Goal: Navigation & Orientation: Understand site structure

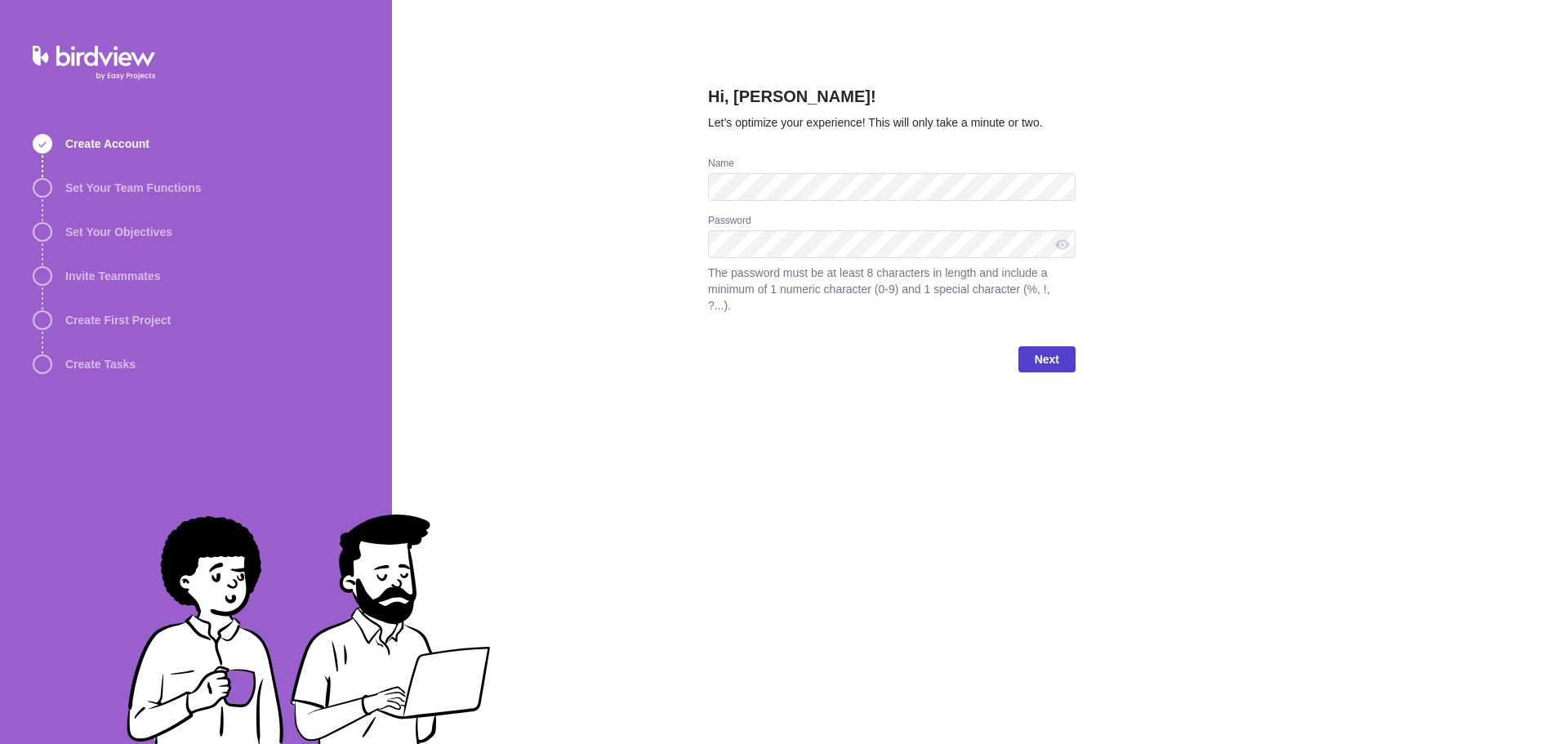
click at [1046, 349] on span "Next" at bounding box center [1047, 359] width 25 height 20
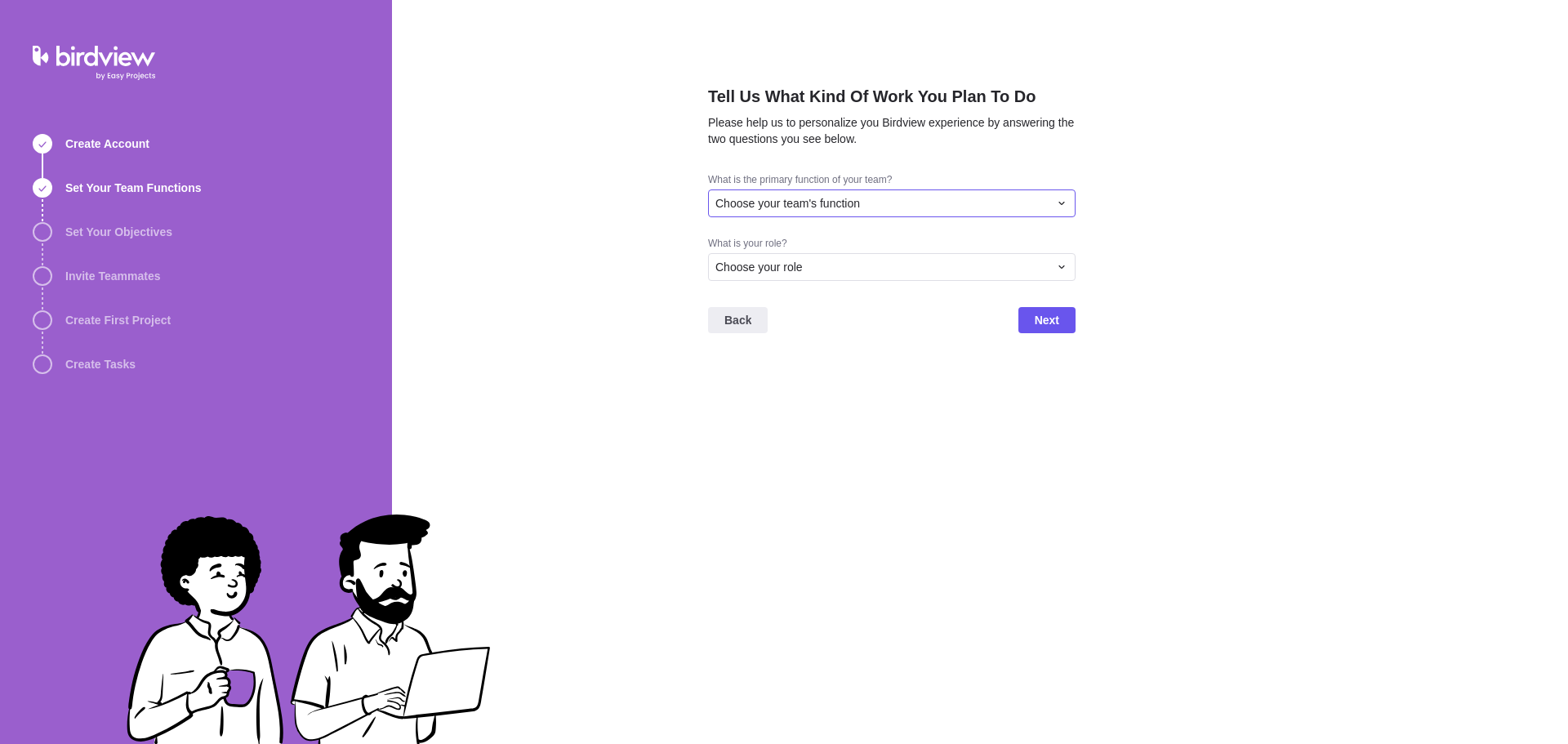
click at [1063, 201] on icon at bounding box center [1061, 203] width 6 height 3
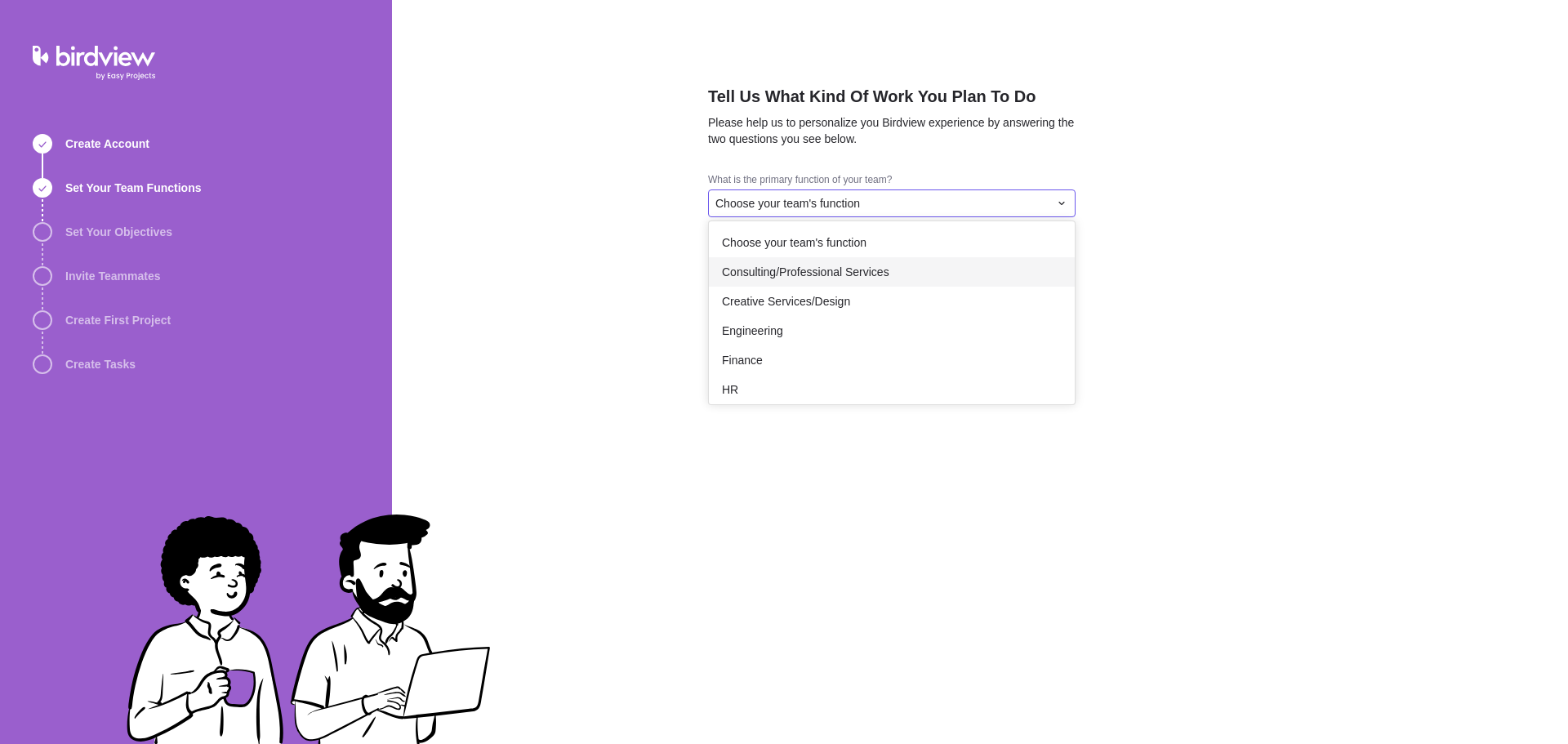
click at [821, 269] on span "Consulting/Professional Services" at bounding box center [805, 272] width 168 height 17
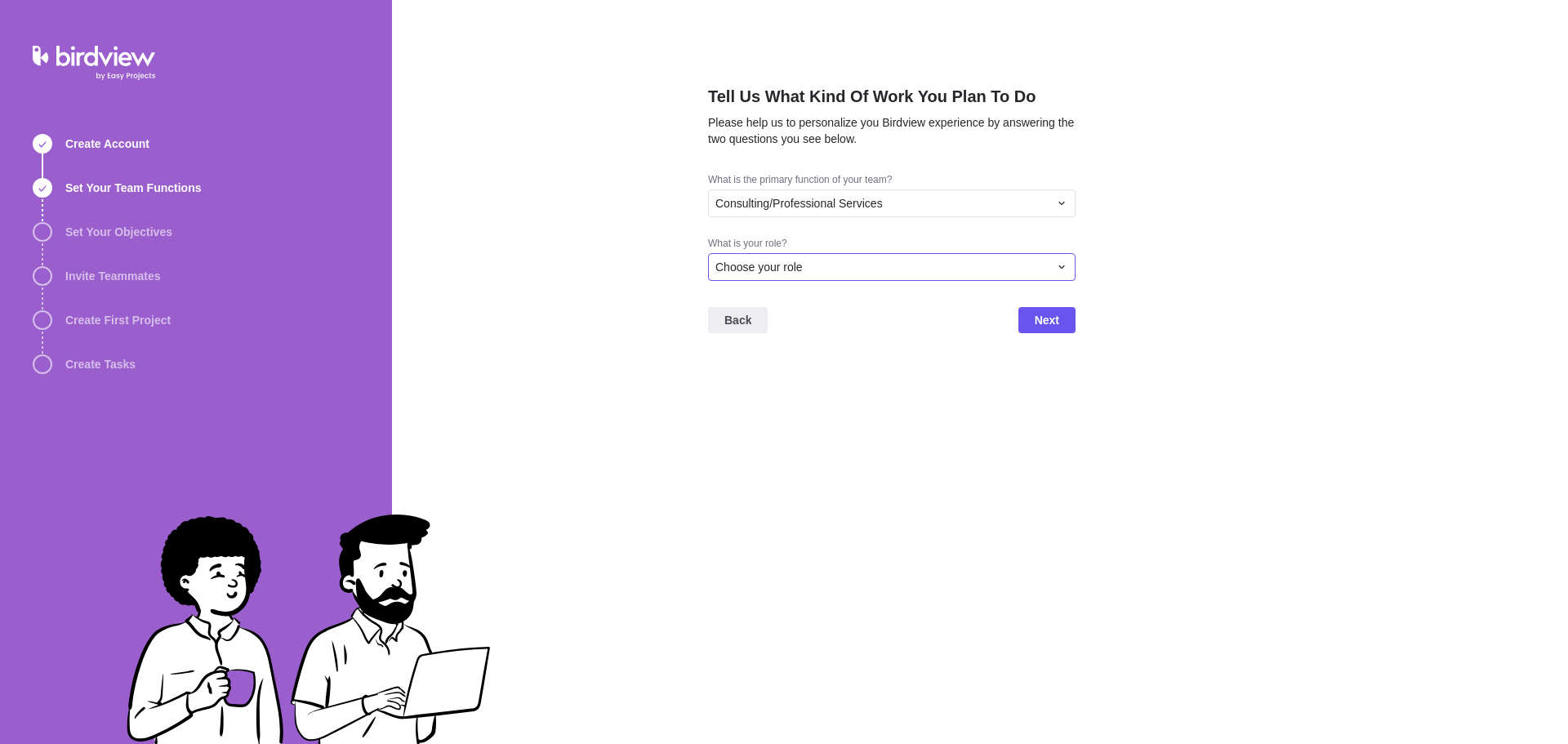
click at [792, 263] on span "Choose your role" at bounding box center [759, 267] width 88 height 17
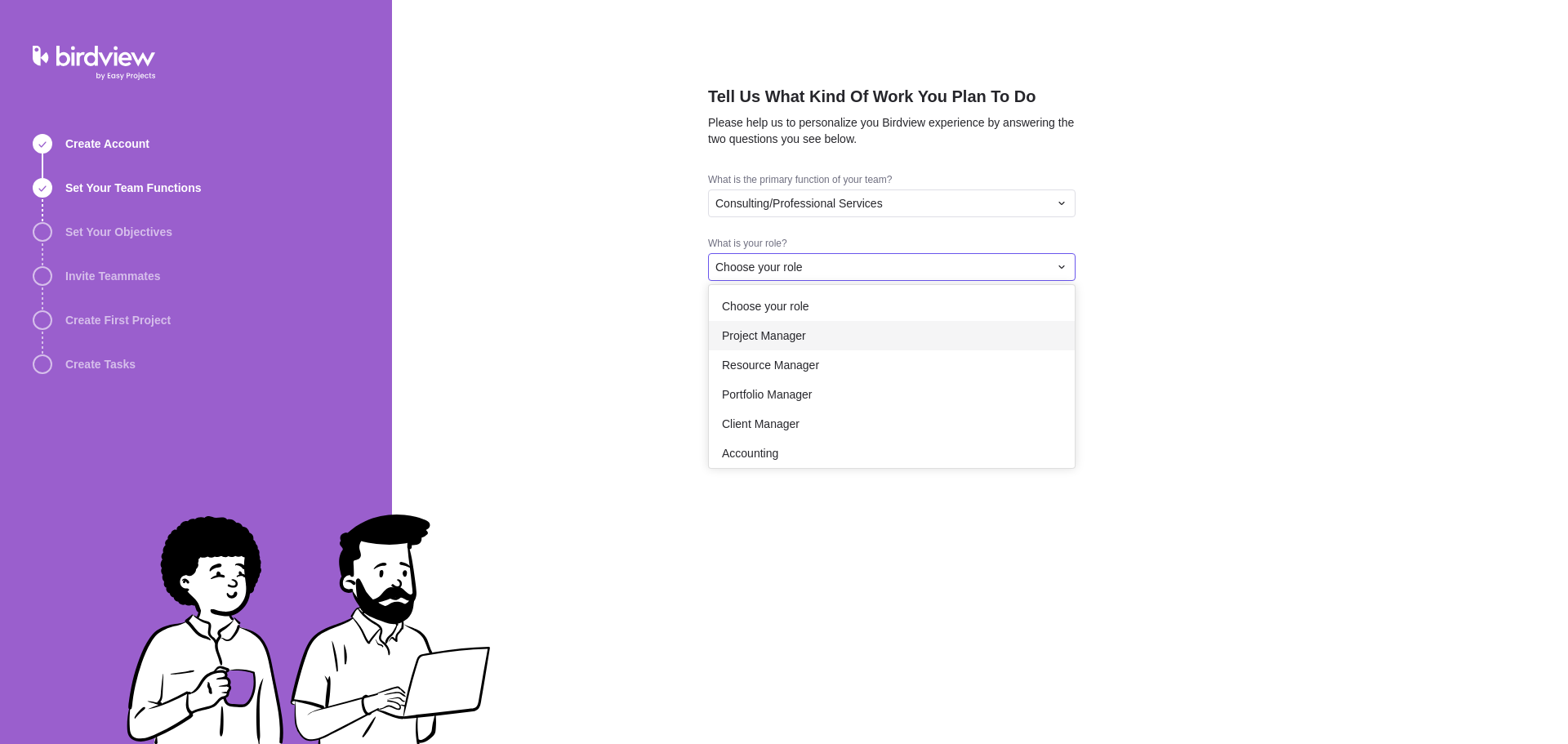
click at [779, 332] on span "Project Manager" at bounding box center [764, 336] width 84 height 17
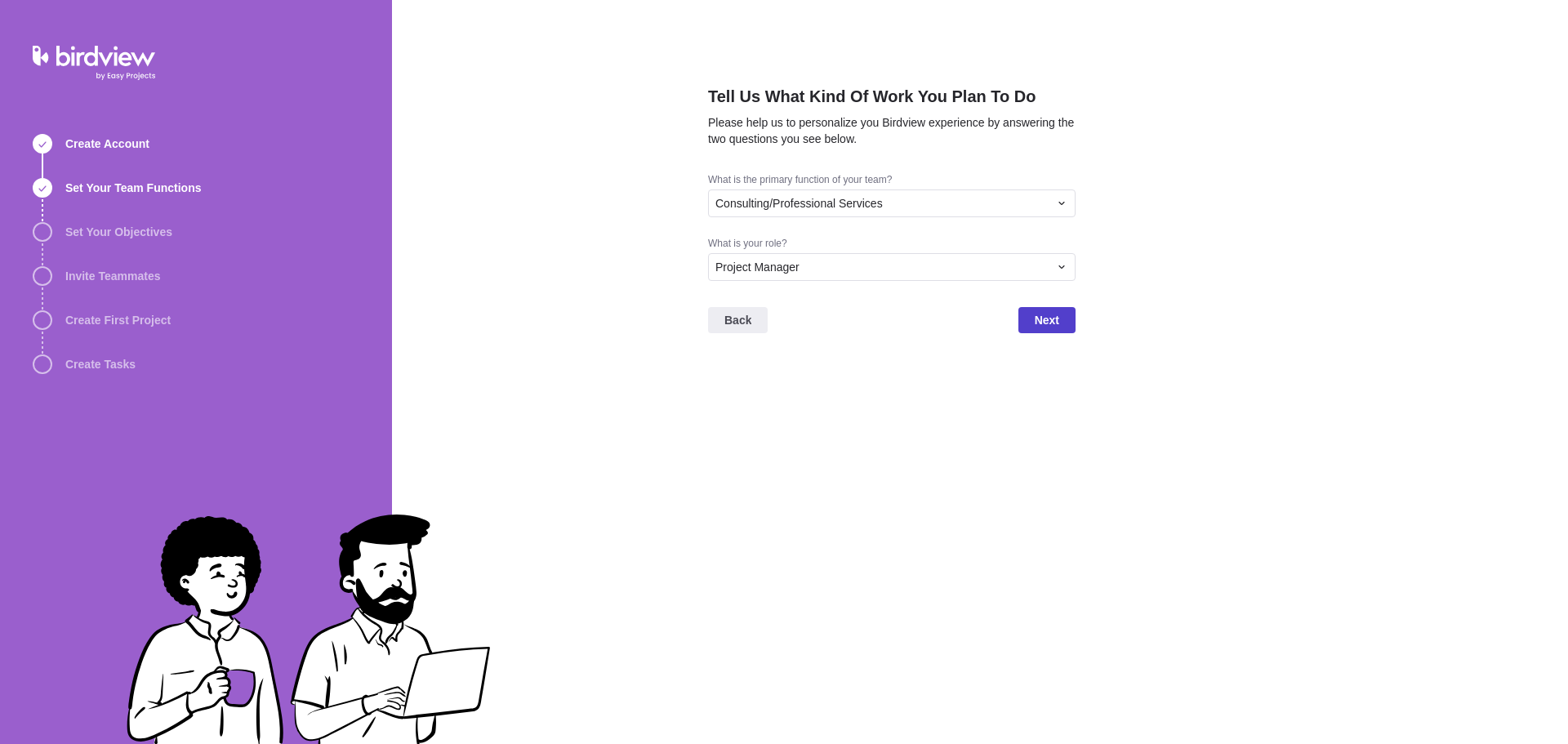
click at [1046, 317] on span "Next" at bounding box center [1047, 320] width 25 height 20
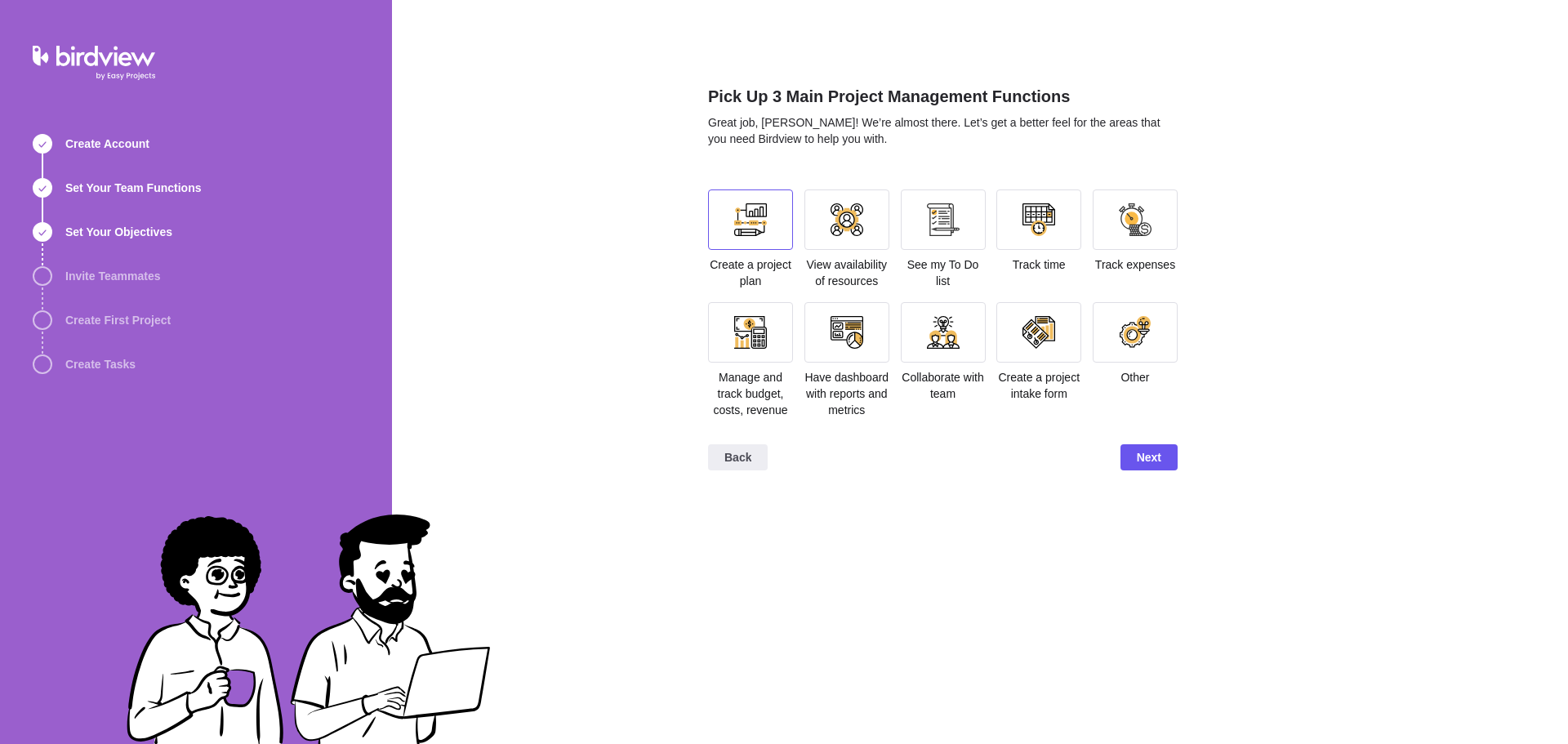
click at [748, 227] on div at bounding box center [751, 220] width 33 height 33
click at [955, 230] on div at bounding box center [943, 220] width 33 height 33
click at [850, 342] on div at bounding box center [847, 333] width 33 height 33
click at [1152, 454] on span "Next" at bounding box center [1149, 457] width 25 height 20
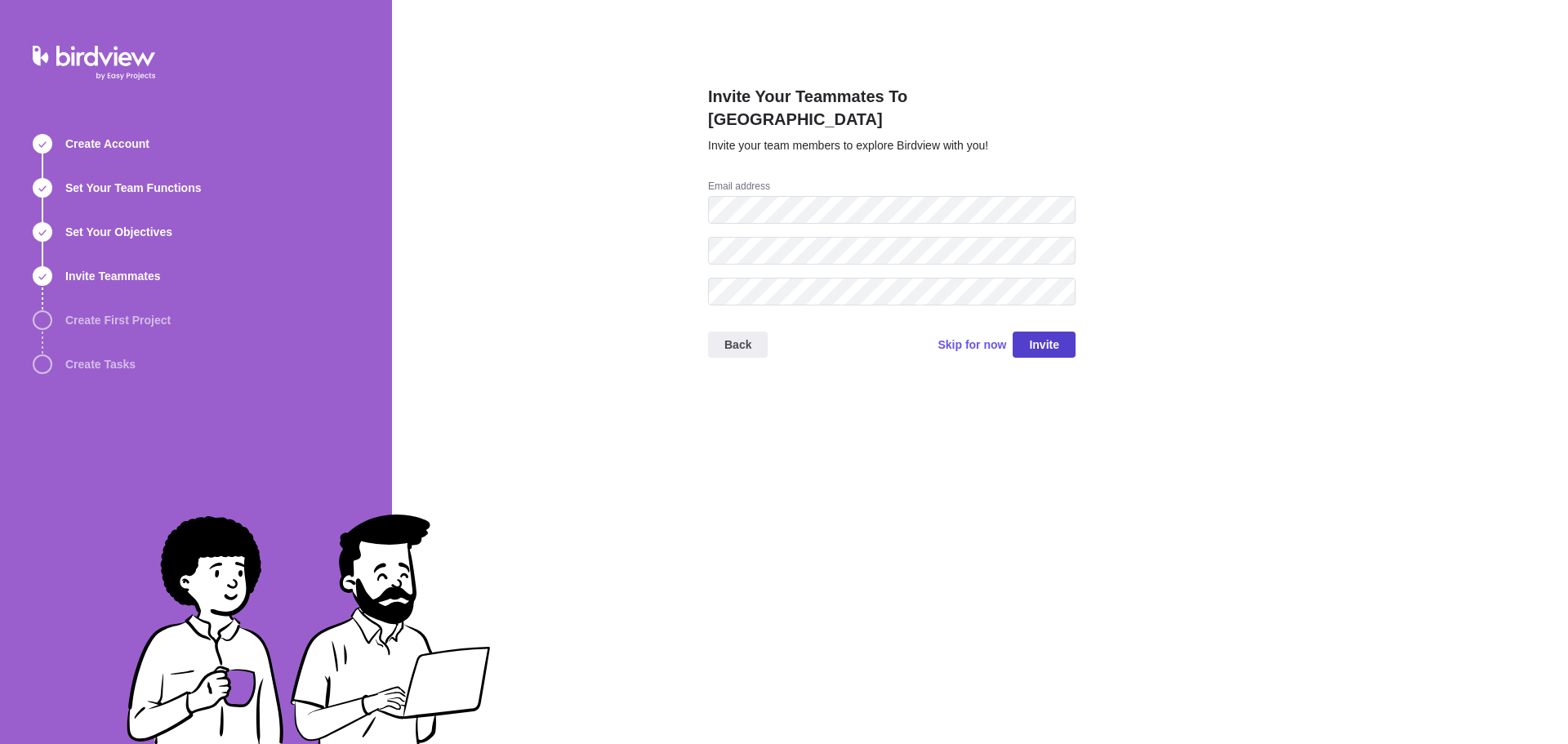
click at [1043, 334] on span "Invite" at bounding box center [1044, 344] width 31 height 20
click at [981, 336] on span "Skip for now" at bounding box center [971, 344] width 69 height 17
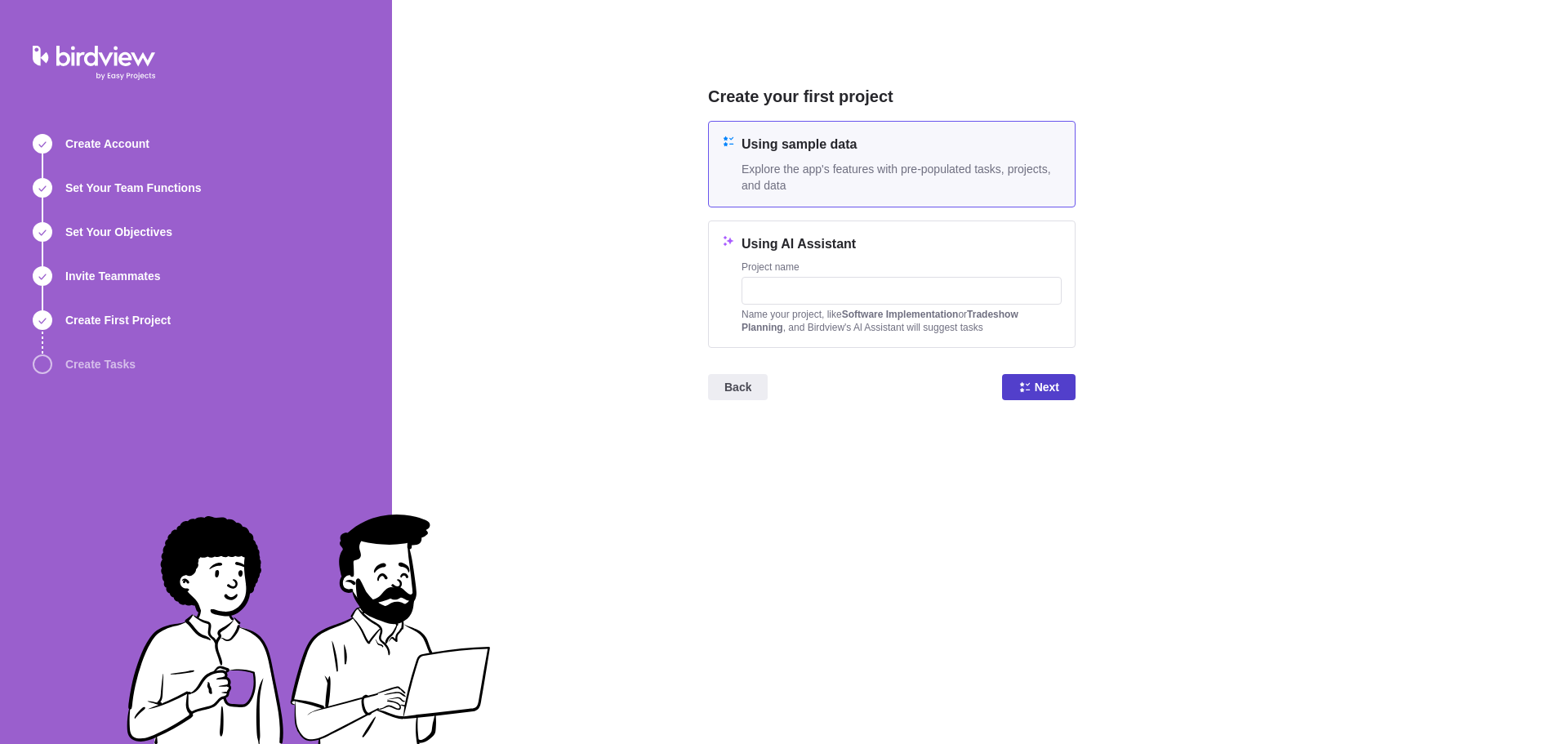
click at [1040, 387] on span "Next" at bounding box center [1047, 387] width 25 height 20
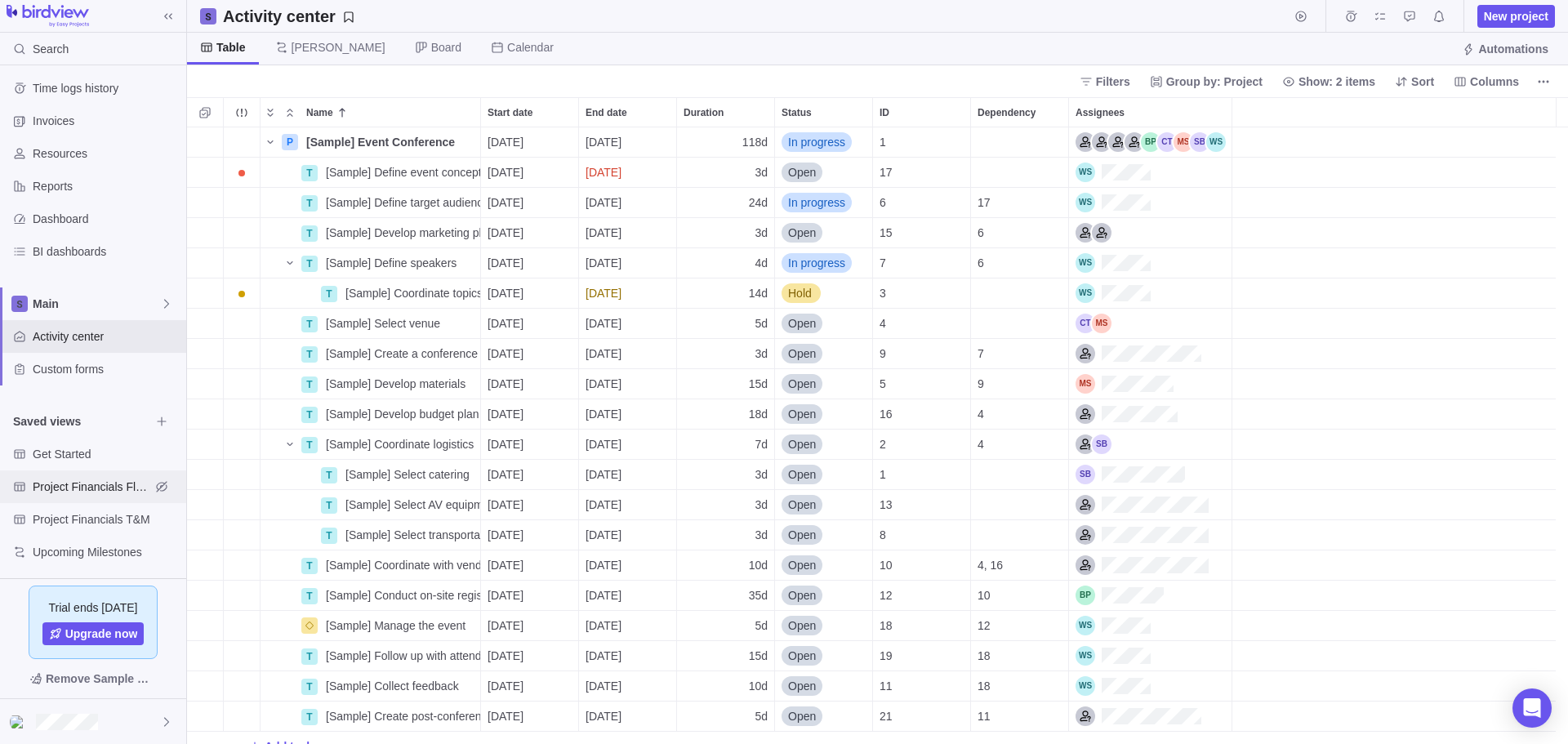
scroll to position [10, 0]
click at [167, 722] on icon at bounding box center [167, 722] width 13 height 13
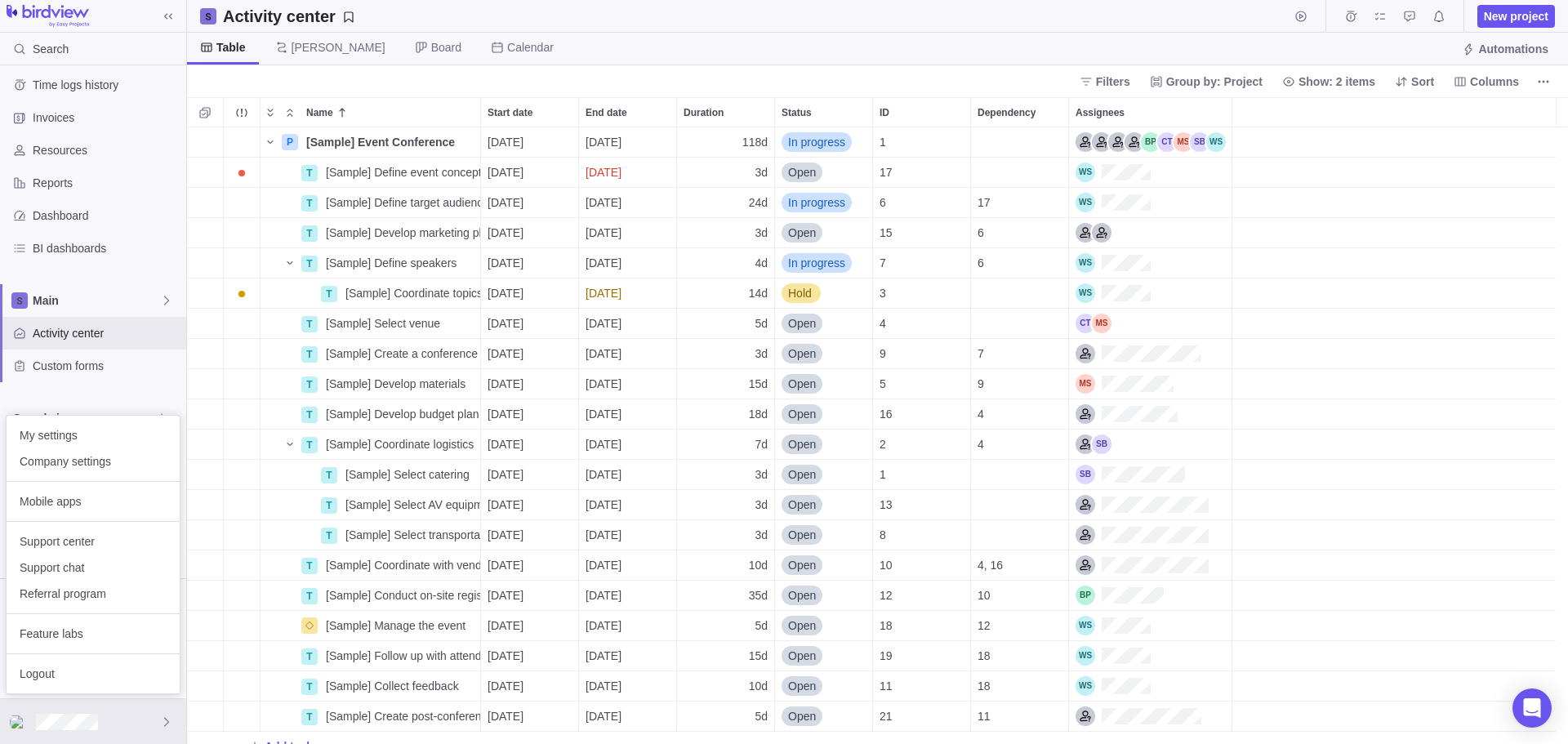
click at [1007, 5] on body "Search Time logs history Invoices Resources Reports Dashboard BI dashboards Mai…" at bounding box center [784, 372] width 1568 height 744
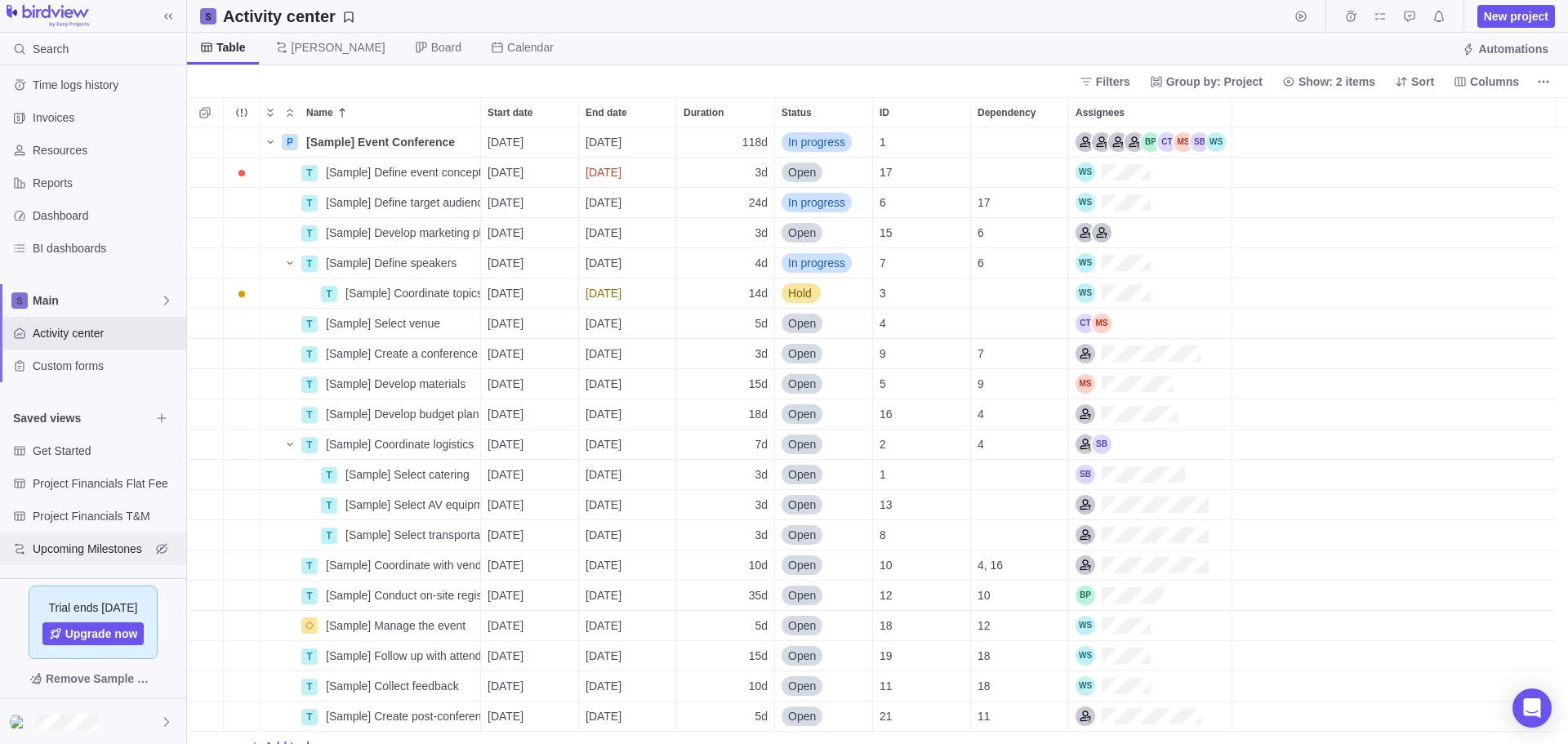
click at [90, 550] on span "Upcoming Milestones" at bounding box center [92, 549] width 117 height 17
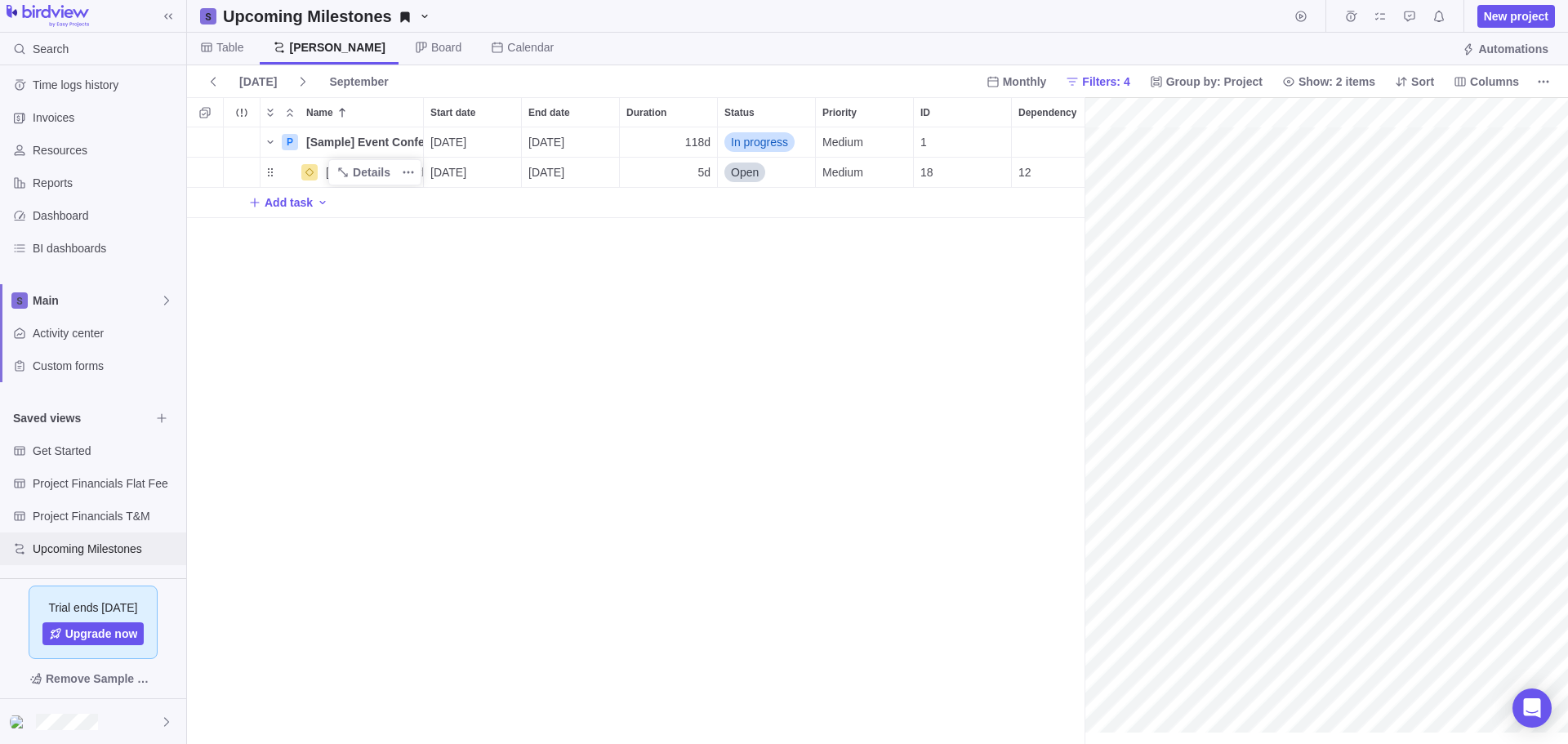
scroll to position [0, 140]
click at [1149, 39] on div "Table Gantt Board Calendar Automations" at bounding box center [877, 50] width 1381 height 33
click at [431, 46] on span "Board" at bounding box center [446, 47] width 31 height 17
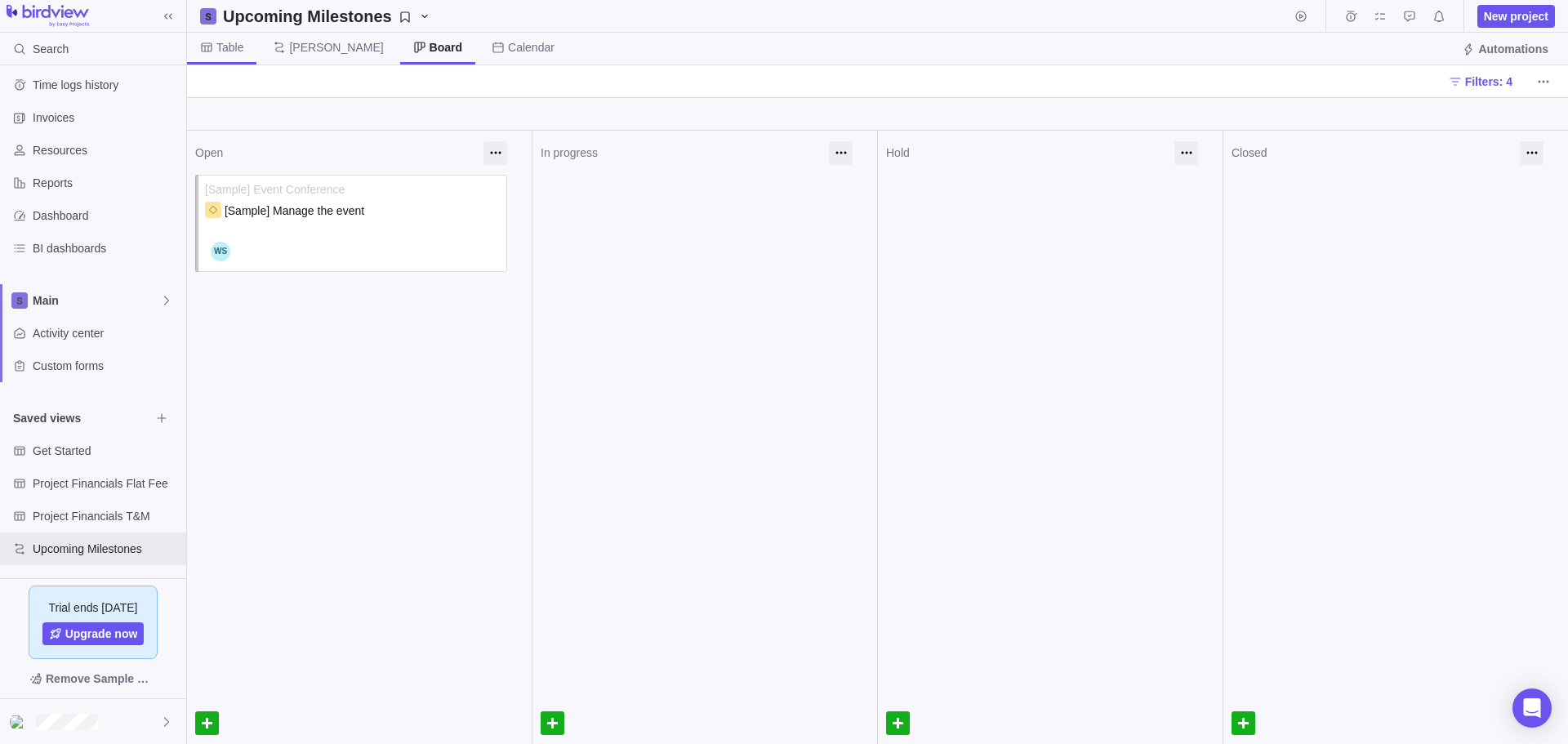
click at [223, 51] on span "Table" at bounding box center [230, 47] width 27 height 17
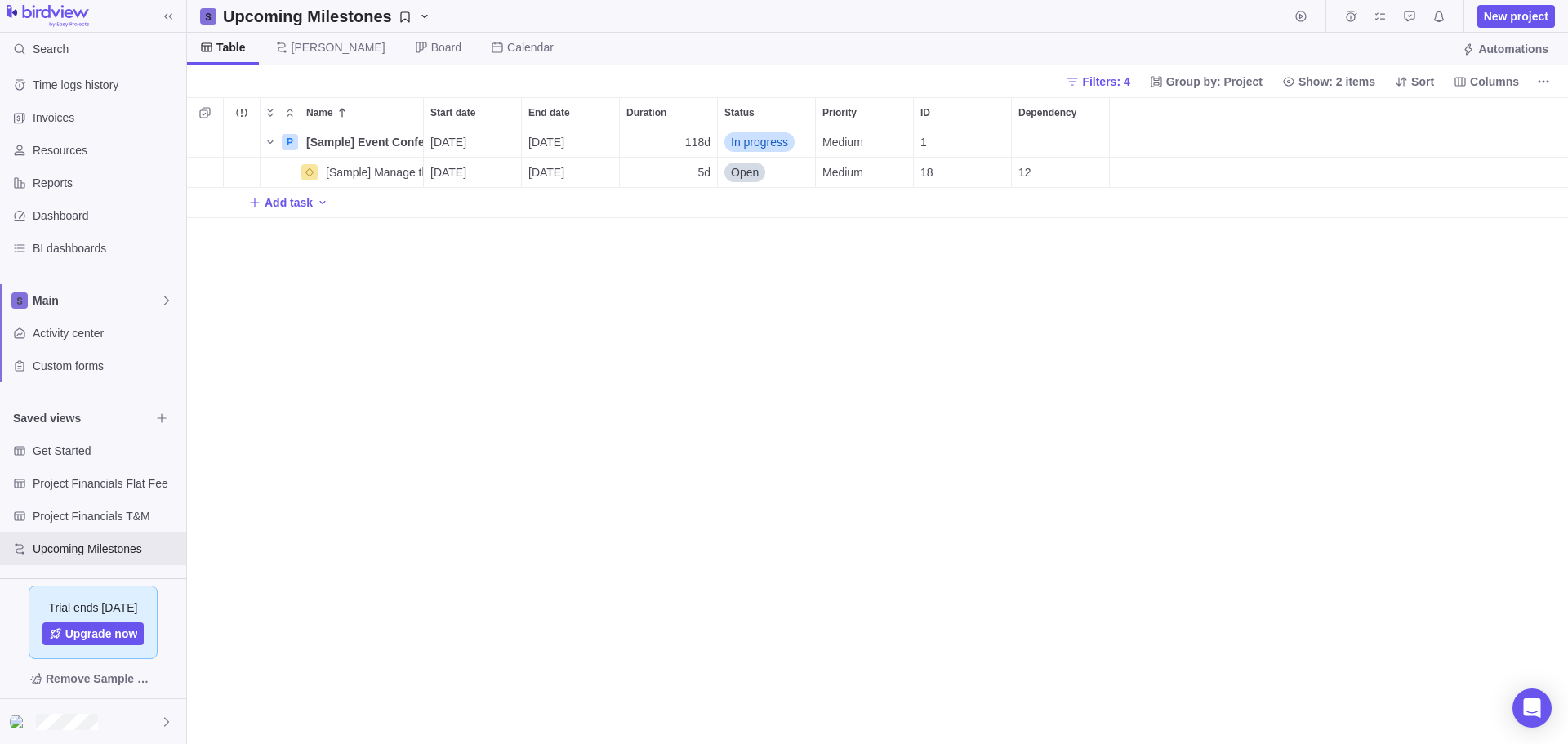
scroll to position [604, 1368]
click at [50, 82] on span "Time logs history" at bounding box center [107, 85] width 147 height 17
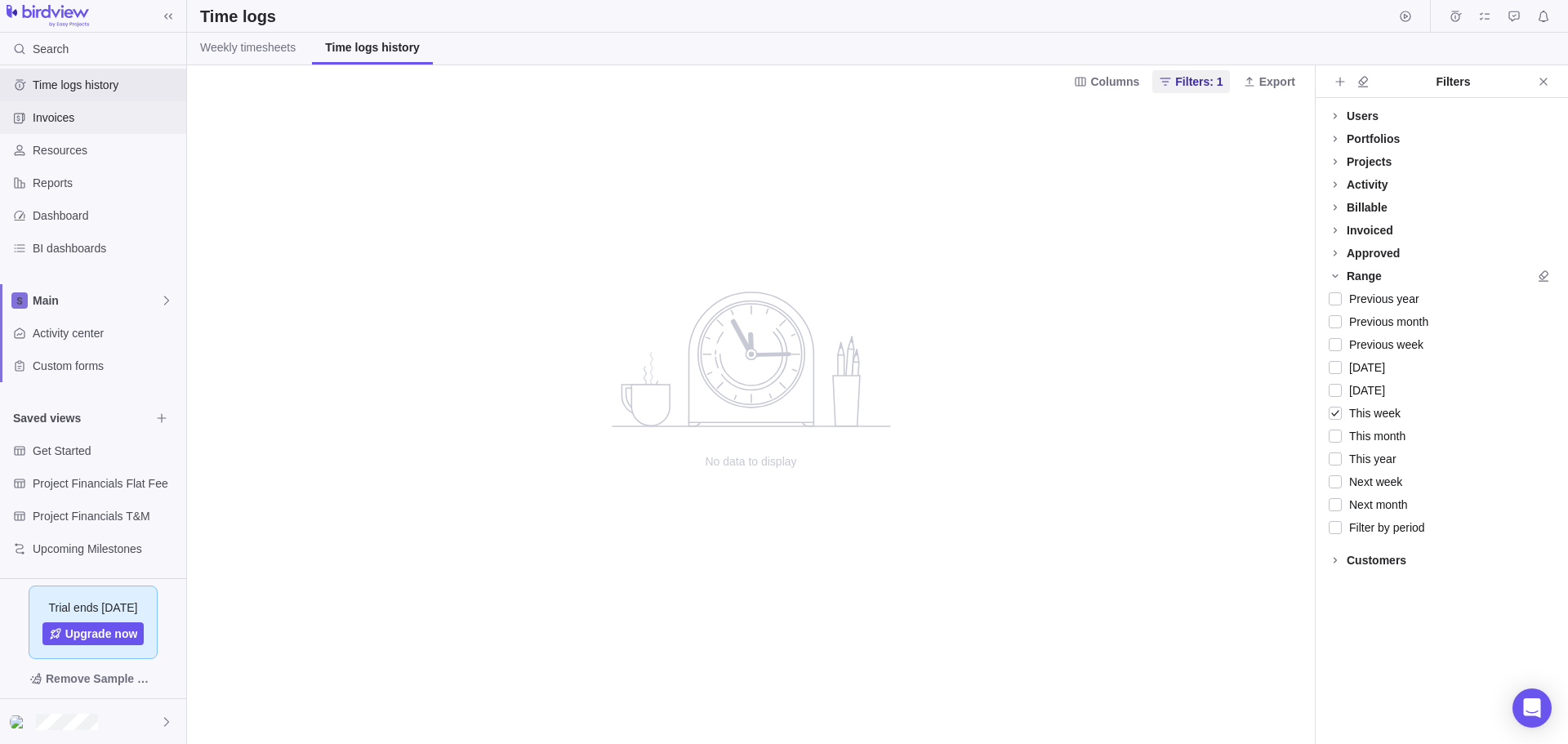
click at [63, 109] on div "Invoices" at bounding box center [92, 118] width 186 height 33
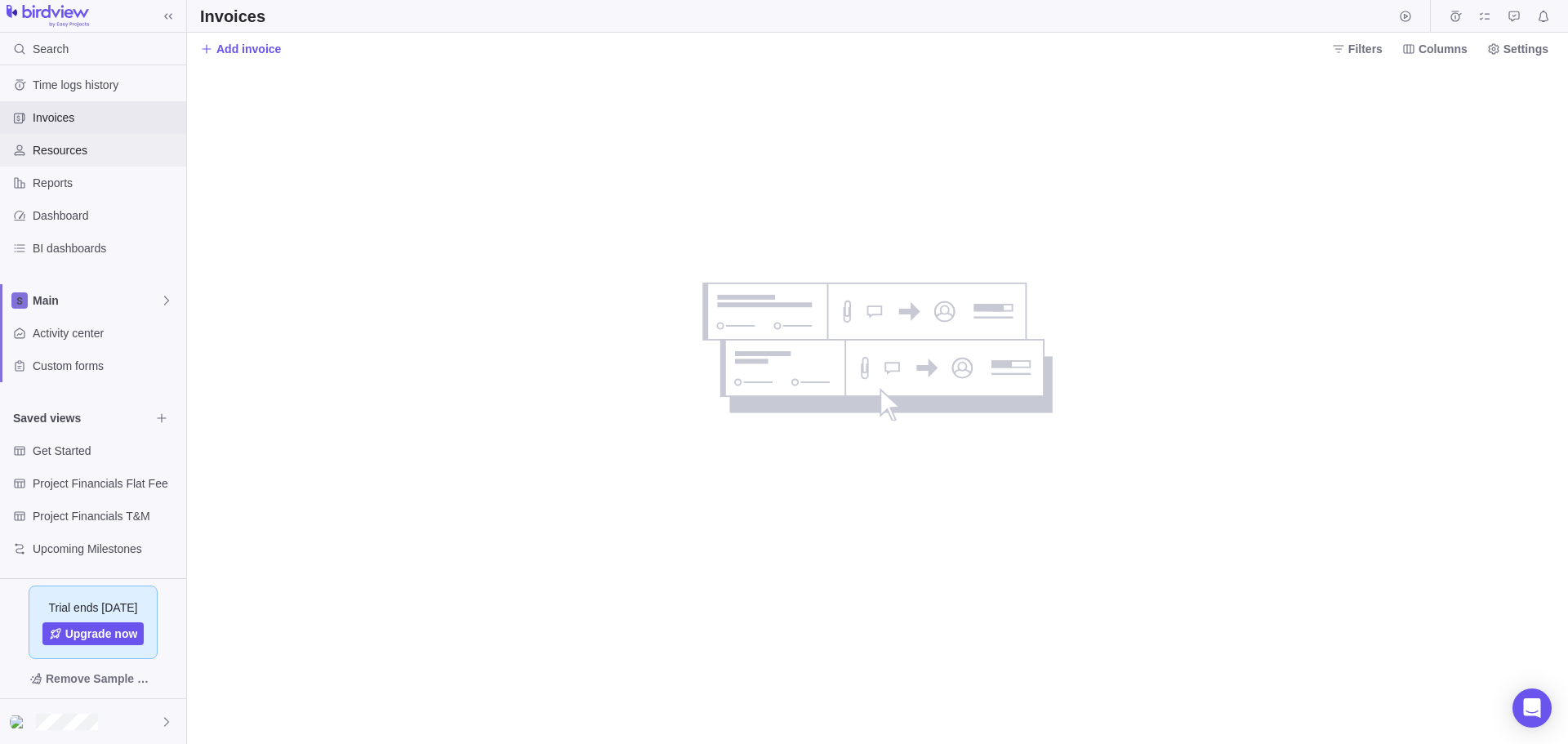
click at [49, 151] on span "Resources" at bounding box center [107, 150] width 147 height 17
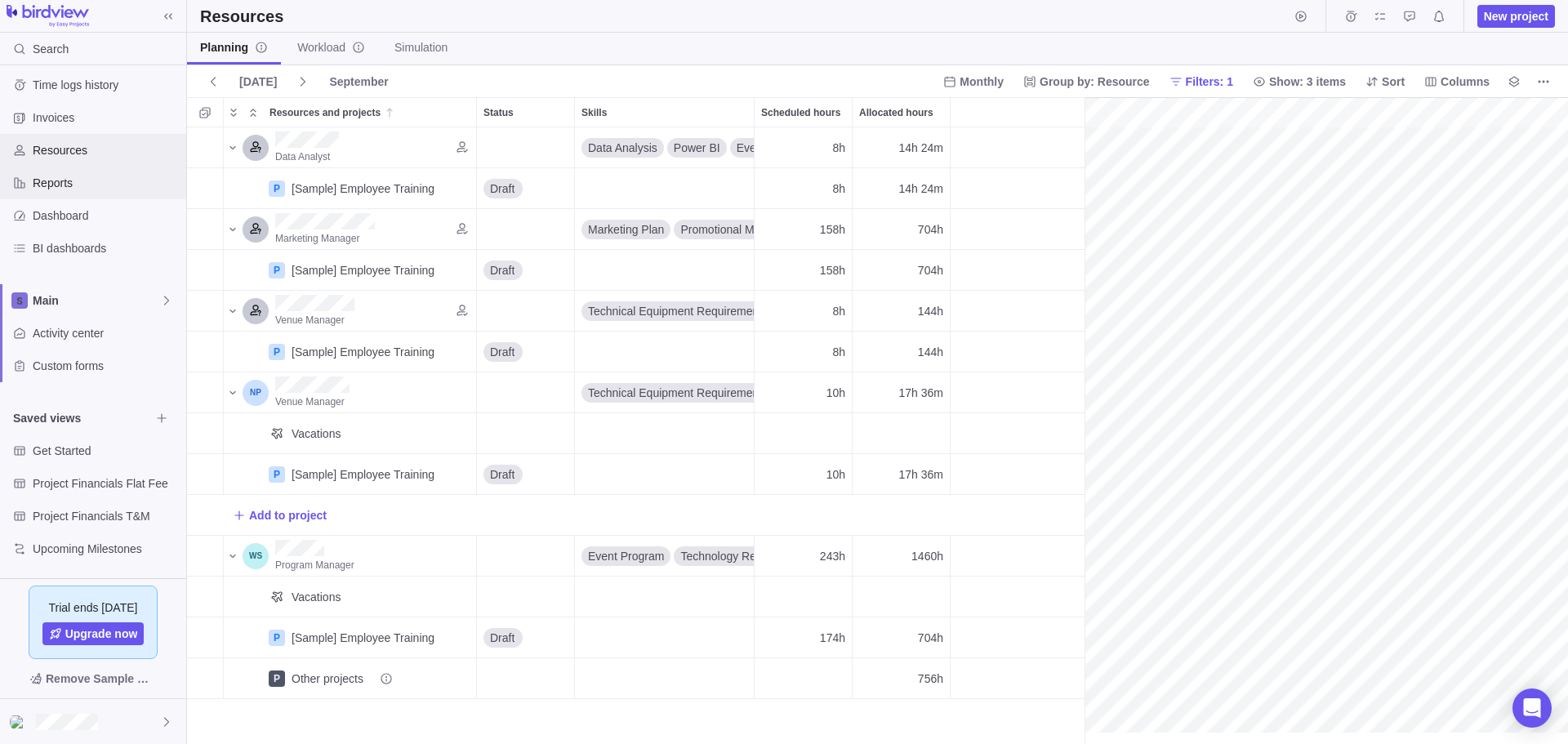
scroll to position [0, 254]
click at [68, 183] on span "Reports" at bounding box center [107, 183] width 147 height 17
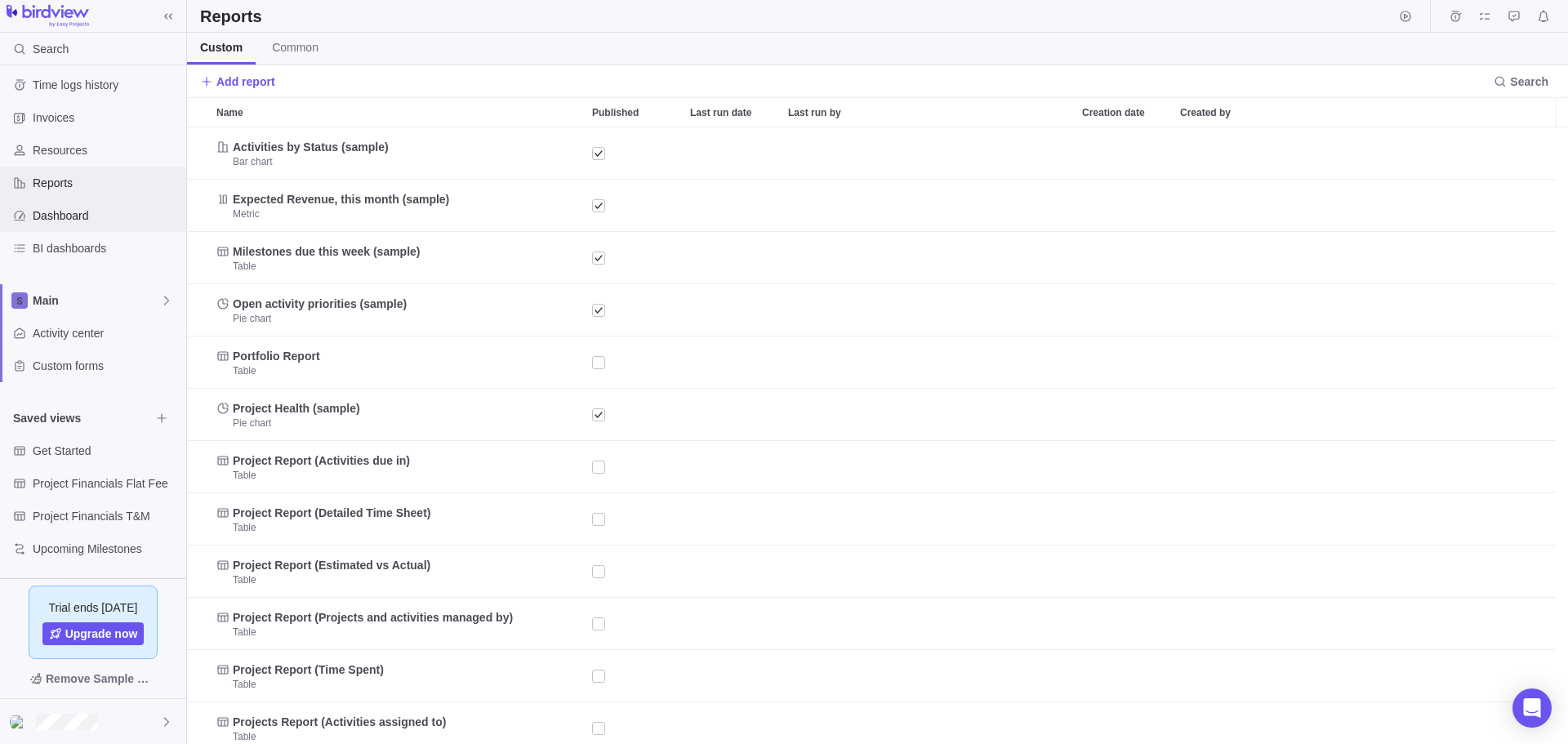
scroll to position [604, 1368]
click at [63, 214] on span "Dashboard" at bounding box center [107, 216] width 147 height 17
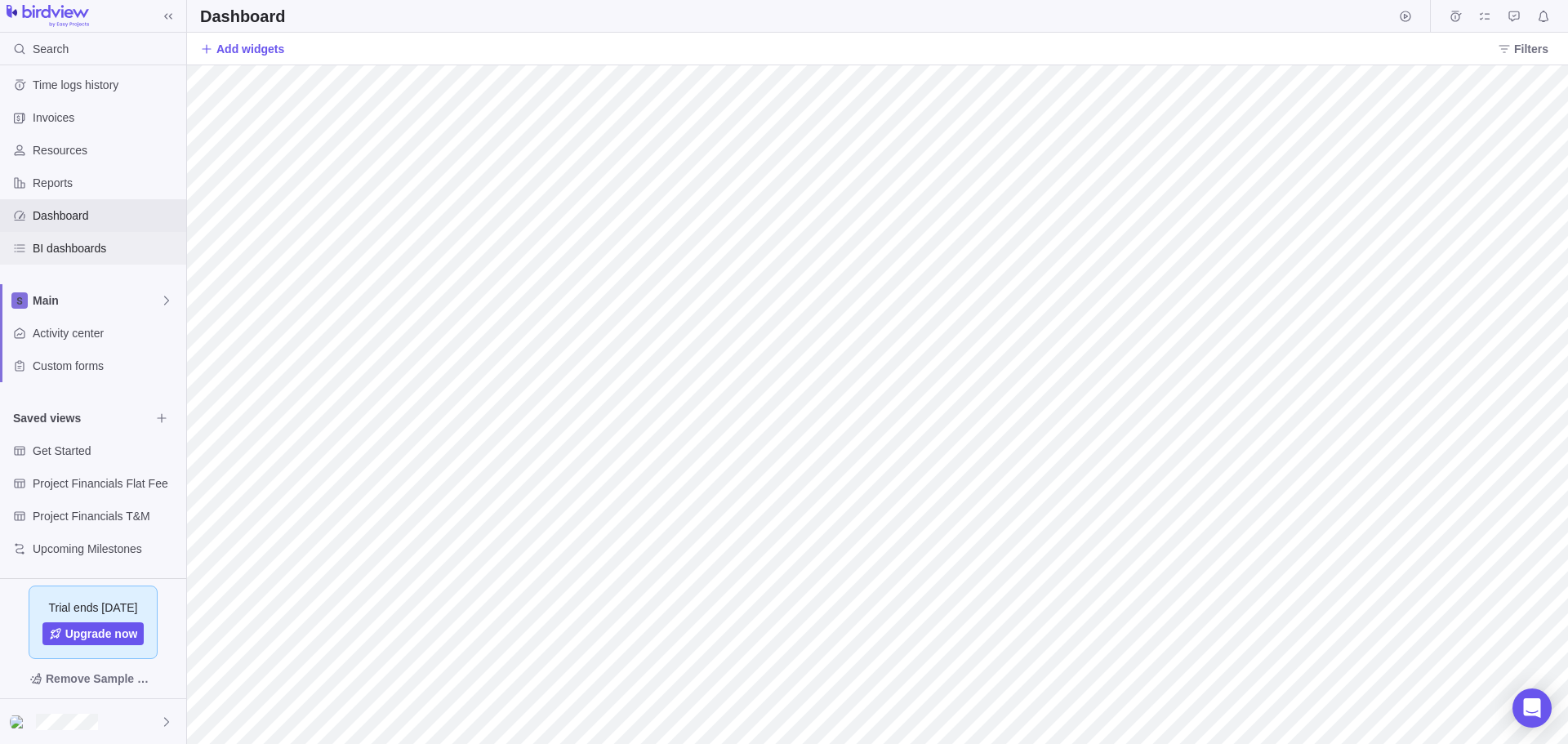
click at [63, 250] on span "BI dashboards" at bounding box center [107, 249] width 147 height 17
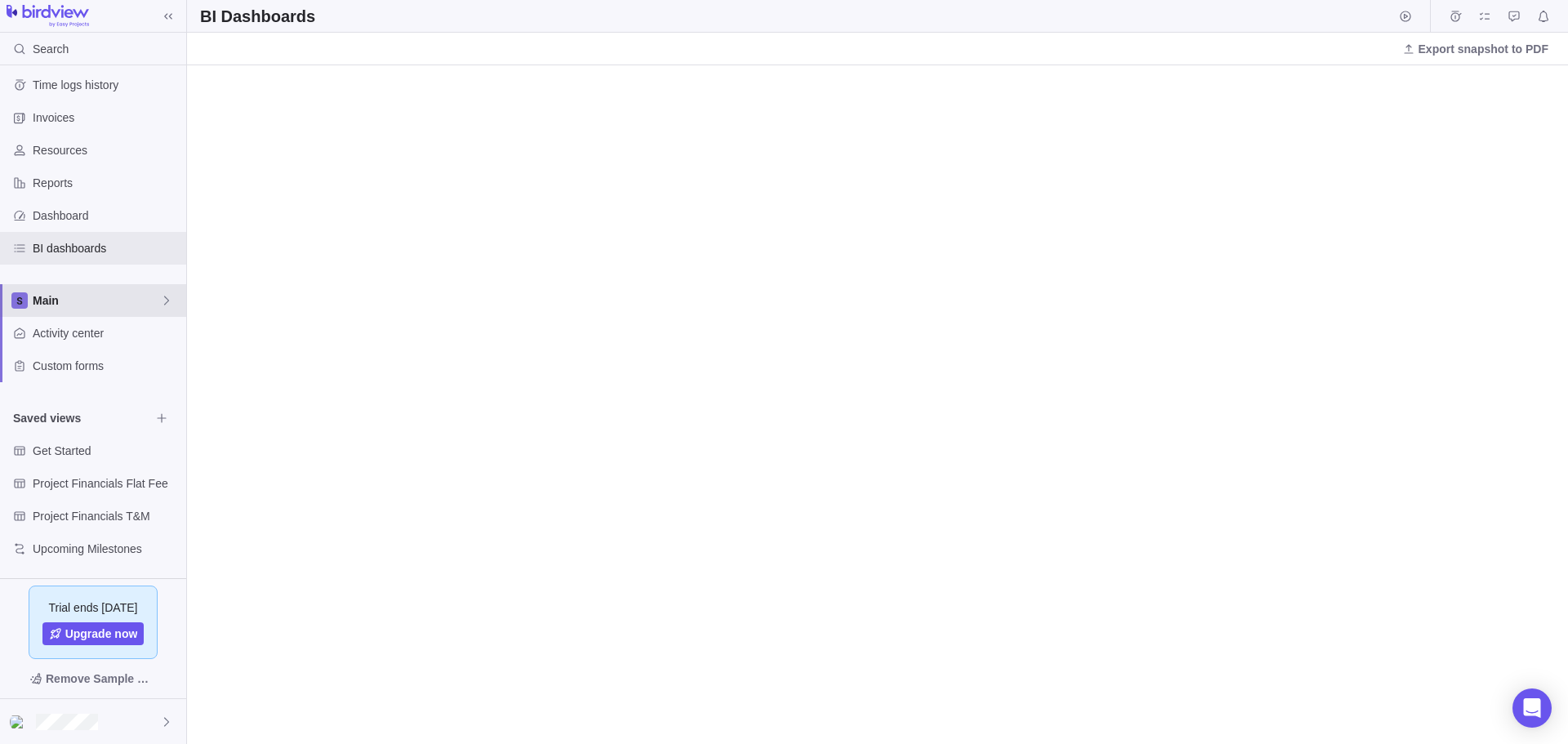
click at [166, 299] on icon at bounding box center [167, 301] width 13 height 13
click at [165, 301] on icon at bounding box center [167, 301] width 13 height 13
click at [159, 418] on icon "Browse views" at bounding box center [161, 417] width 9 height 9
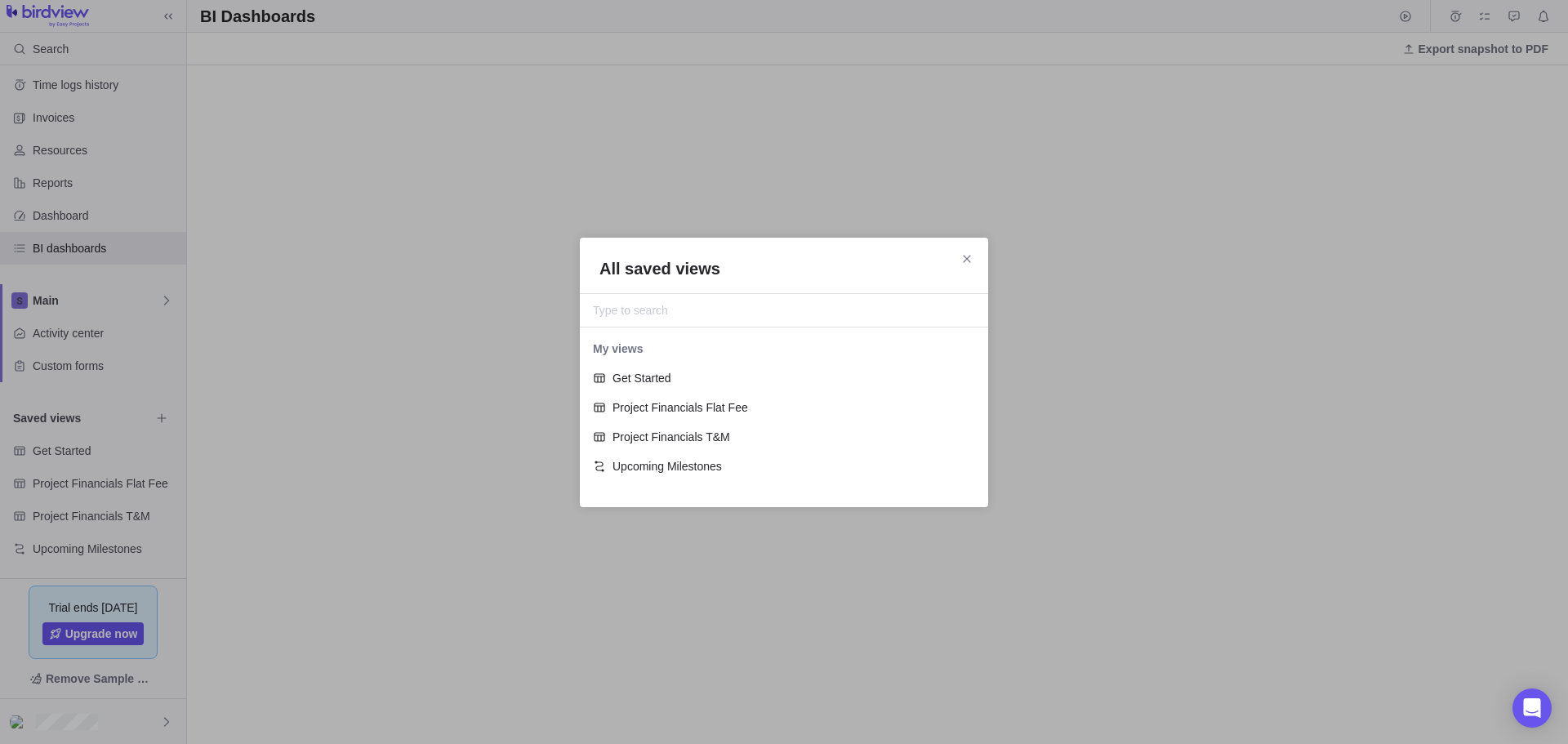
scroll to position [148, 396]
click at [969, 261] on icon "Close" at bounding box center [966, 258] width 7 height 7
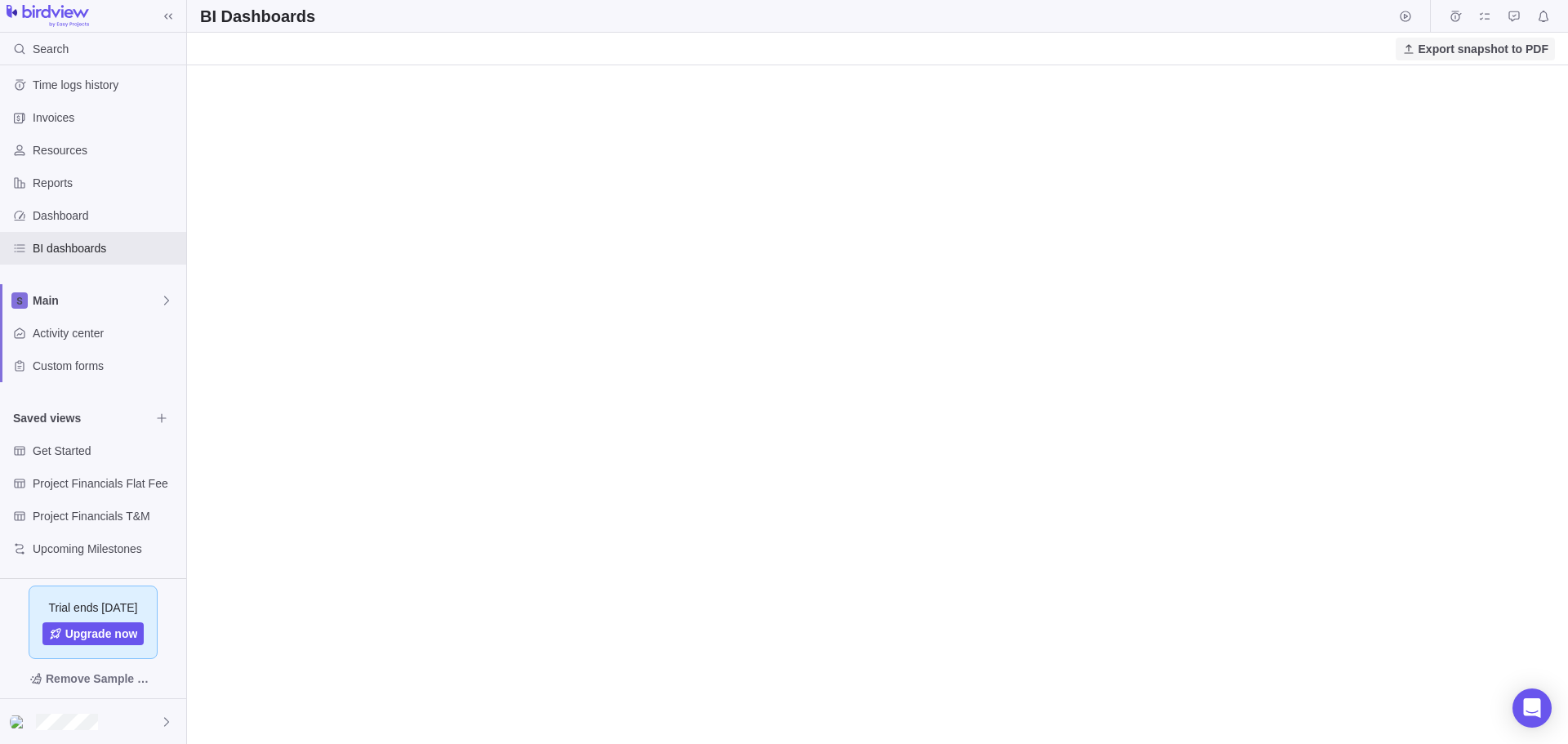
click at [1430, 49] on span "Export snapshot to PDF" at bounding box center [1483, 49] width 130 height 17
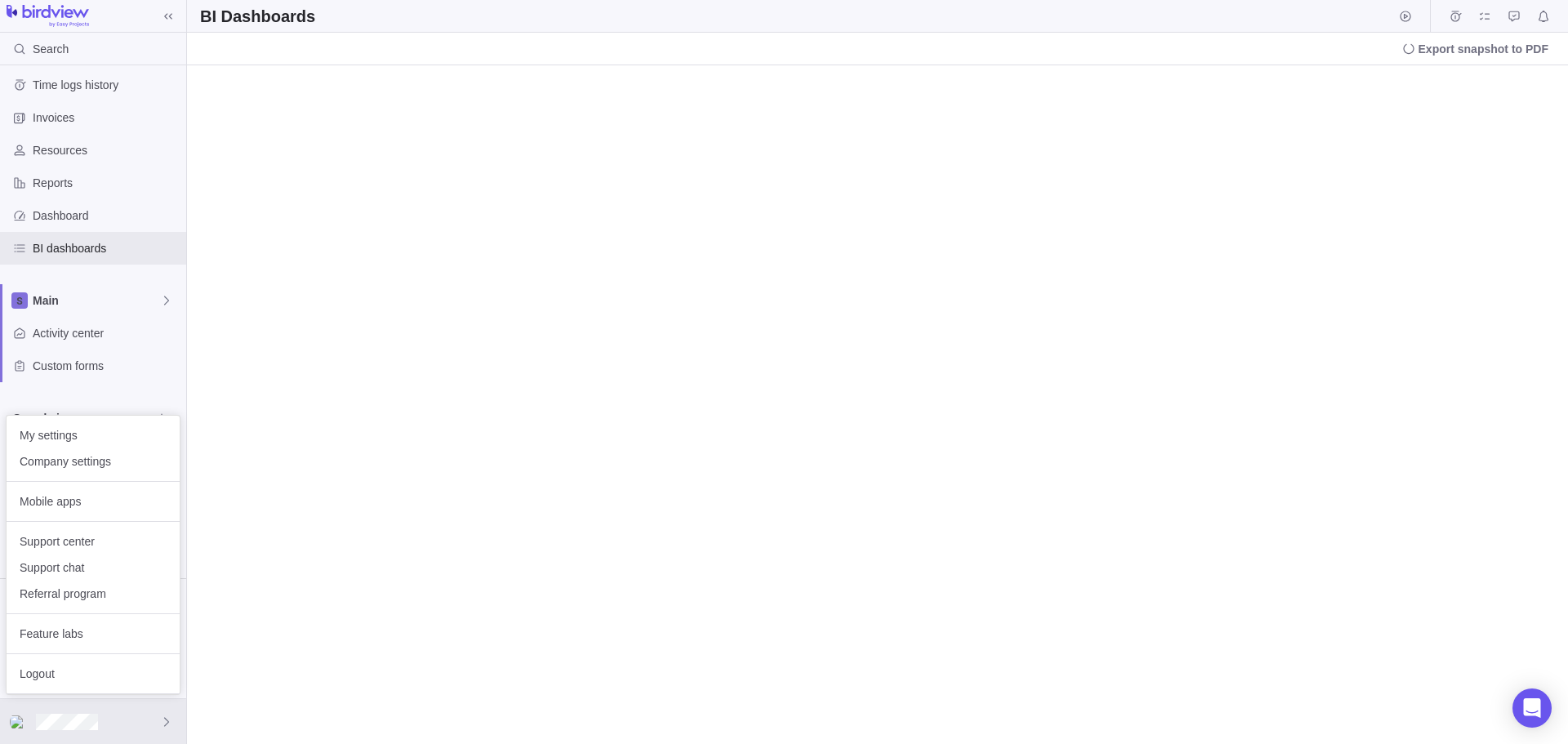
click at [48, 11] on body "Search Time logs history Invoices Resources Reports Dashboard BI dashboards Mai…" at bounding box center [784, 372] width 1568 height 744
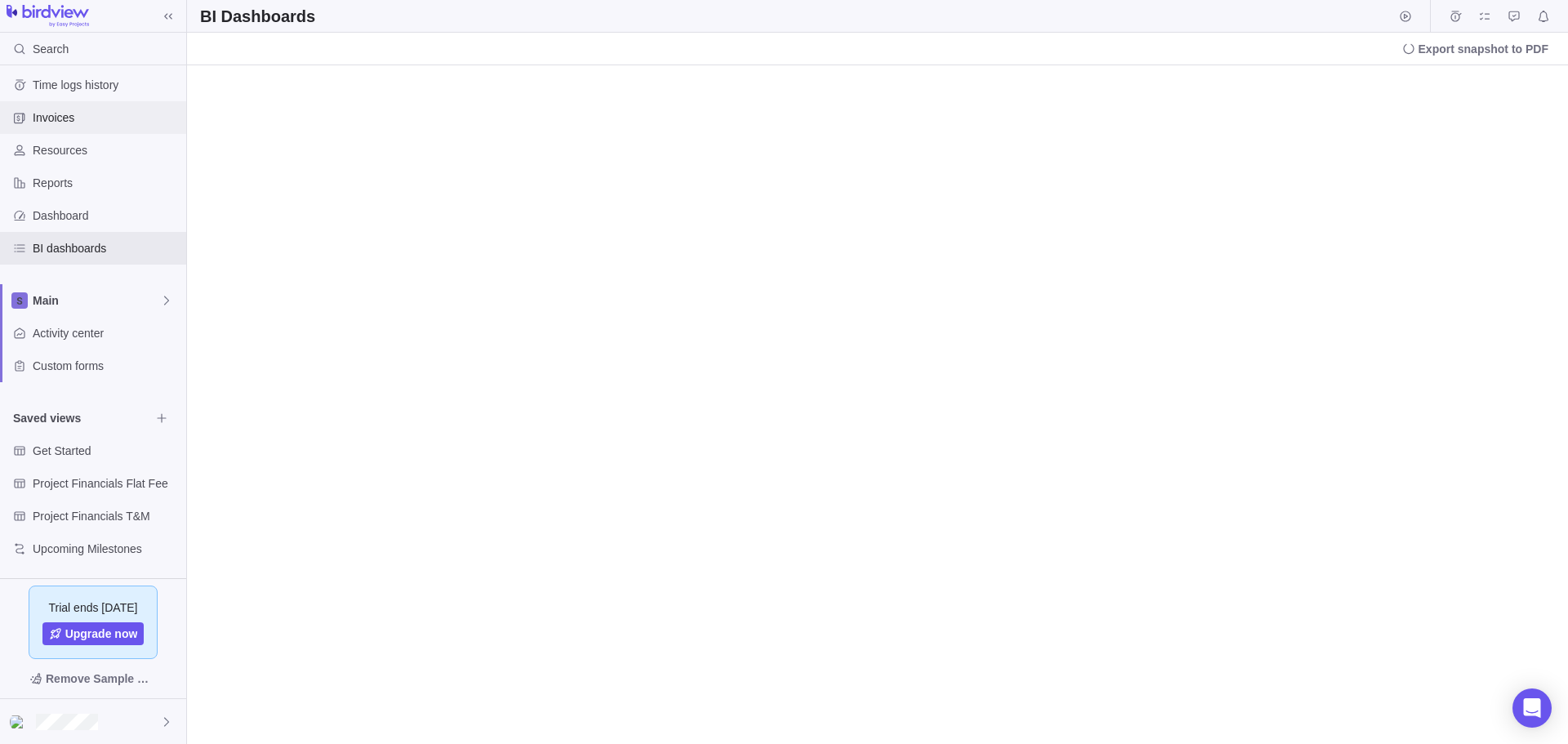
click at [42, 121] on span "Invoices" at bounding box center [107, 118] width 147 height 17
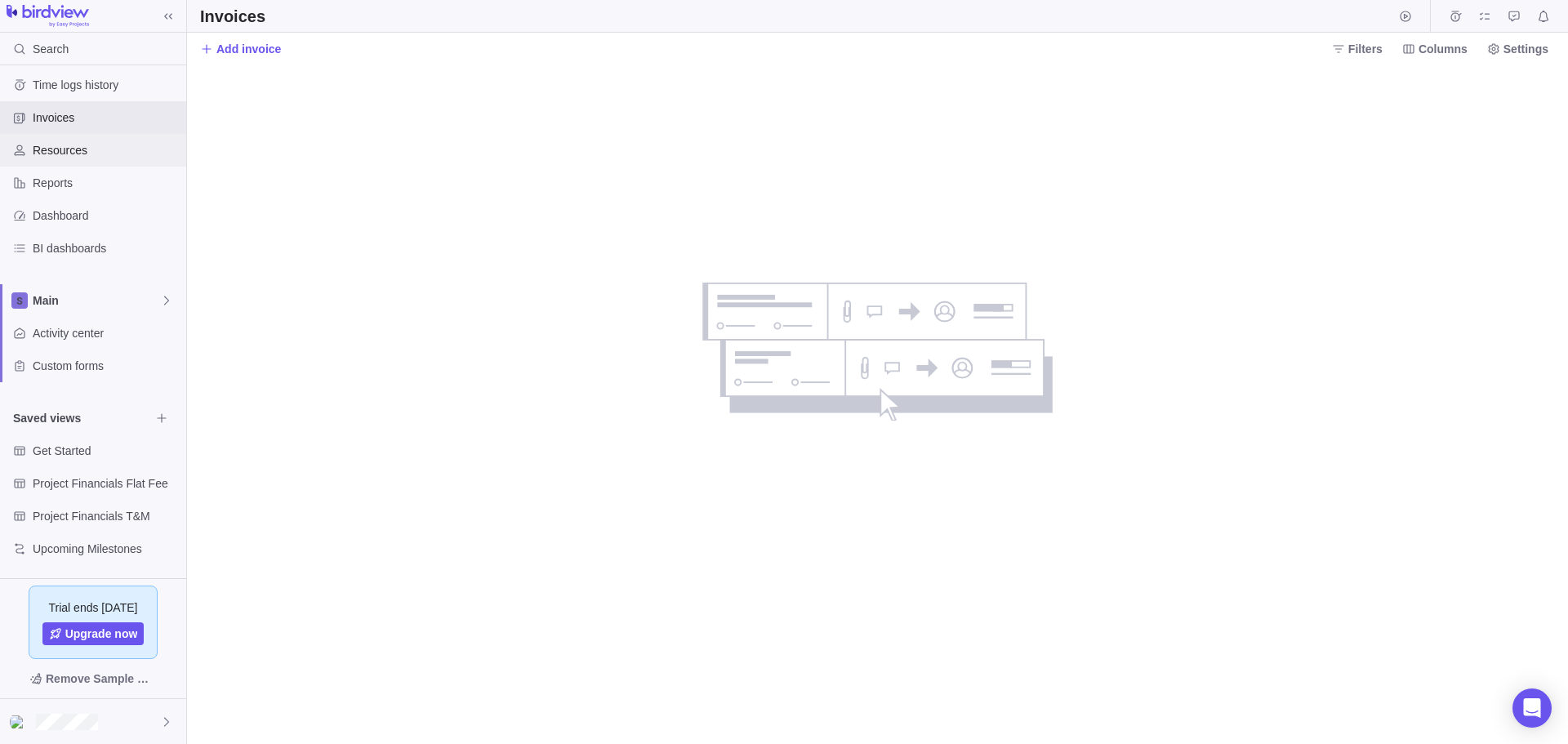
click at [51, 151] on span "Resources" at bounding box center [107, 150] width 147 height 17
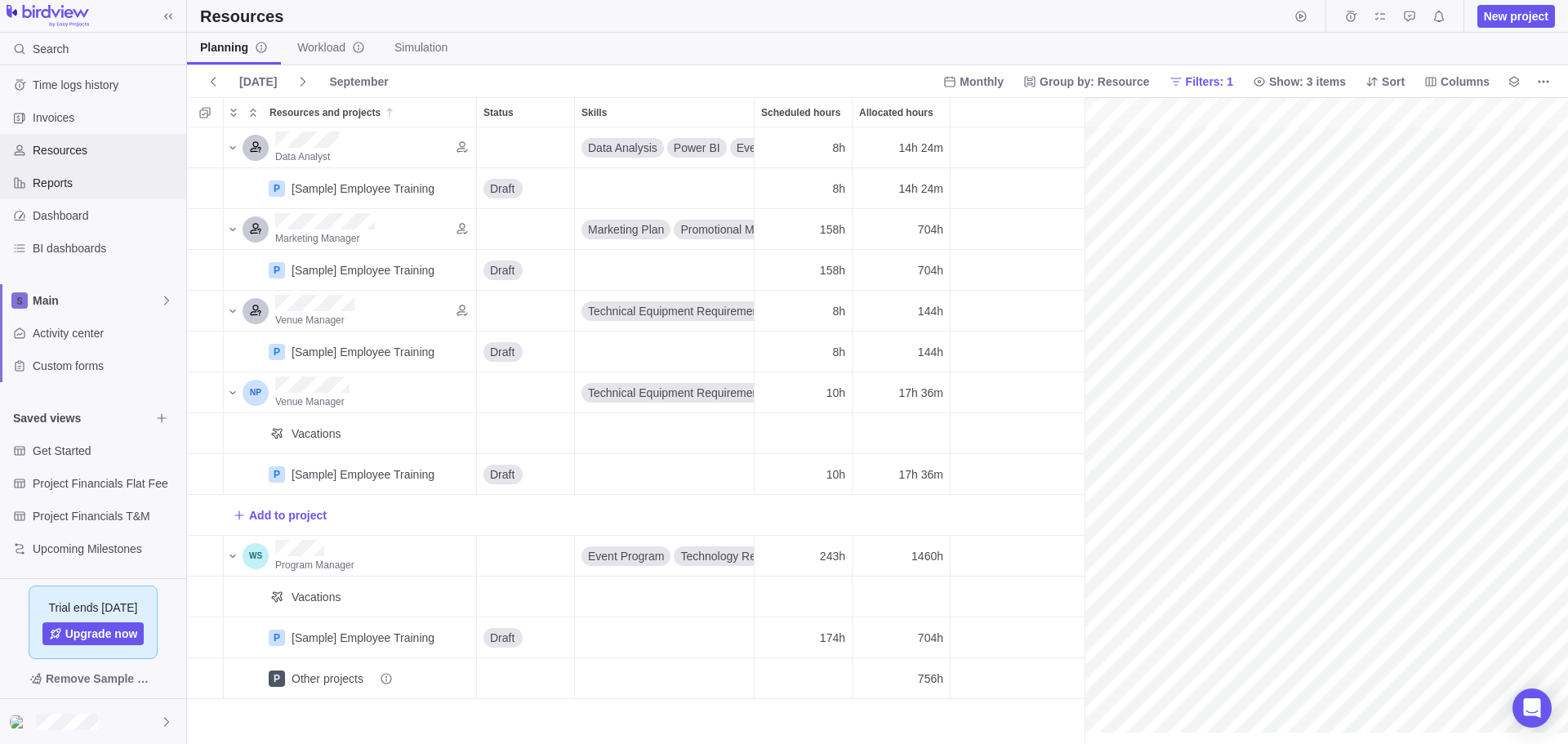
scroll to position [0, 254]
click at [50, 183] on span "Reports" at bounding box center [107, 183] width 147 height 17
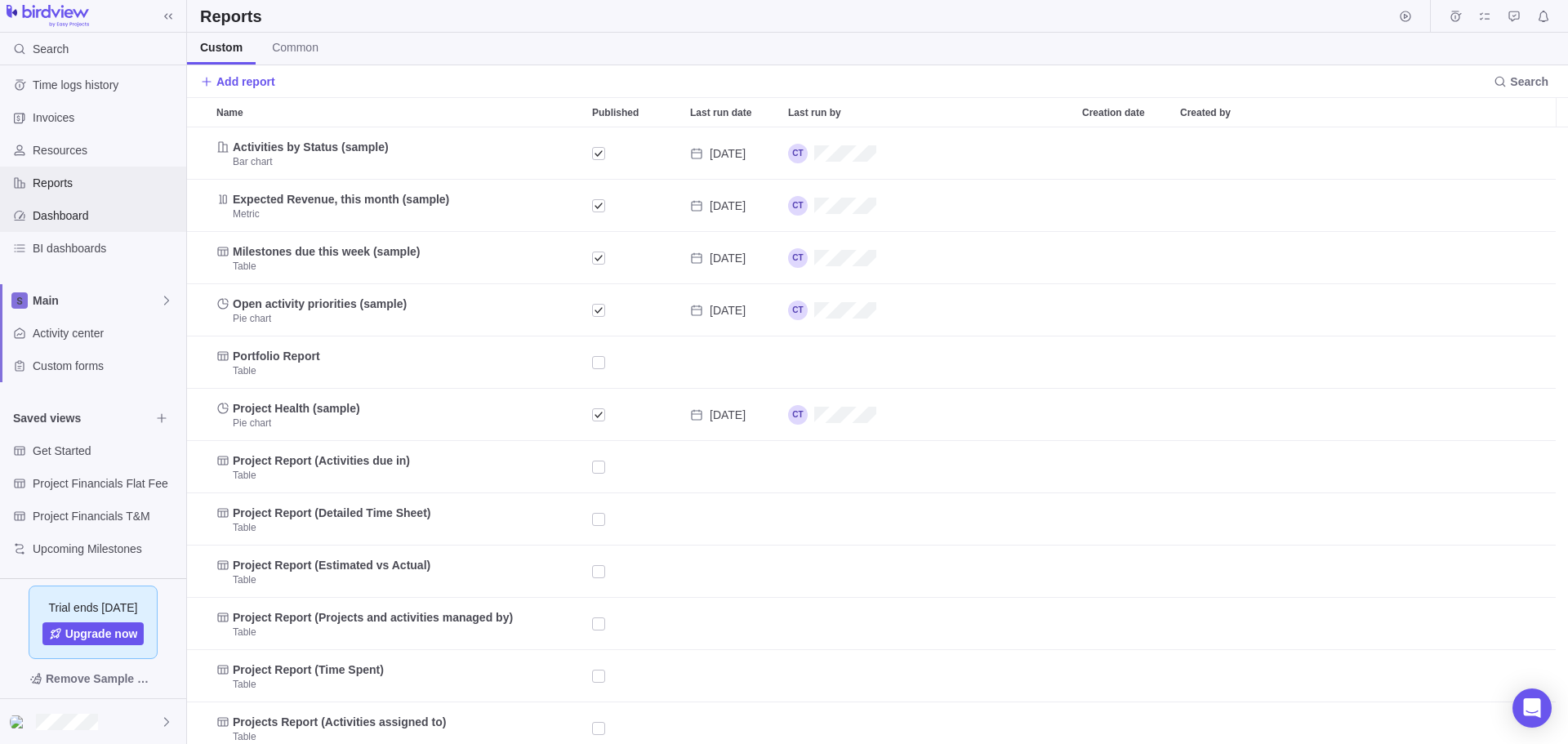
scroll to position [604, 1368]
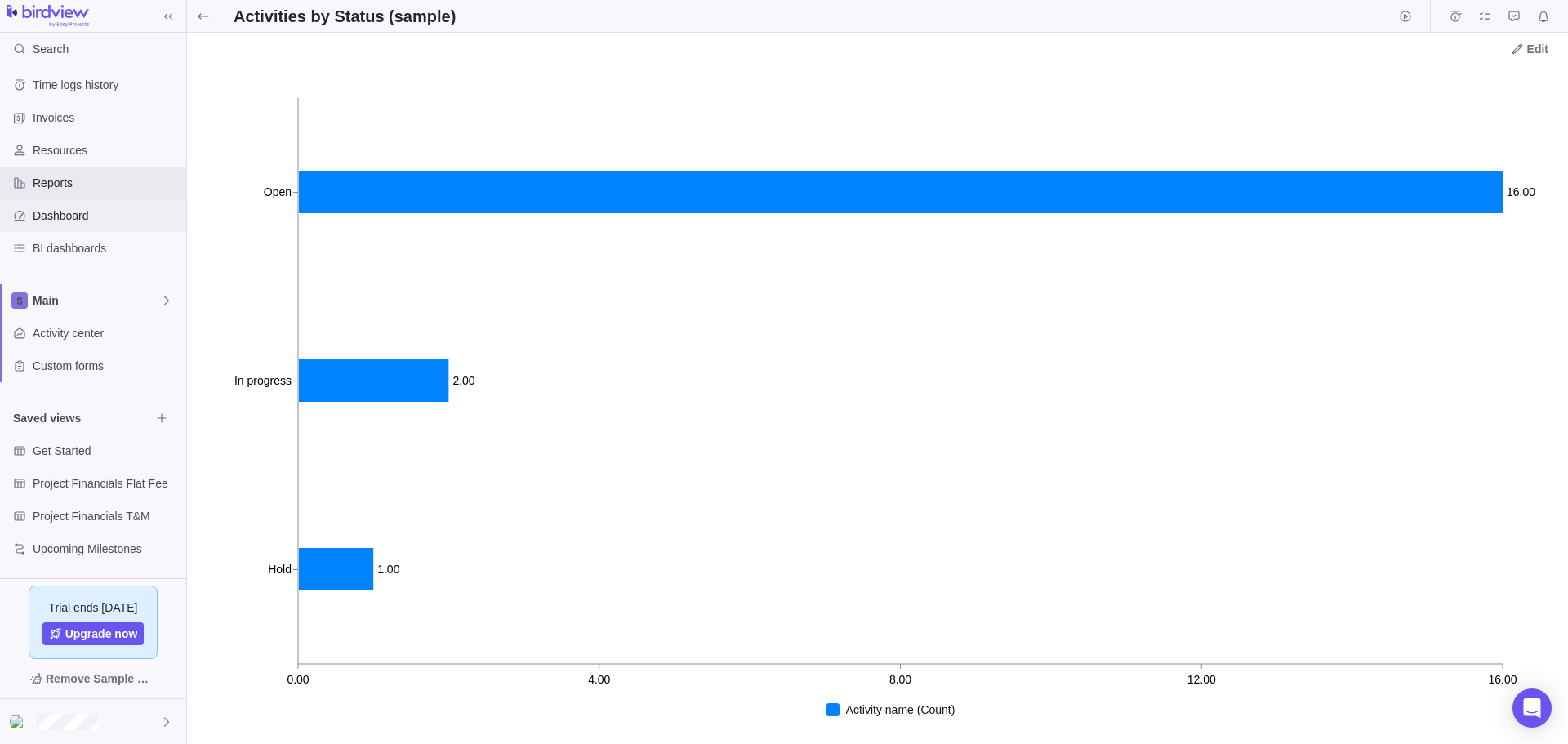
click at [58, 216] on span "Dashboard" at bounding box center [107, 216] width 147 height 17
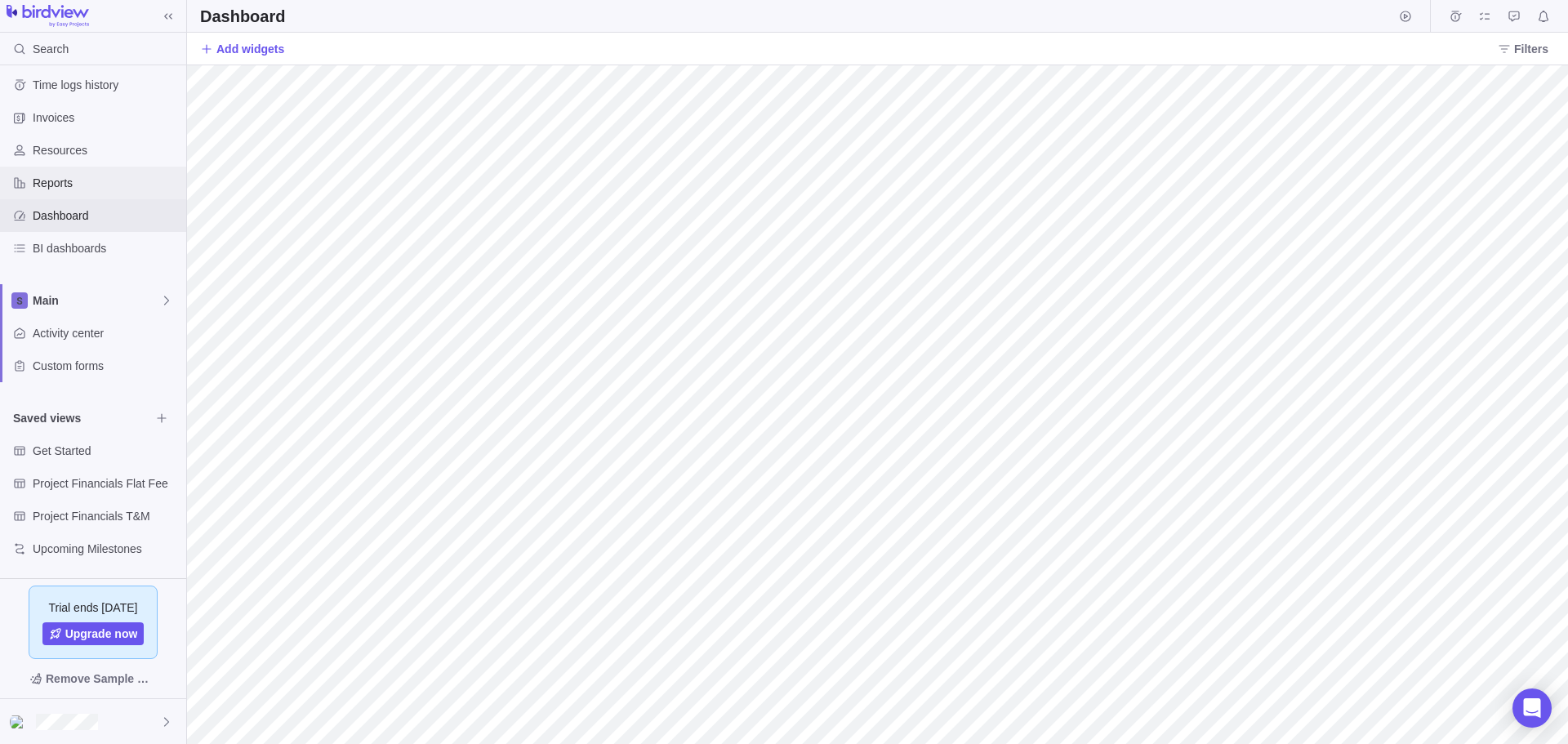
click at [47, 181] on span "Reports" at bounding box center [107, 183] width 147 height 17
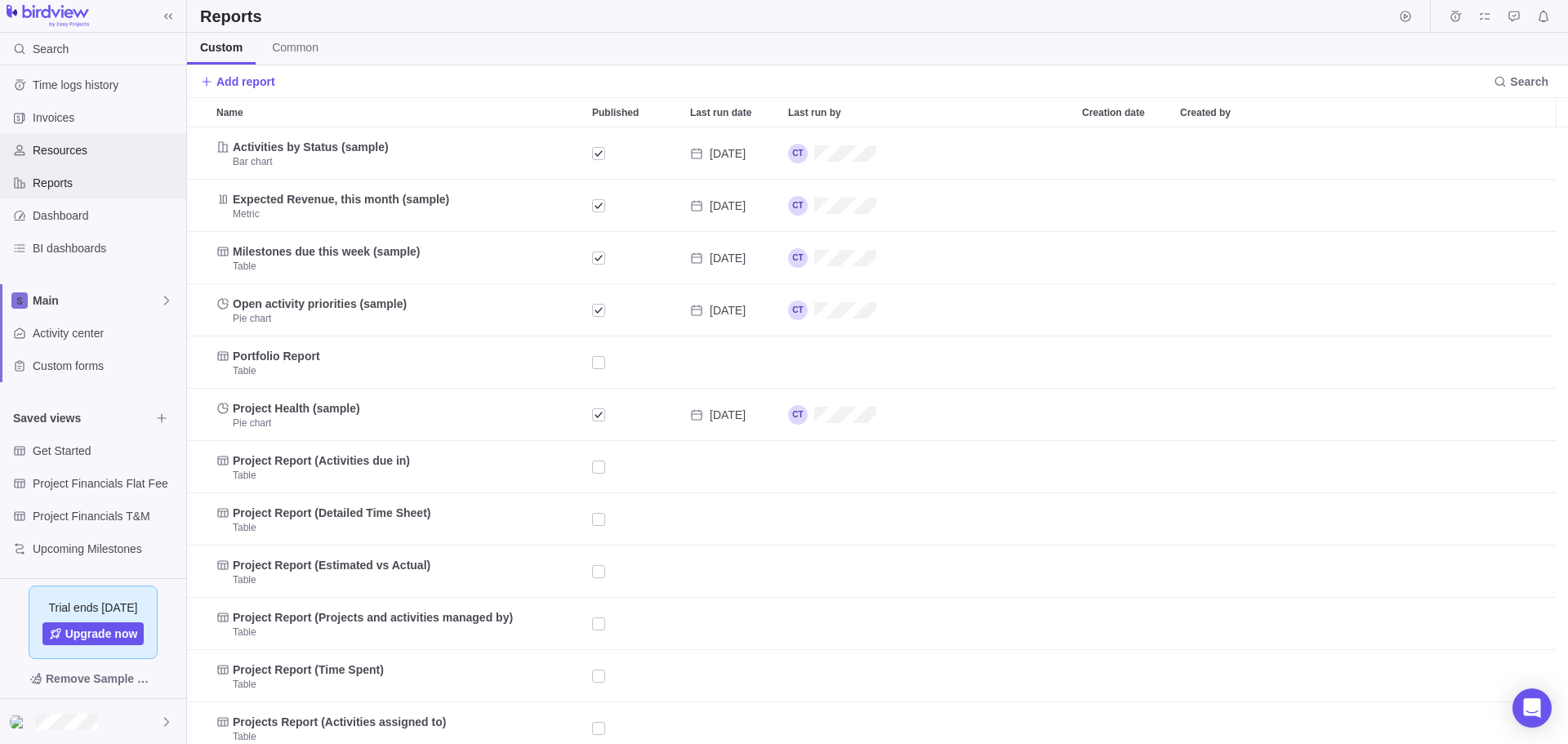
scroll to position [604, 1368]
click at [59, 329] on span "Activity center" at bounding box center [107, 334] width 147 height 17
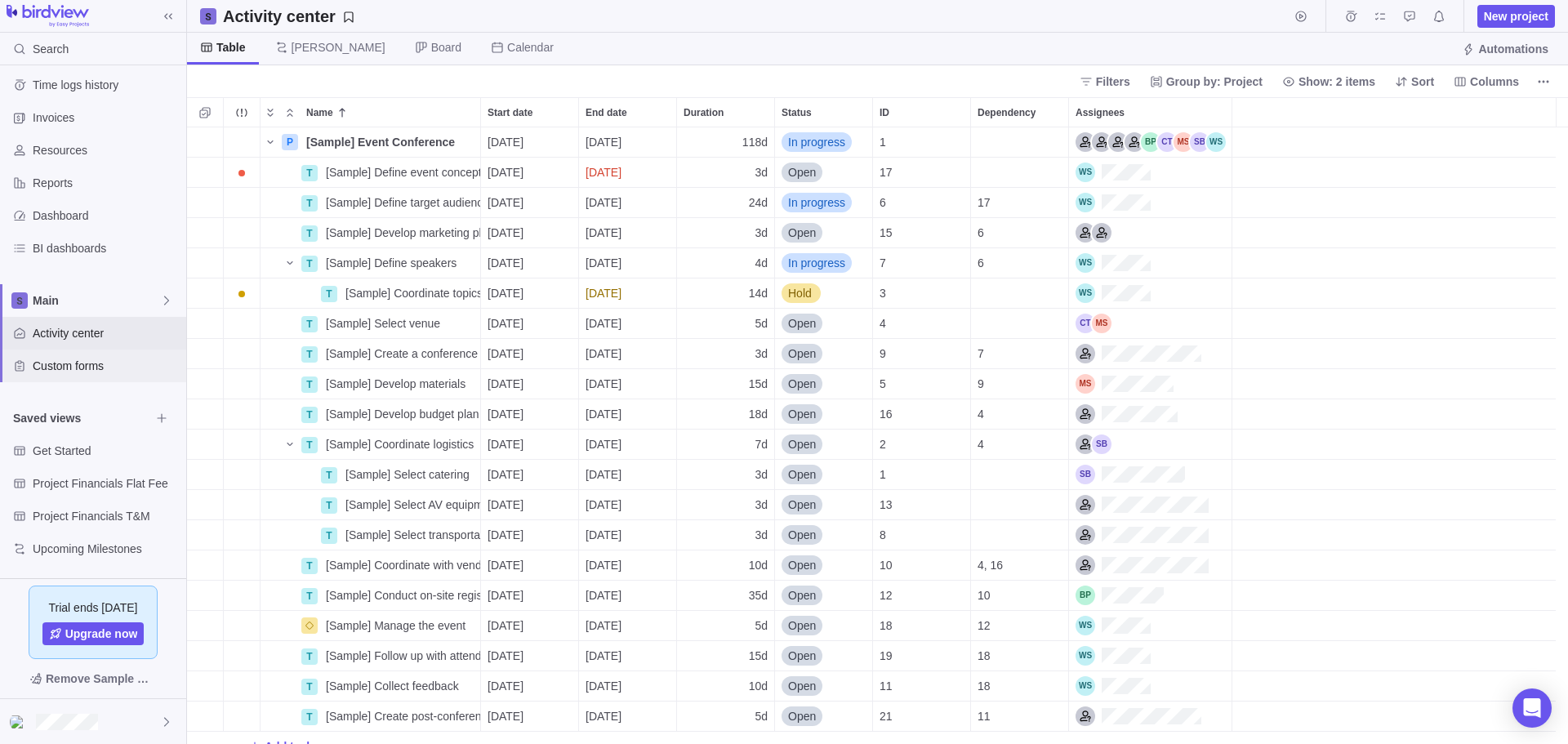
click at [56, 367] on span "Custom forms" at bounding box center [107, 366] width 147 height 17
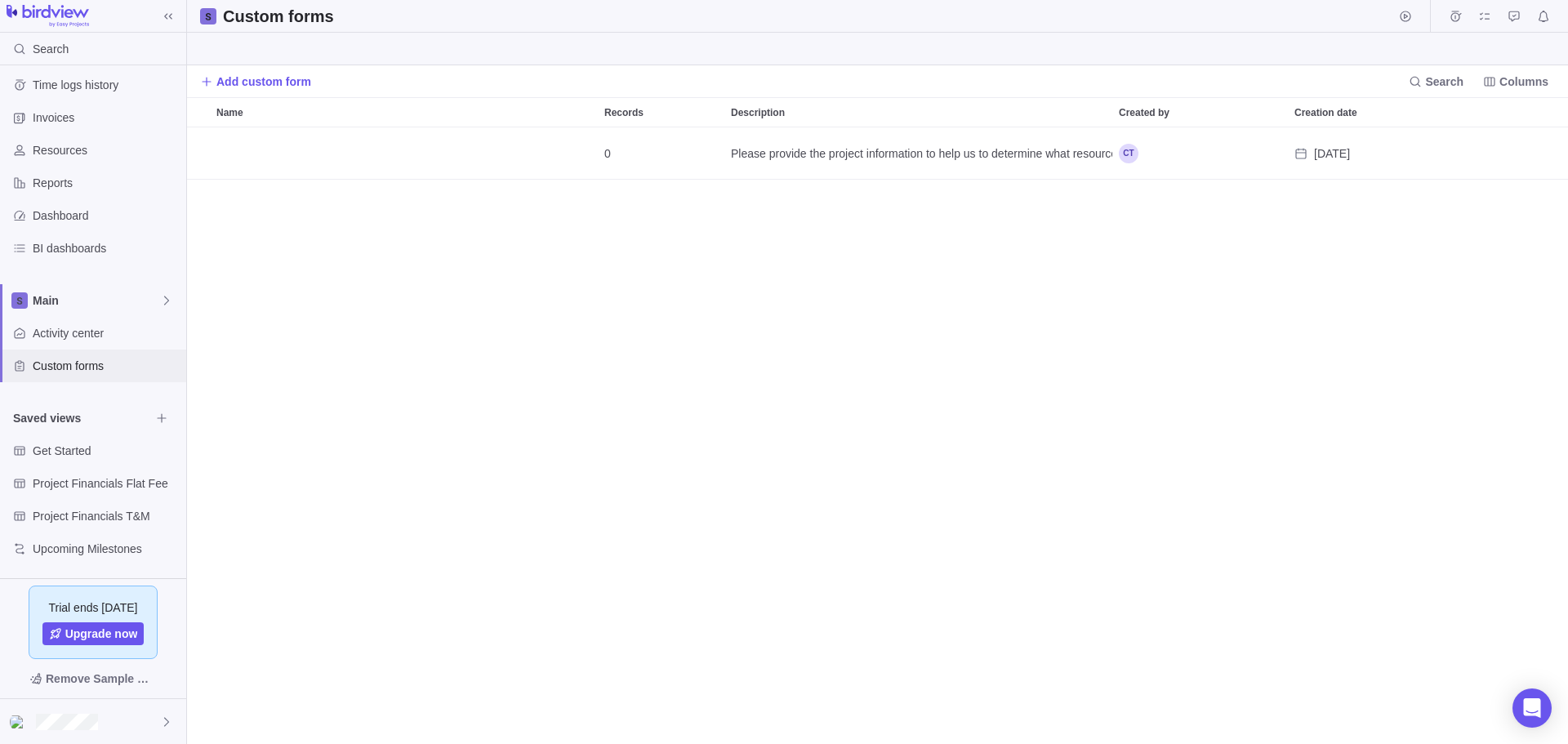
scroll to position [604, 1368]
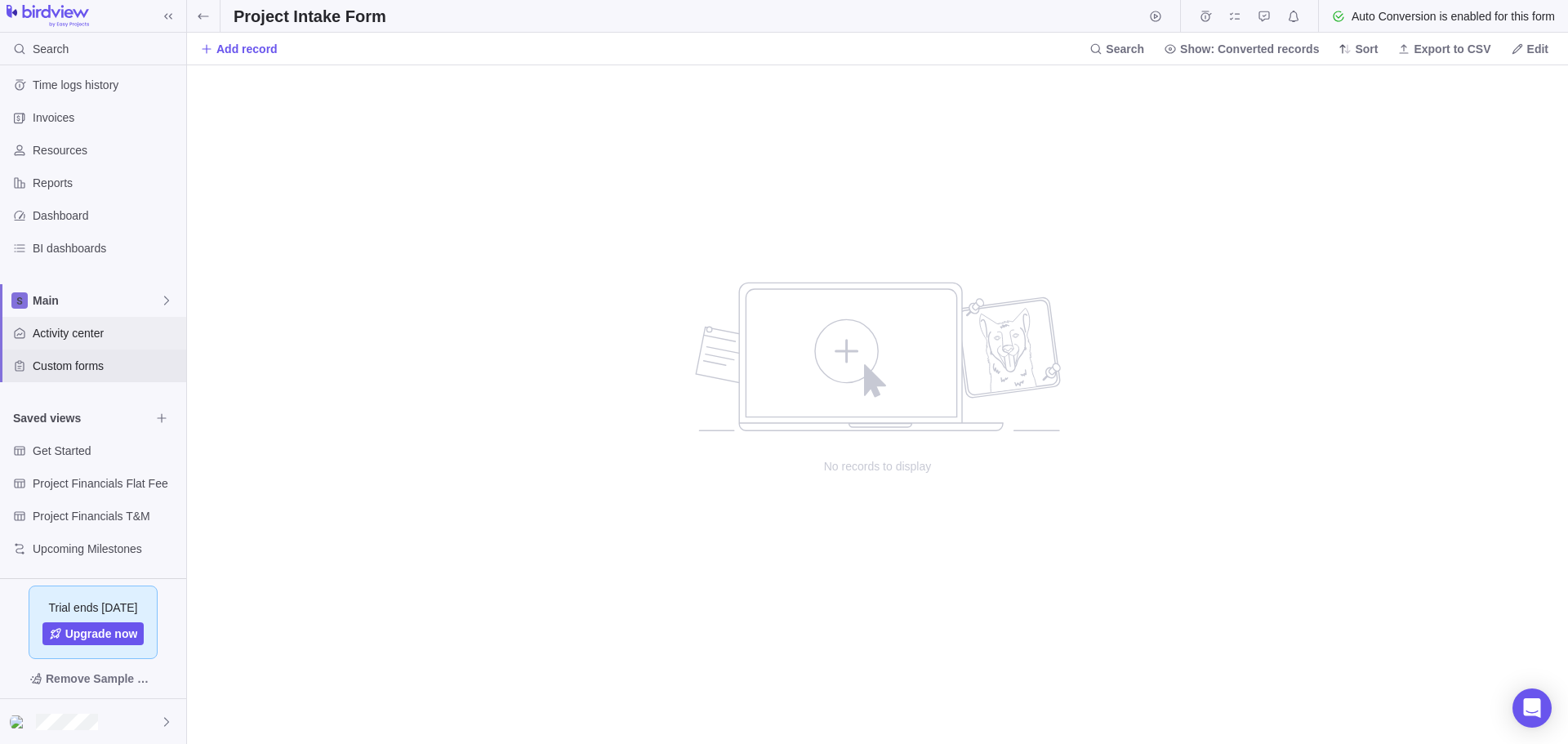
click at [59, 329] on span "Activity center" at bounding box center [107, 334] width 147 height 17
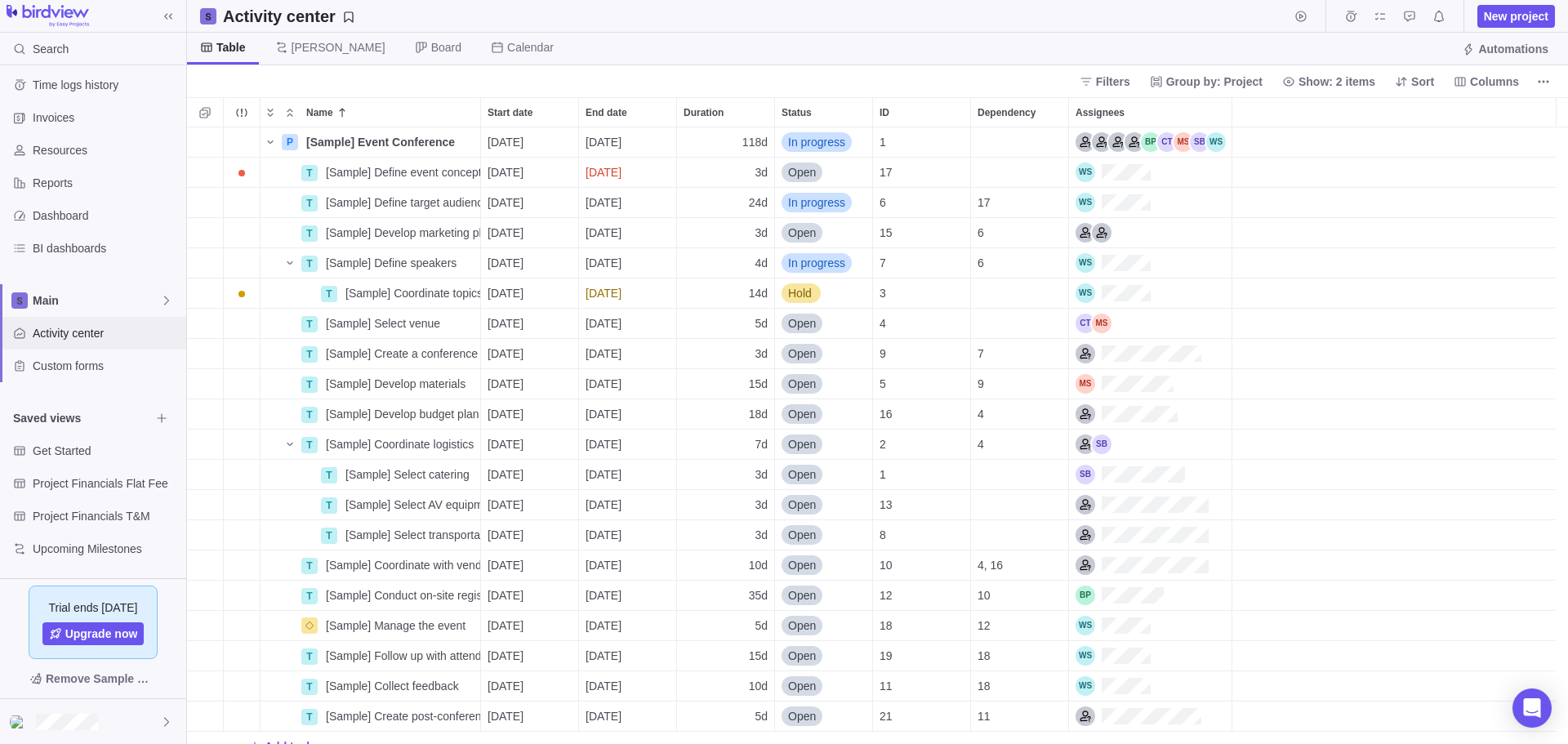
scroll to position [604, 1368]
click at [343, 172] on span "[Sample] Define event concept" at bounding box center [403, 173] width 154 height 17
click at [457, 213] on div "P [Sample] Event Conference Details 08/25/2025 02/04/2026 118d In progress 1 T …" at bounding box center [877, 435] width 1381 height 617
click at [464, 172] on icon "More actions" at bounding box center [466, 173] width 13 height 13
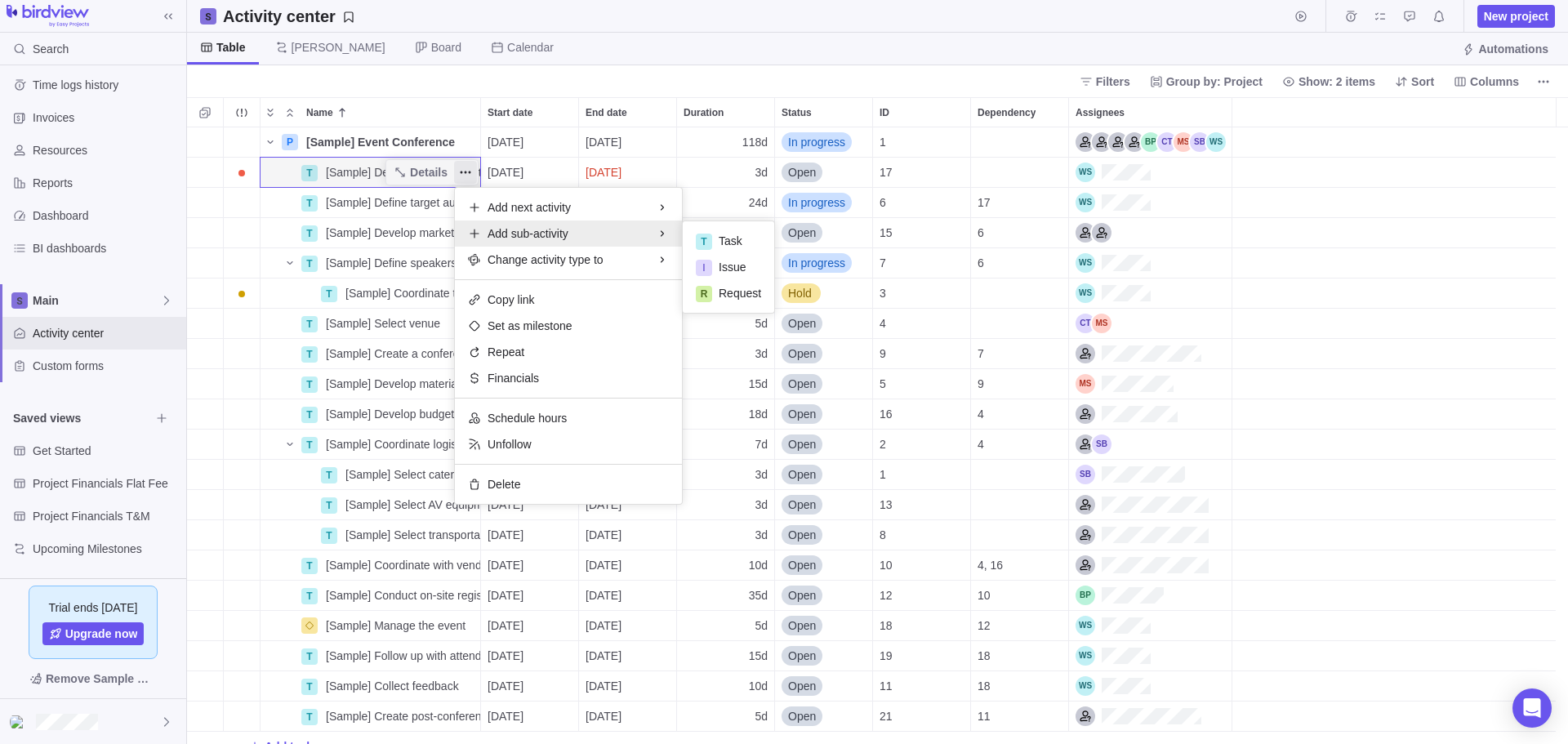
click at [315, 173] on div "P [Sample] Event Conference Details 08/25/2025 02/04/2026 118d In progress 1 T …" at bounding box center [877, 435] width 1381 height 617
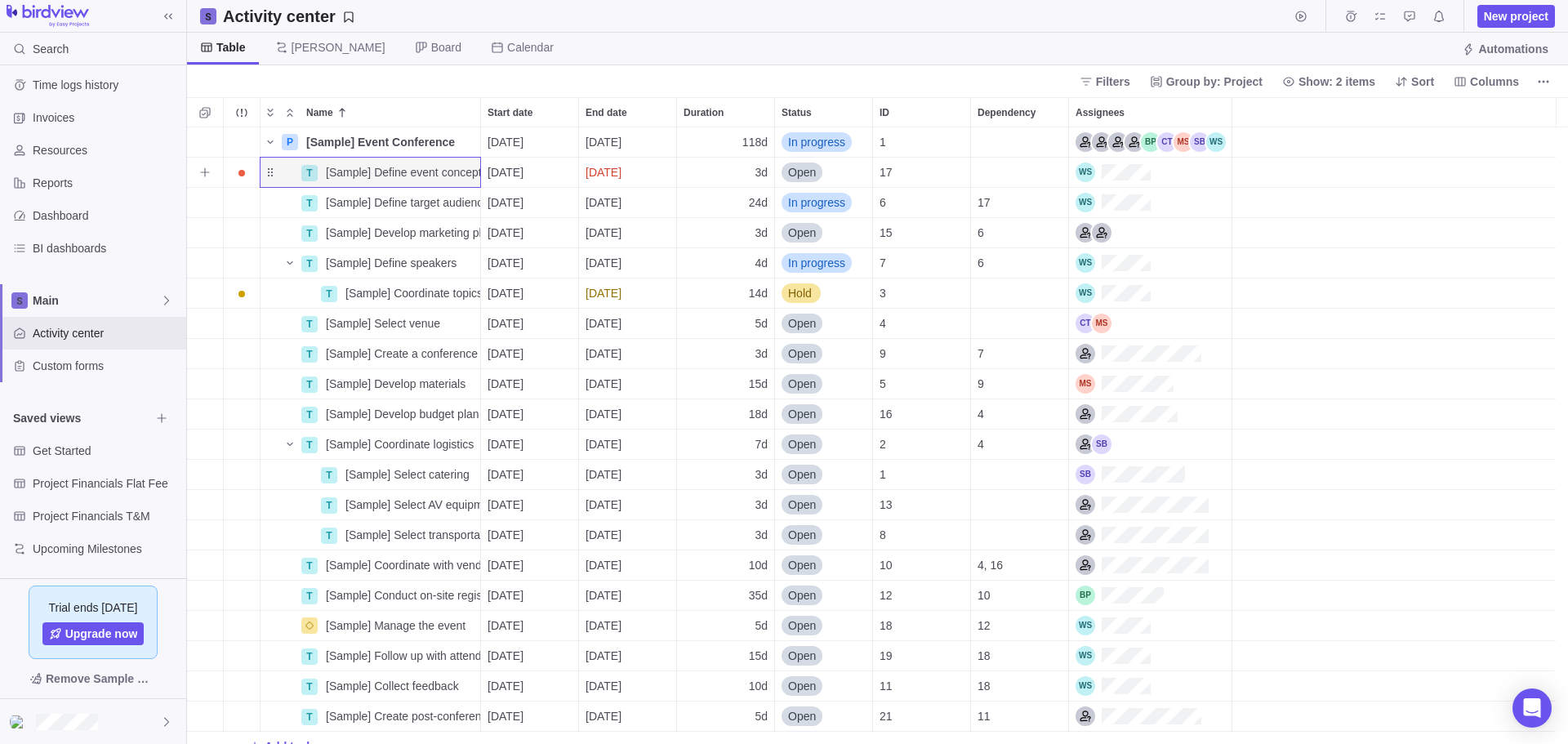
click at [315, 173] on div "T" at bounding box center [310, 173] width 17 height 17
click at [337, 202] on span "Task" at bounding box center [348, 204] width 24 height 17
click at [1314, 168] on div "grid" at bounding box center [1394, 173] width 324 height 31
click at [308, 171] on div "T" at bounding box center [310, 173] width 17 height 17
click at [606, 171] on div "P [Sample] Event Conference Details 08/25/2025 02/04/2026 118d In progress 1 T …" at bounding box center [877, 435] width 1381 height 617
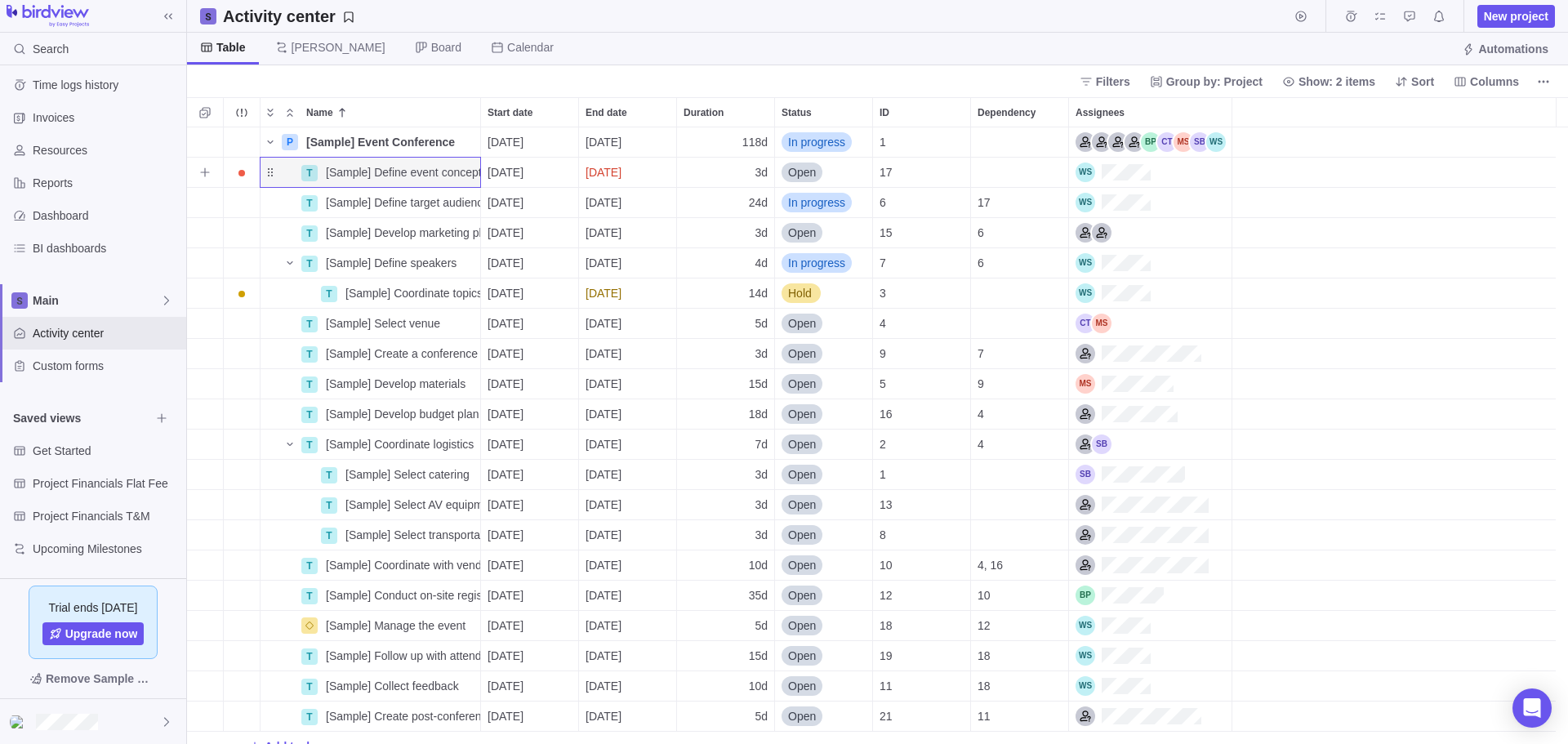
click at [511, 171] on span "08/25/2025" at bounding box center [505, 173] width 36 height 17
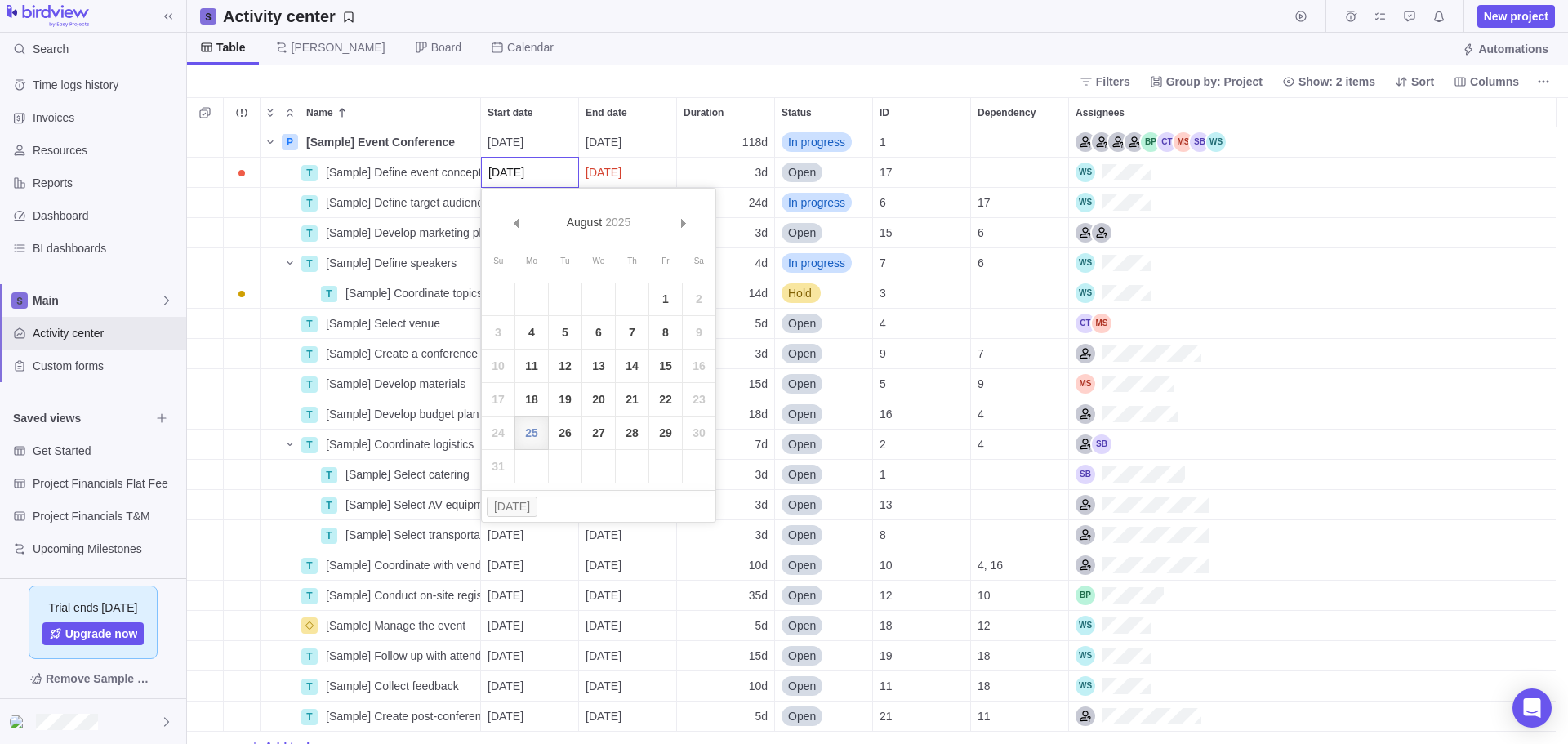
click at [424, 173] on div "P [Sample] Event Conference Details 08/25/2025 02/04/2026 118d In progress 1 T …" at bounding box center [877, 435] width 1381 height 617
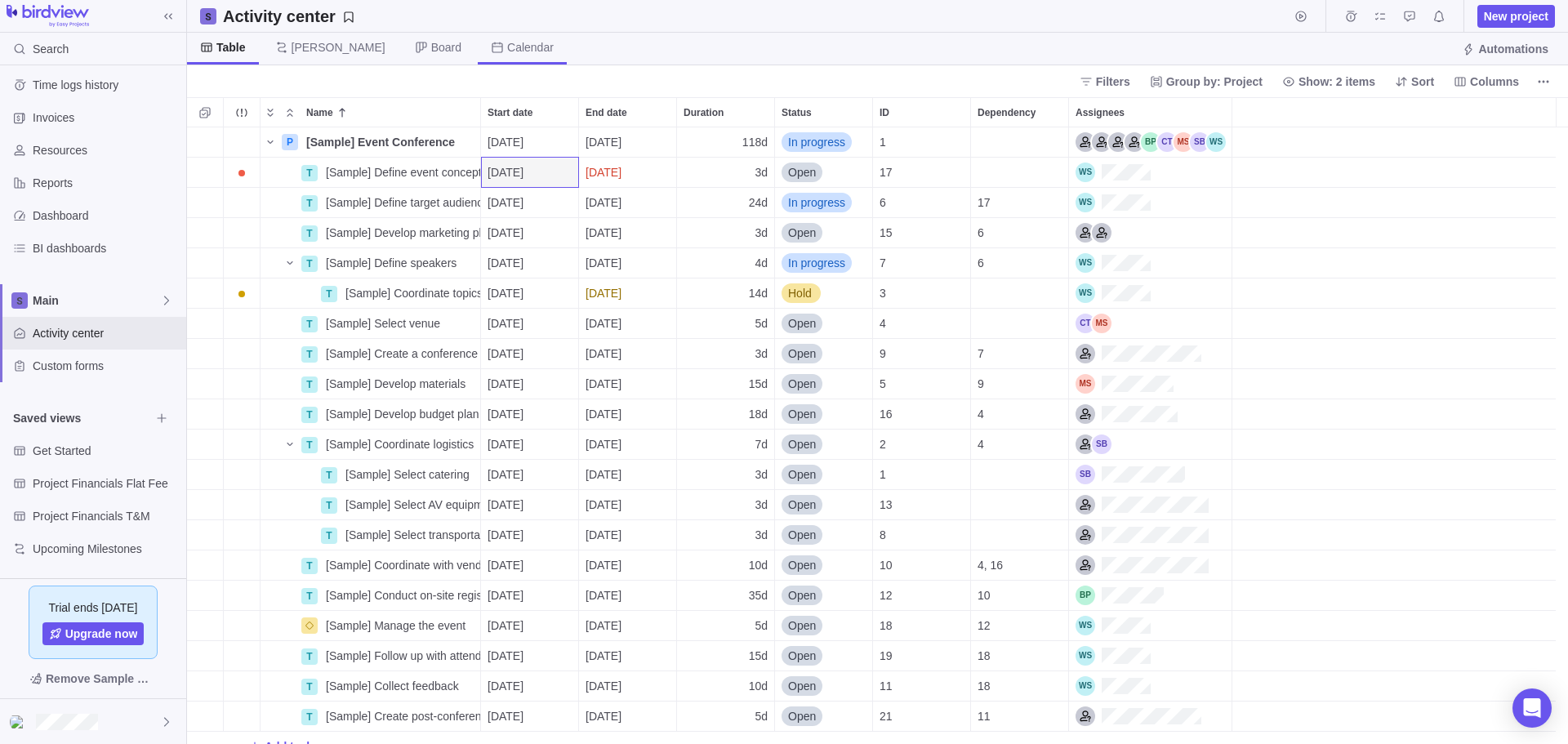
click at [477, 45] on span "Calendar" at bounding box center [522, 49] width 89 height 32
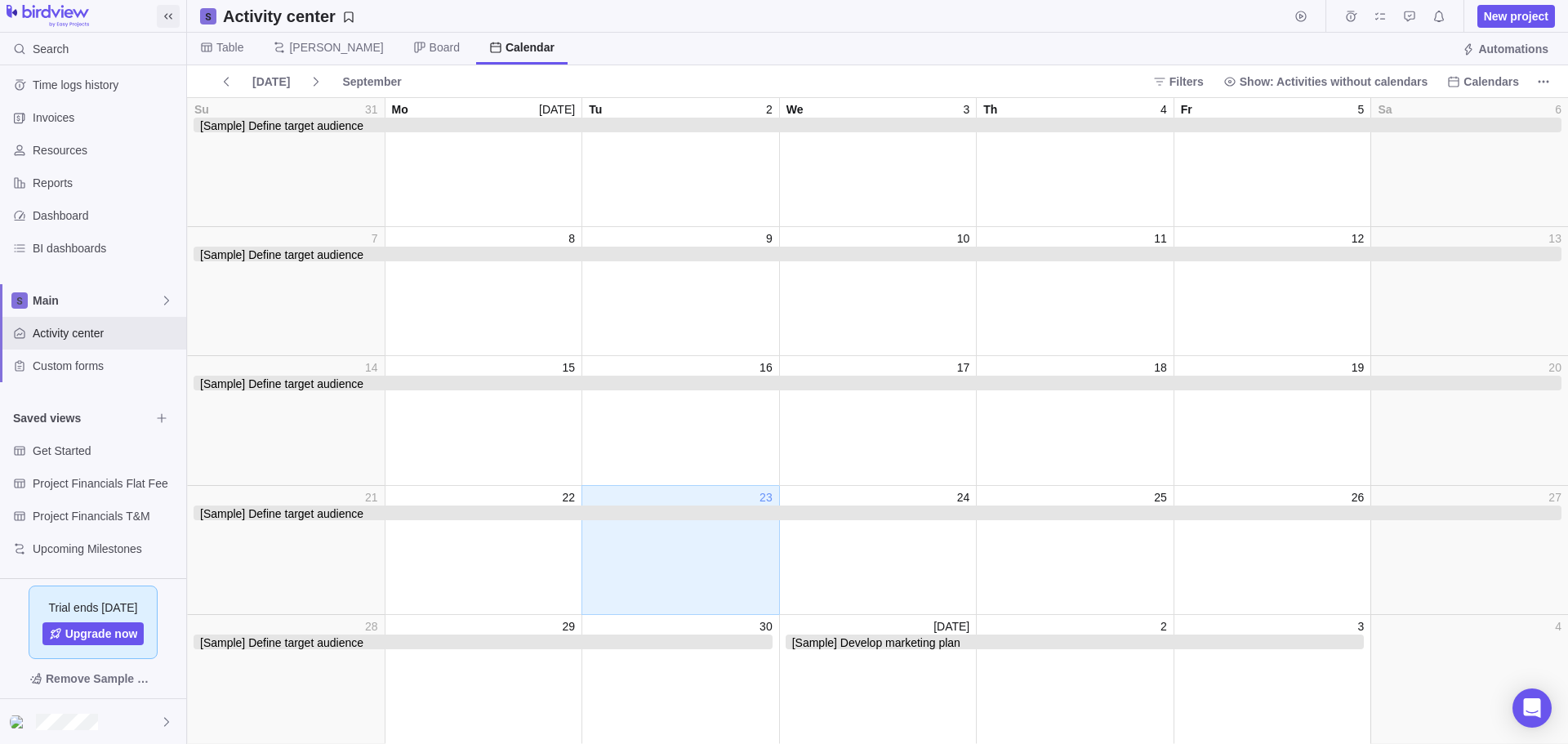
click at [167, 15] on icon at bounding box center [168, 16] width 8 height 6
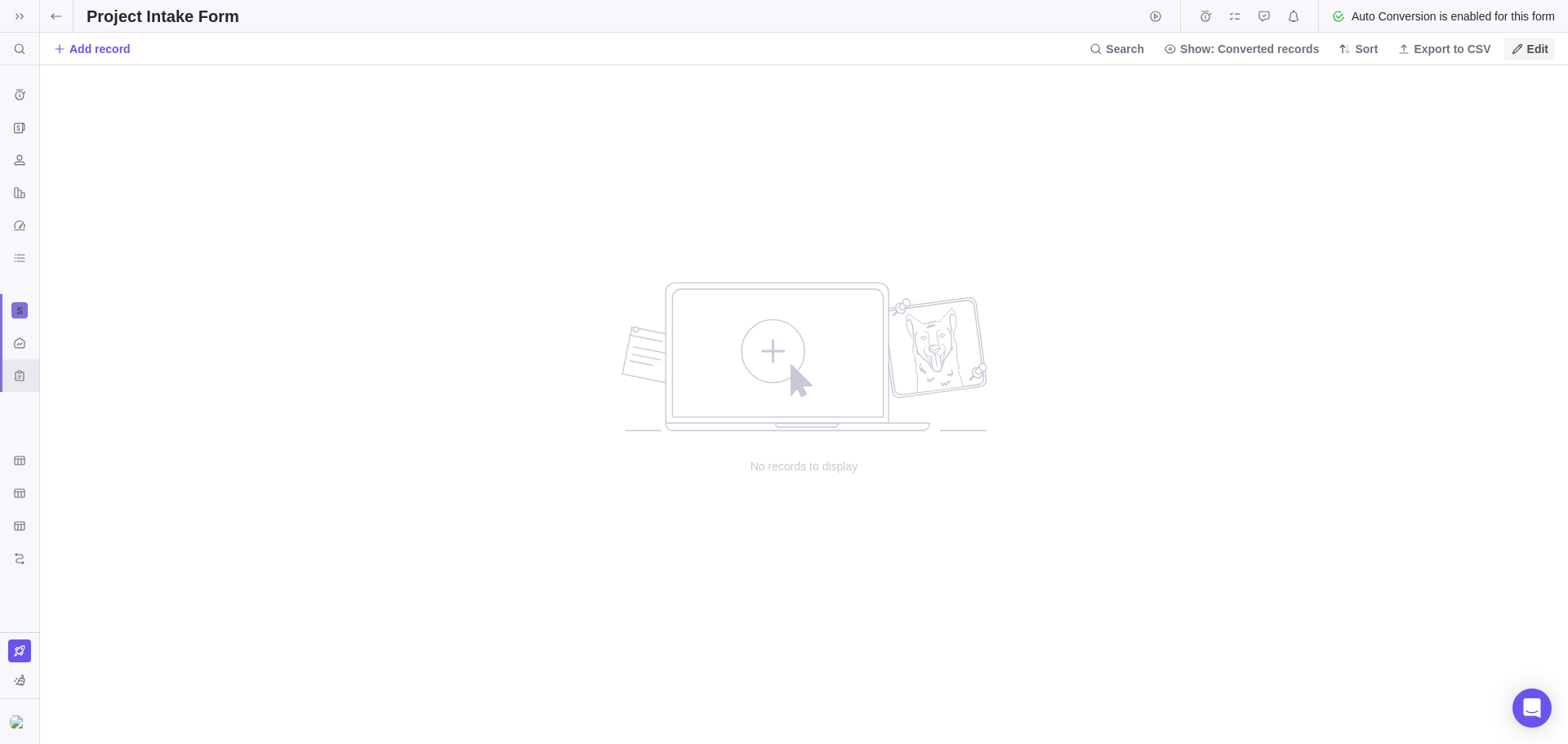
click at [1537, 46] on span "Edit" at bounding box center [1537, 49] width 21 height 17
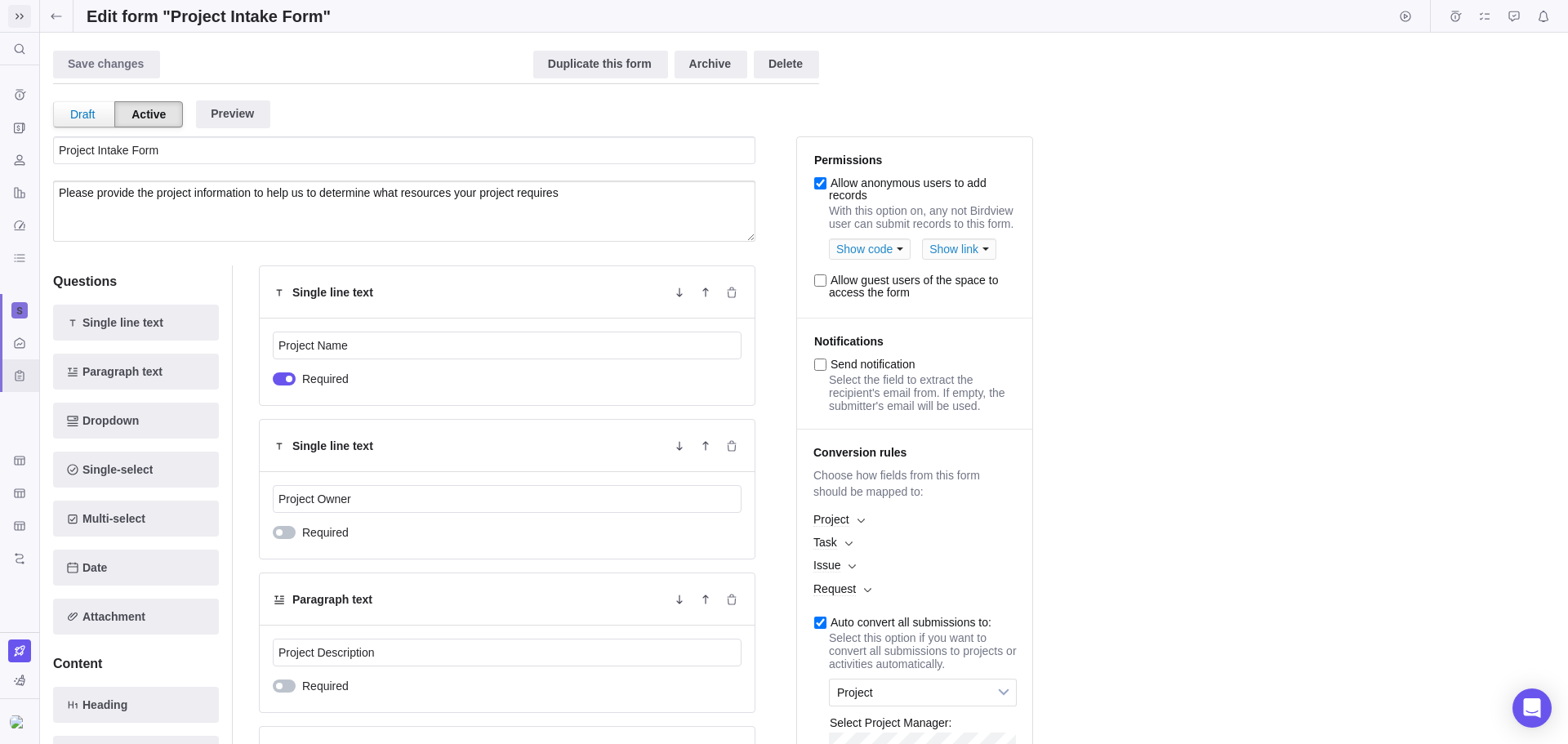
click at [16, 13] on icon at bounding box center [20, 17] width 13 height 13
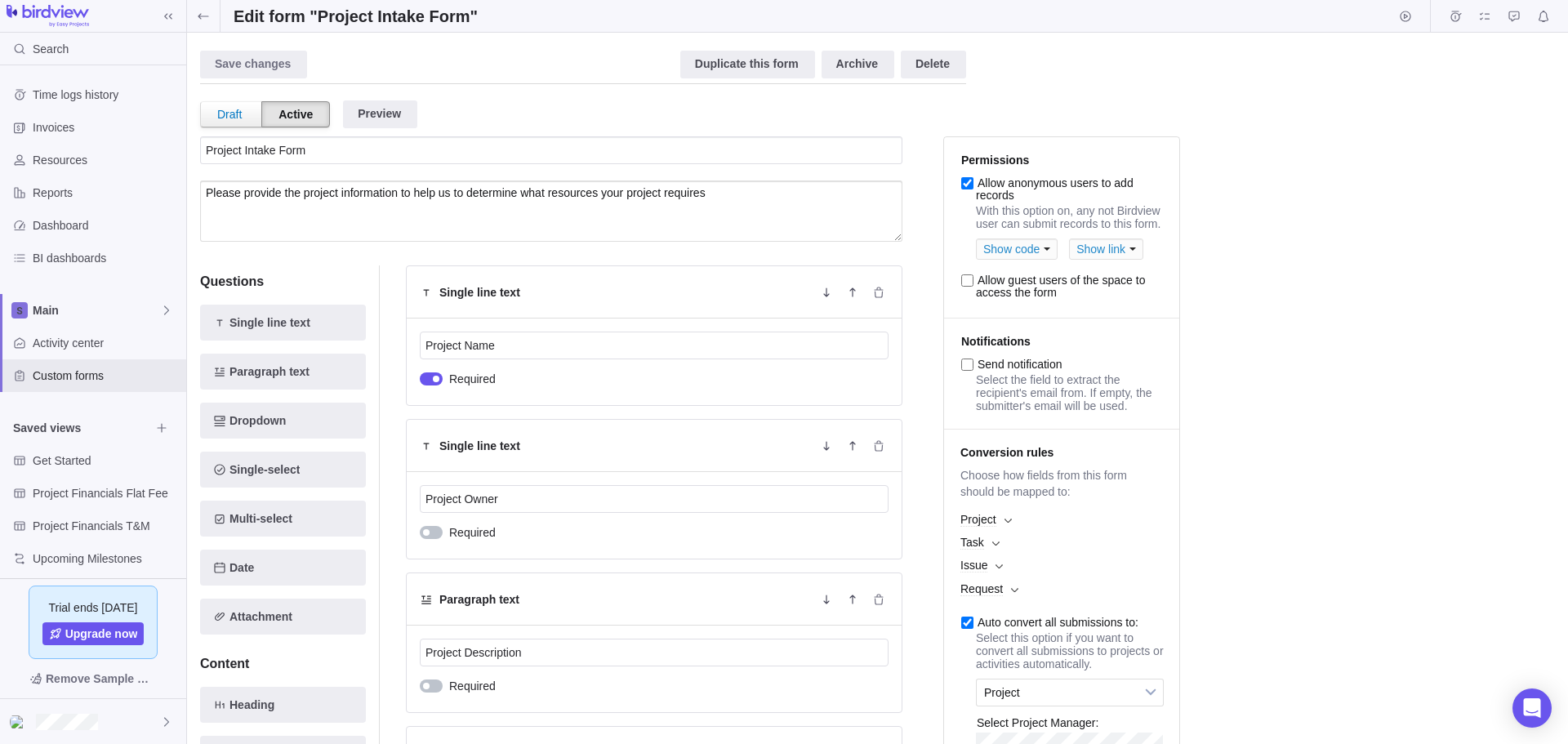
click at [500, 54] on div "Save changes Discard changes Duplicate this form Archive Delete" at bounding box center [583, 64] width 766 height 38
click at [54, 15] on img at bounding box center [48, 17] width 83 height 23
click at [49, 12] on img at bounding box center [48, 17] width 83 height 23
drag, startPoint x: 1545, startPoint y: 0, endPoint x: 1334, endPoint y: 396, distance: 448.7
click at [1334, 397] on div "Save changes Discard changes Duplicate this form Archive Delete Draft Active Pr…" at bounding box center [877, 388] width 1354 height 685
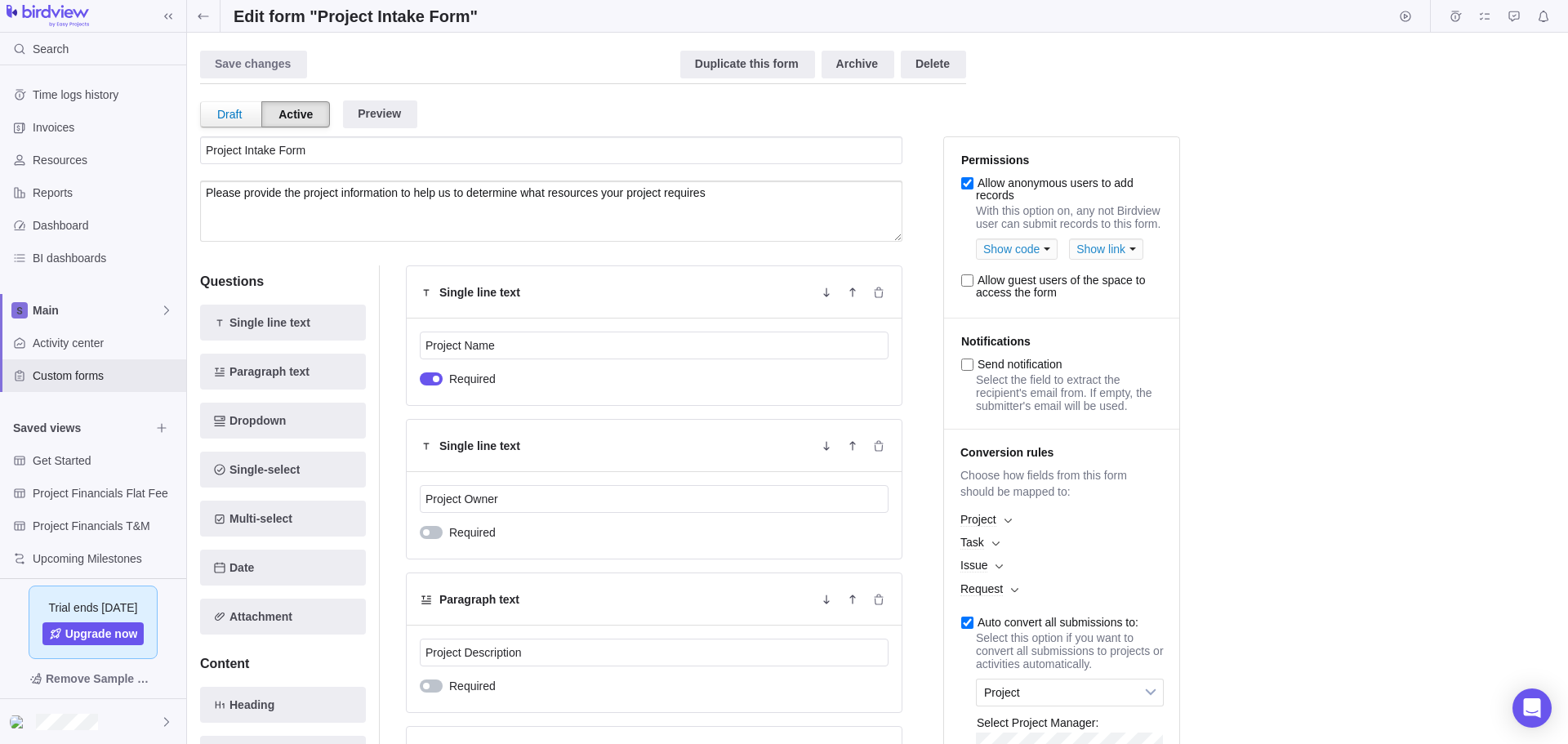
drag, startPoint x: 1517, startPoint y: 4, endPoint x: 1208, endPoint y: 92, distance: 321.3
click at [1208, 92] on div "Save changes Discard changes Duplicate this form Archive Delete Draft Active Pr…" at bounding box center [877, 388] width 1354 height 685
click at [166, 309] on icon at bounding box center [167, 310] width 13 height 13
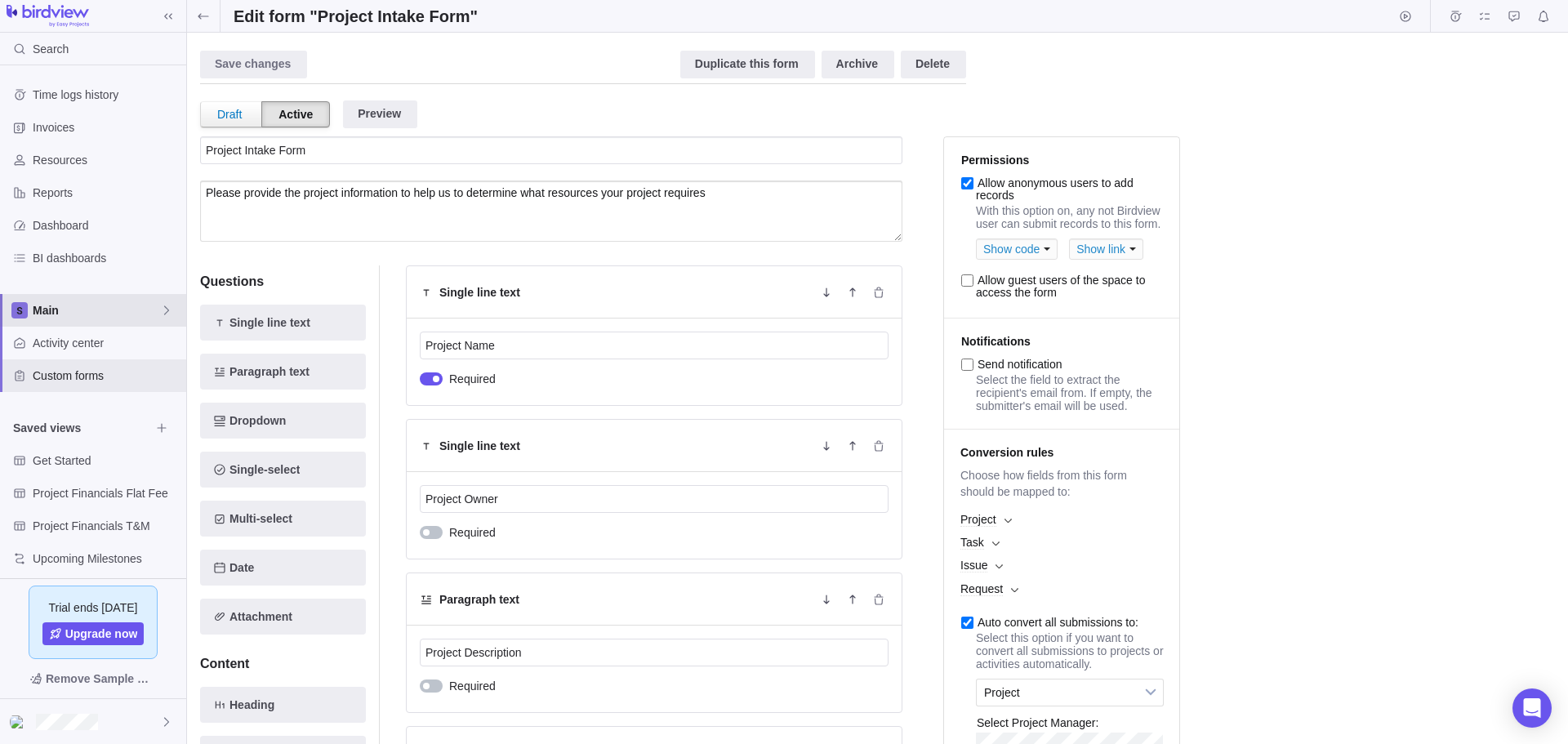
click at [21, 310] on icon at bounding box center [20, 310] width 10 height 10
click at [200, 17] on body "Search Time logs history Invoices Resources Reports Dashboard BI dashboards Mai…" at bounding box center [784, 372] width 1568 height 744
click at [169, 14] on icon at bounding box center [168, 17] width 13 height 13
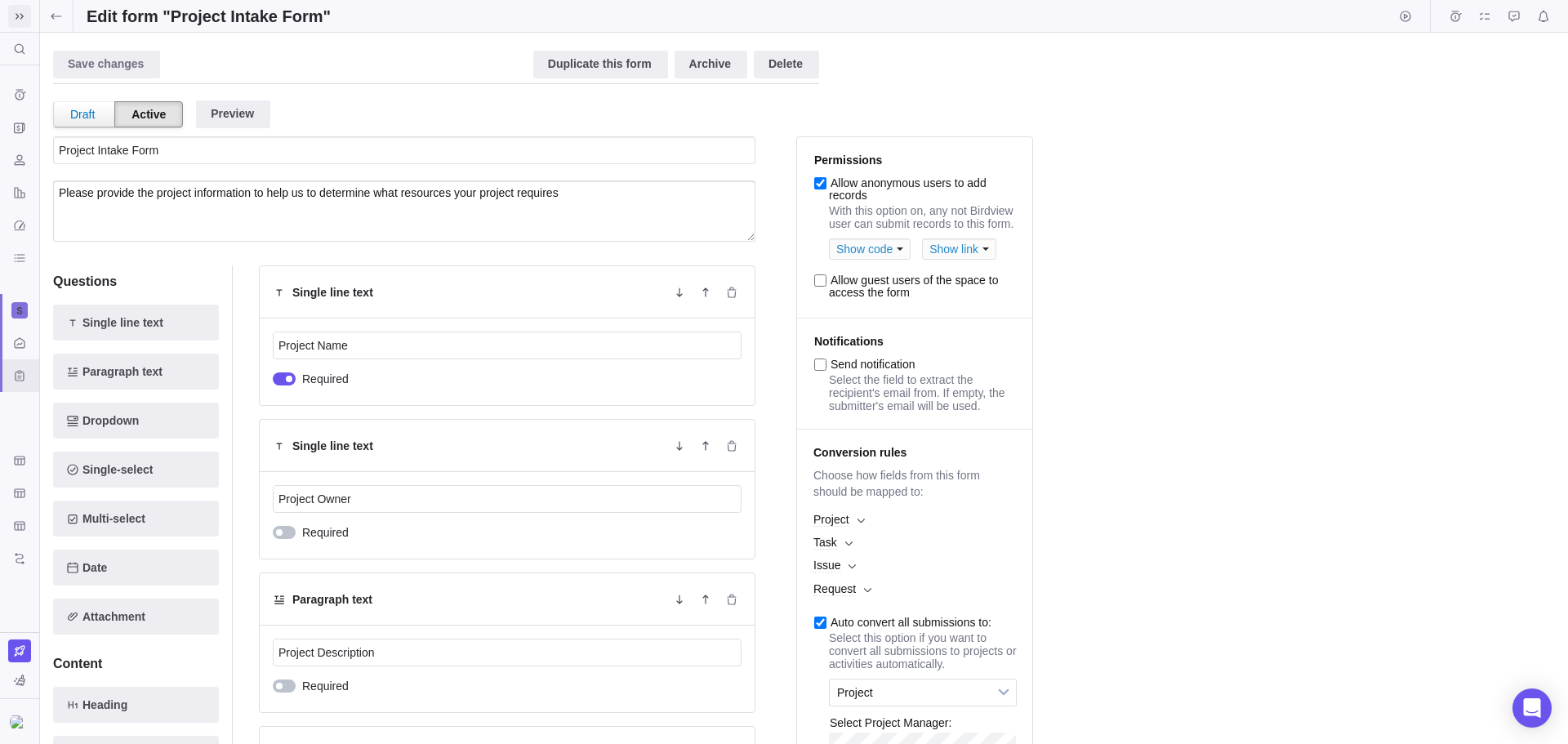
click at [16, 15] on icon at bounding box center [20, 17] width 13 height 13
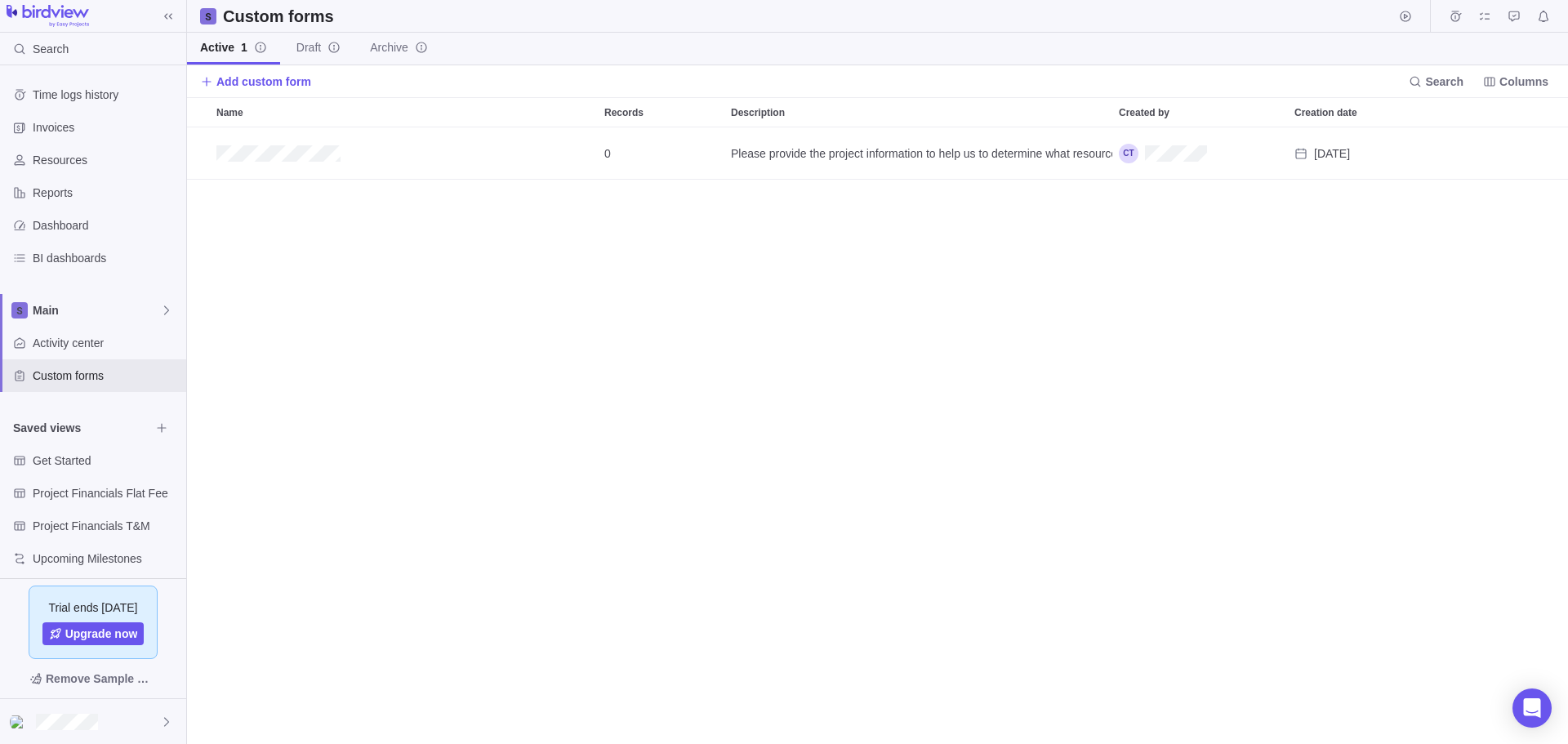
scroll to position [604, 1368]
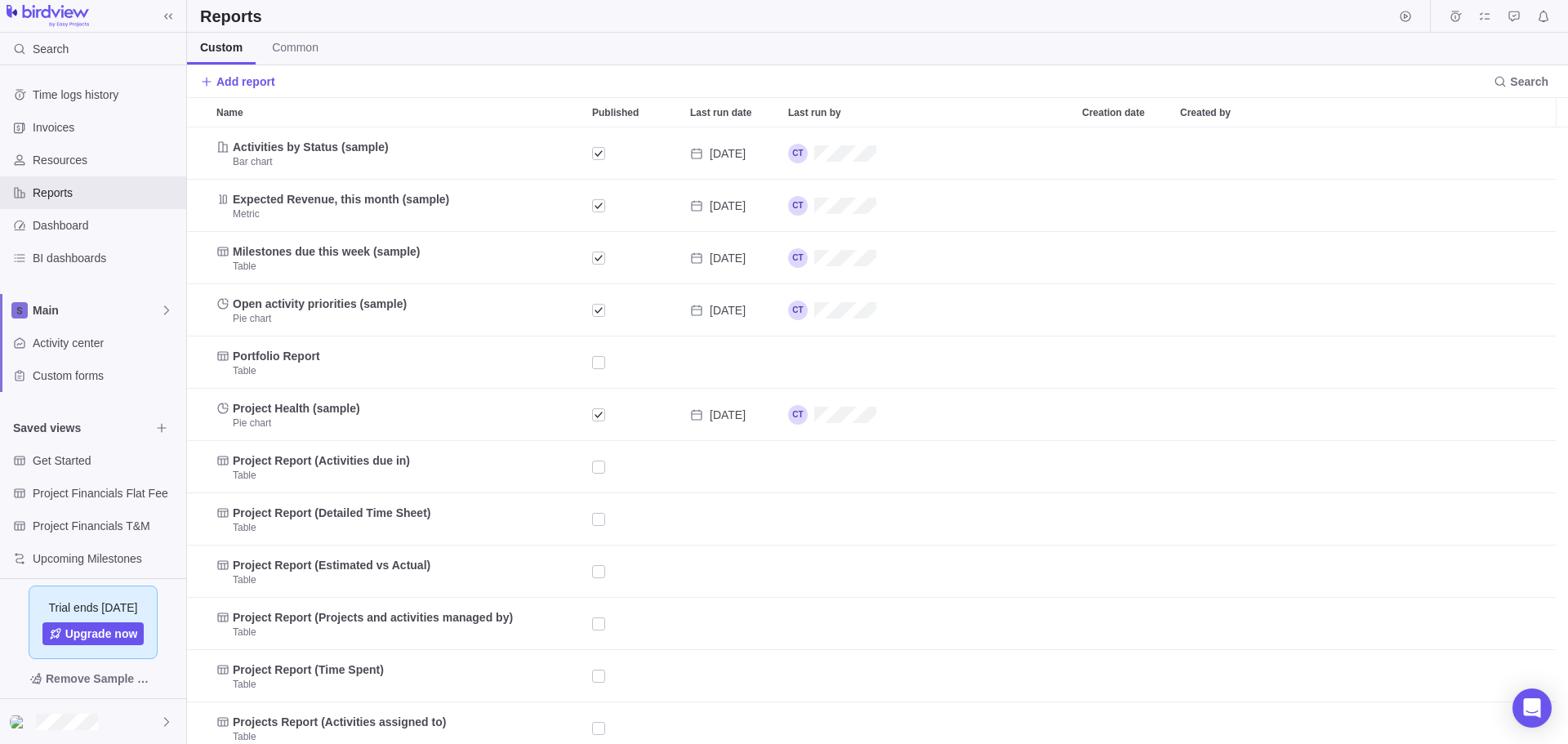
scroll to position [604, 1368]
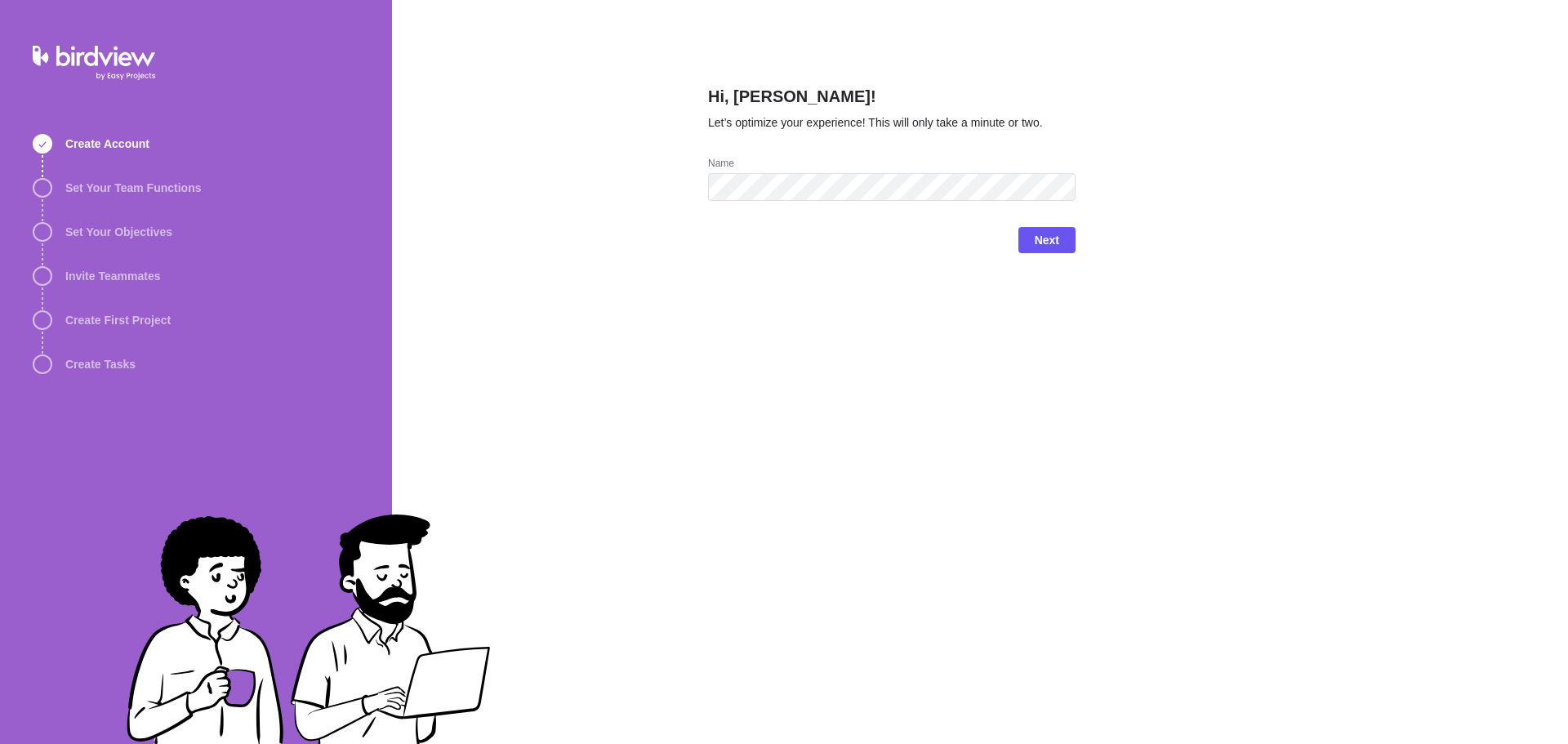
click at [117, 58] on div at bounding box center [94, 63] width 122 height 35
click at [109, 365] on span "Create Tasks" at bounding box center [100, 364] width 70 height 17
click at [130, 180] on span "Set Your Team Functions" at bounding box center [133, 188] width 135 height 17
click at [793, 353] on div "Hi, [PERSON_NAME]! Let’s optimize your experience! This will only take a minute…" at bounding box center [891, 372] width 367 height 744
drag, startPoint x: 111, startPoint y: 145, endPoint x: 106, endPoint y: 115, distance: 30.4
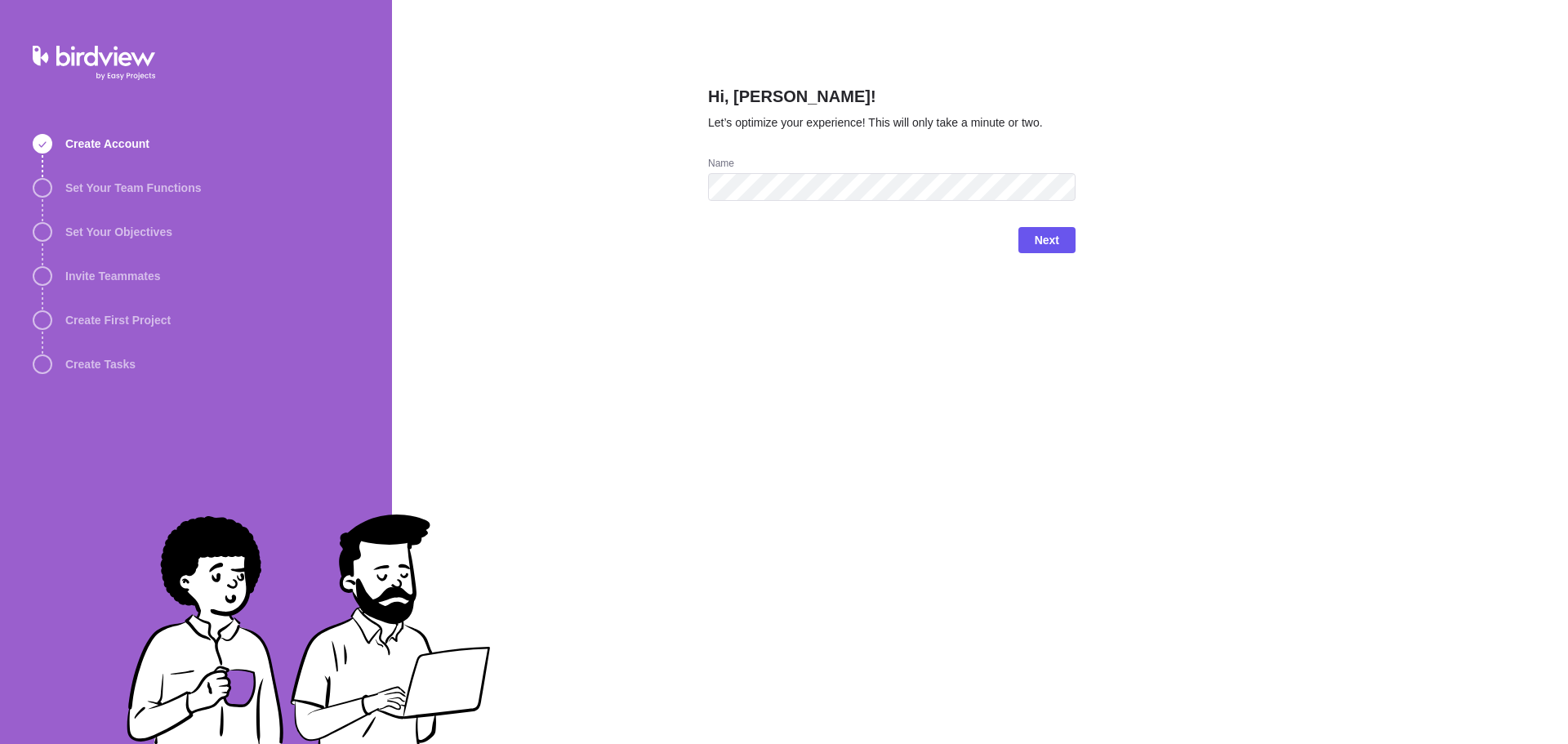
click at [110, 145] on span "Create Account" at bounding box center [107, 144] width 84 height 17
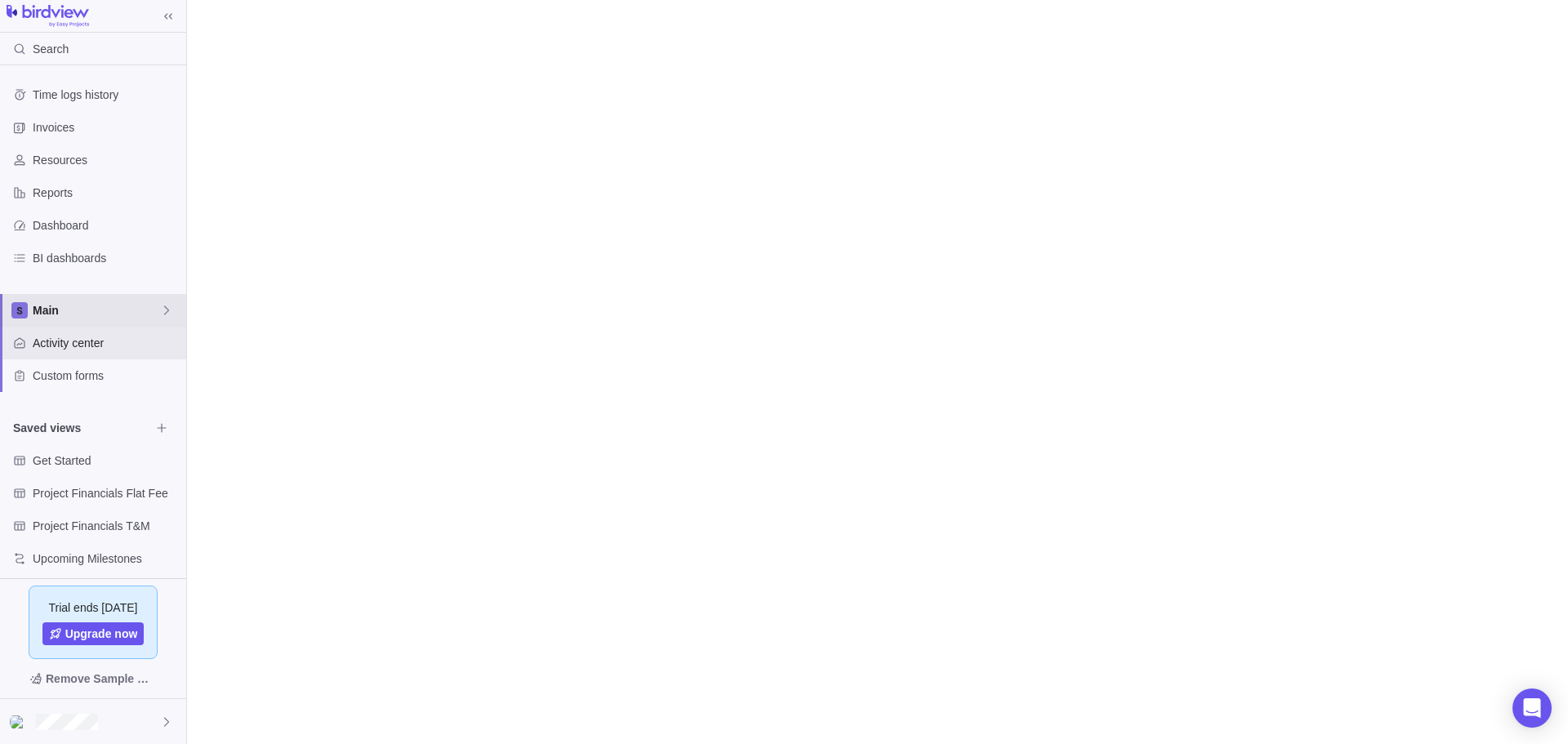
click at [46, 310] on span "Main" at bounding box center [97, 310] width 127 height 17
click at [57, 347] on span "Main" at bounding box center [92, 348] width 100 height 17
click at [72, 341] on span "Activity center" at bounding box center [107, 343] width 147 height 17
click at [87, 95] on span "Time logs history" at bounding box center [107, 95] width 147 height 17
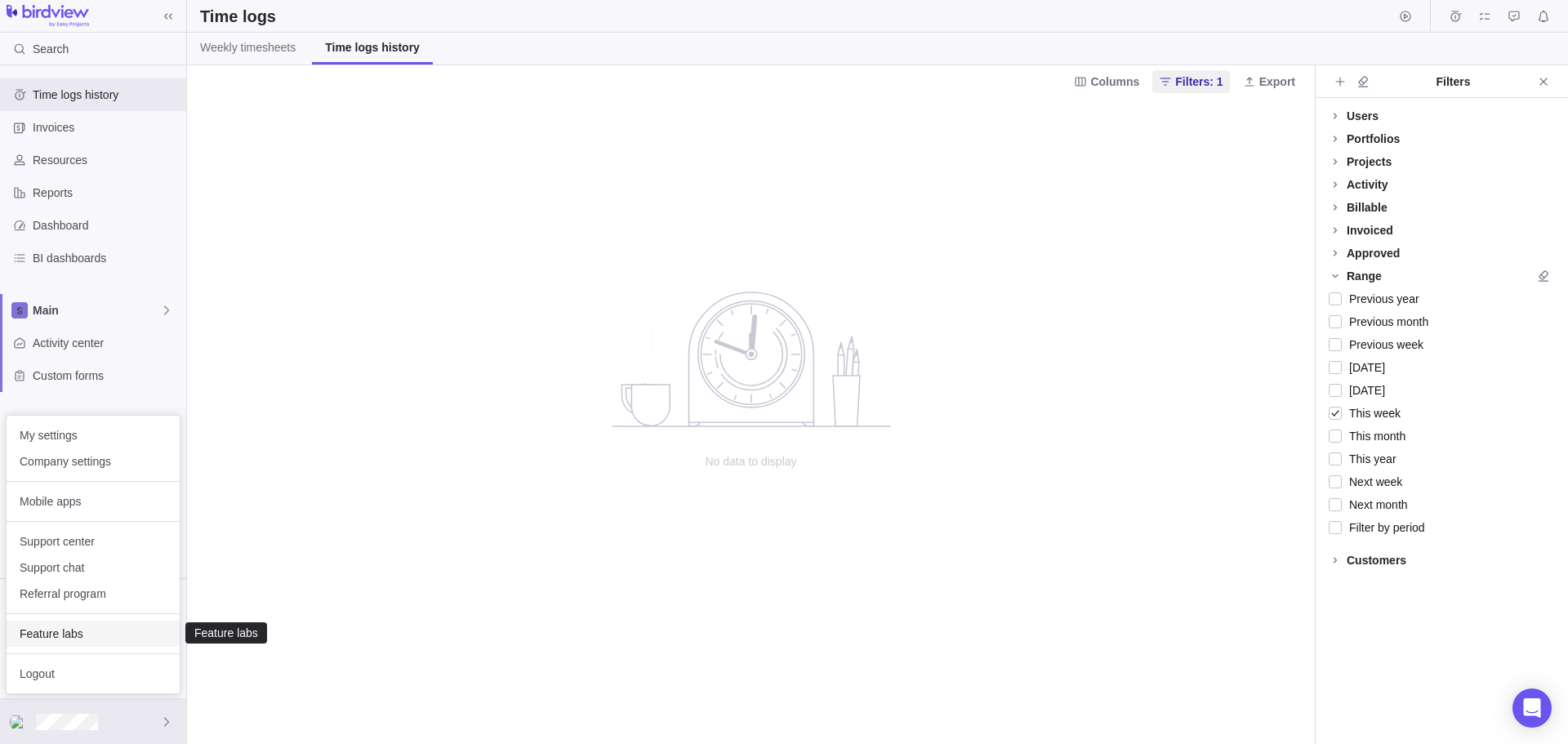
click at [68, 631] on span "Feature labs" at bounding box center [93, 633] width 147 height 17
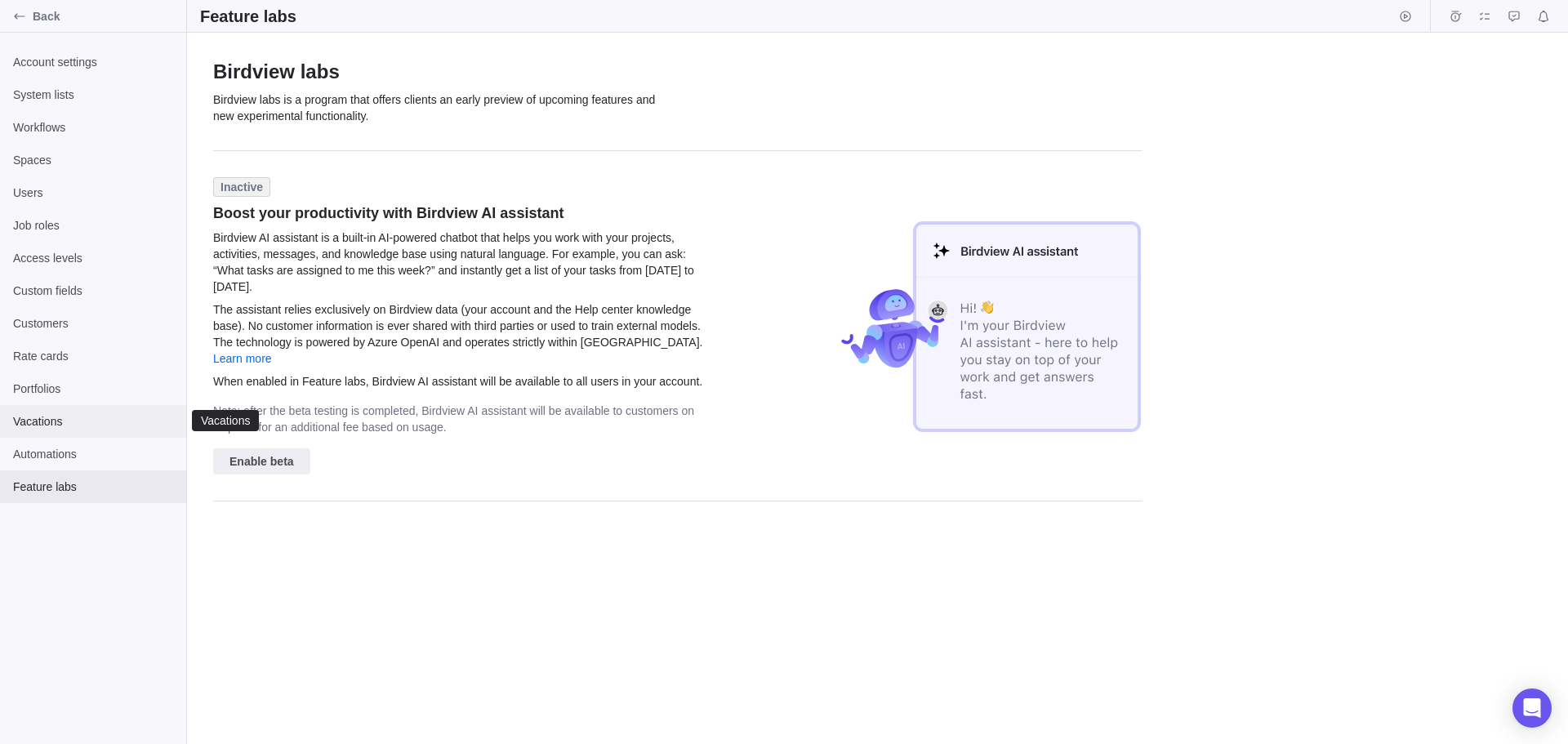
click at [36, 418] on span "Vacations" at bounding box center [93, 421] width 160 height 17
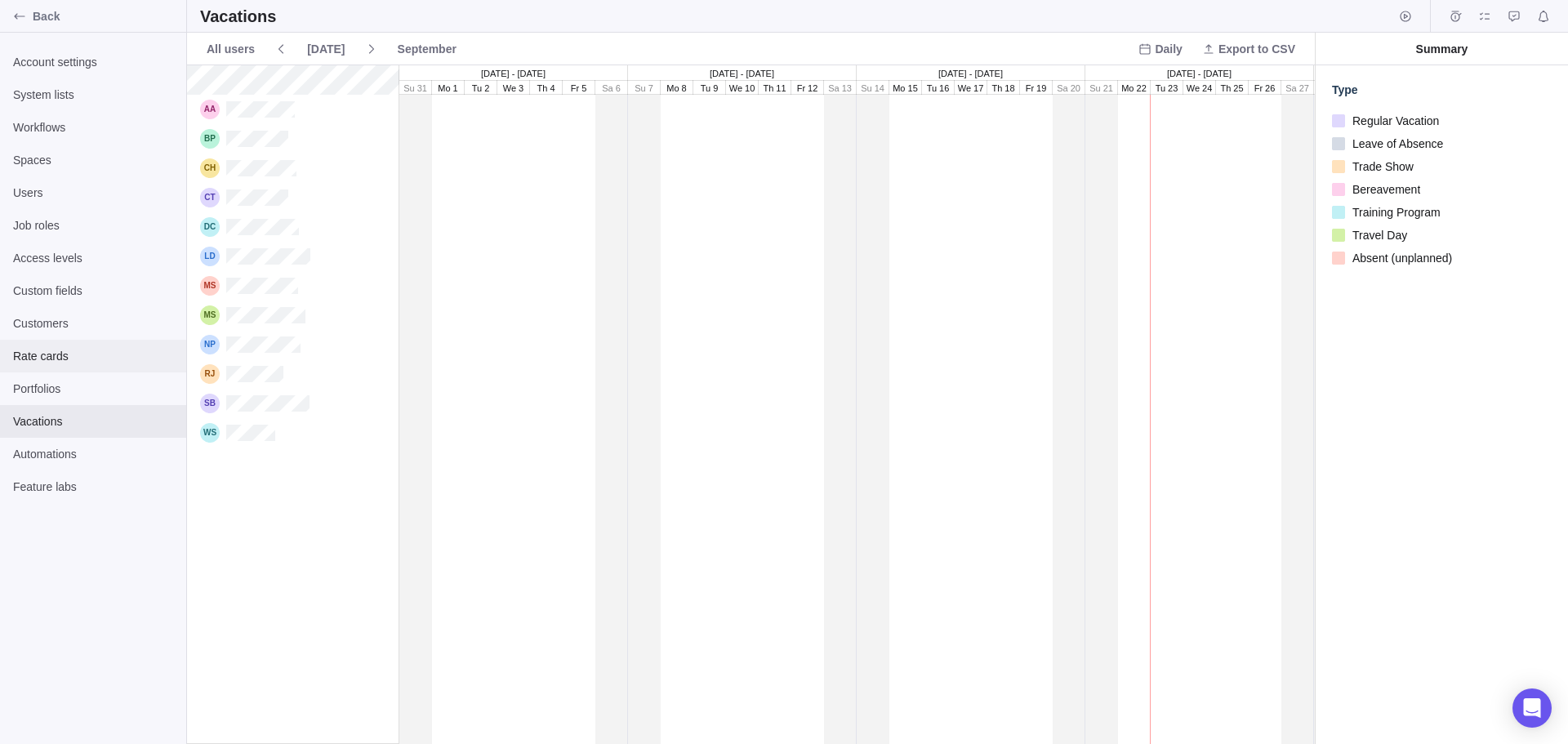
scroll to position [666, 1116]
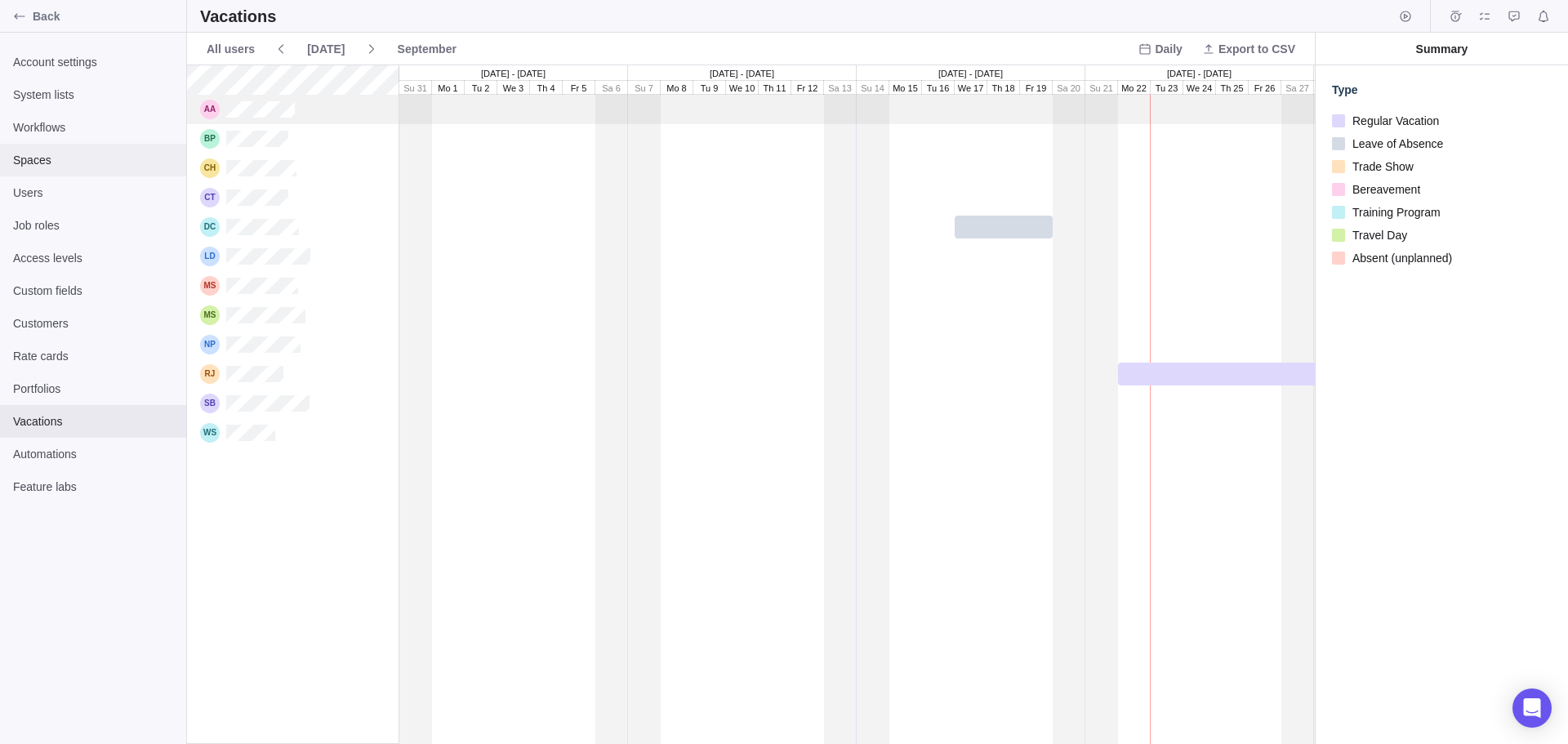
click at [30, 162] on span "Spaces" at bounding box center [93, 160] width 160 height 17
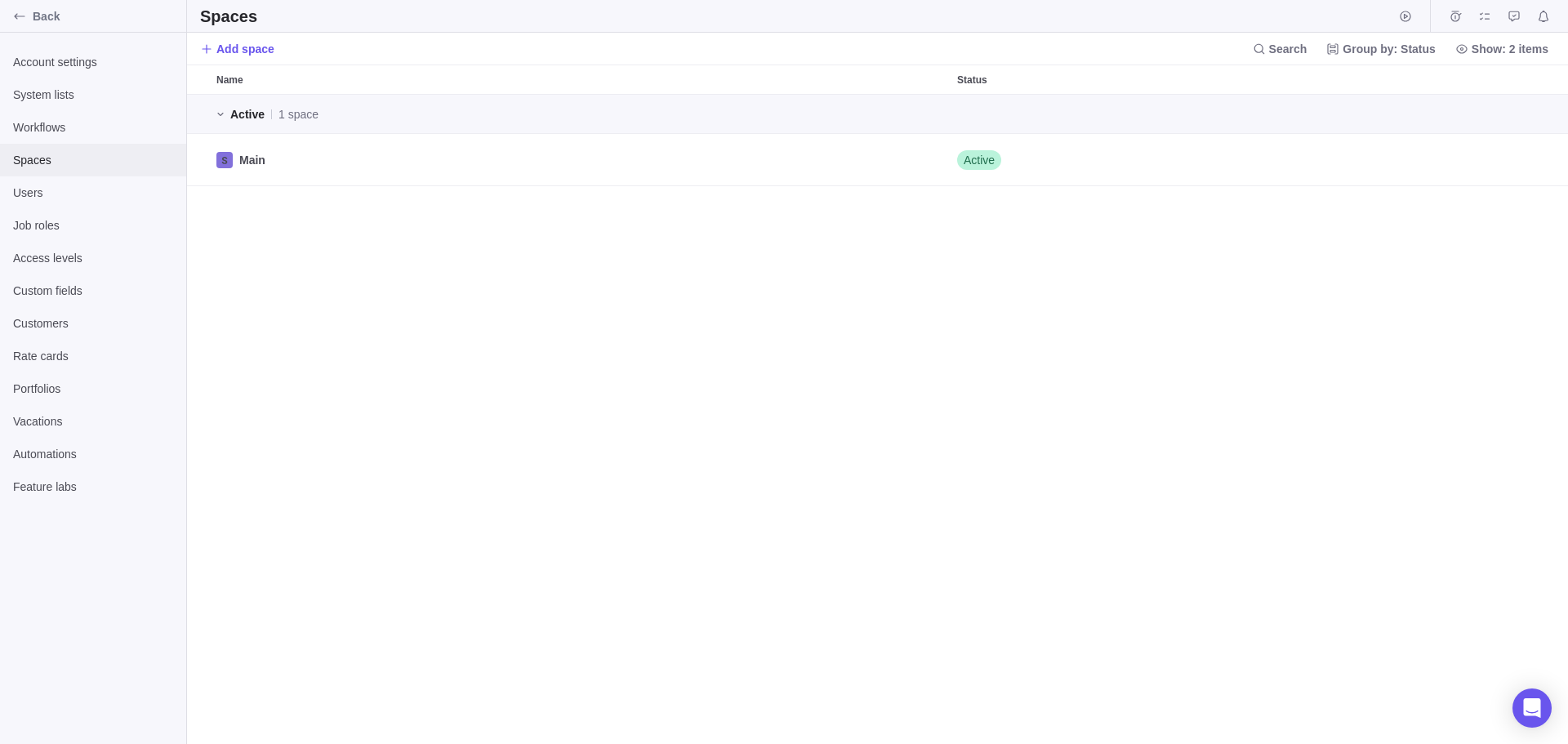
scroll to position [637, 1368]
click at [64, 59] on span "Account settings" at bounding box center [93, 62] width 160 height 17
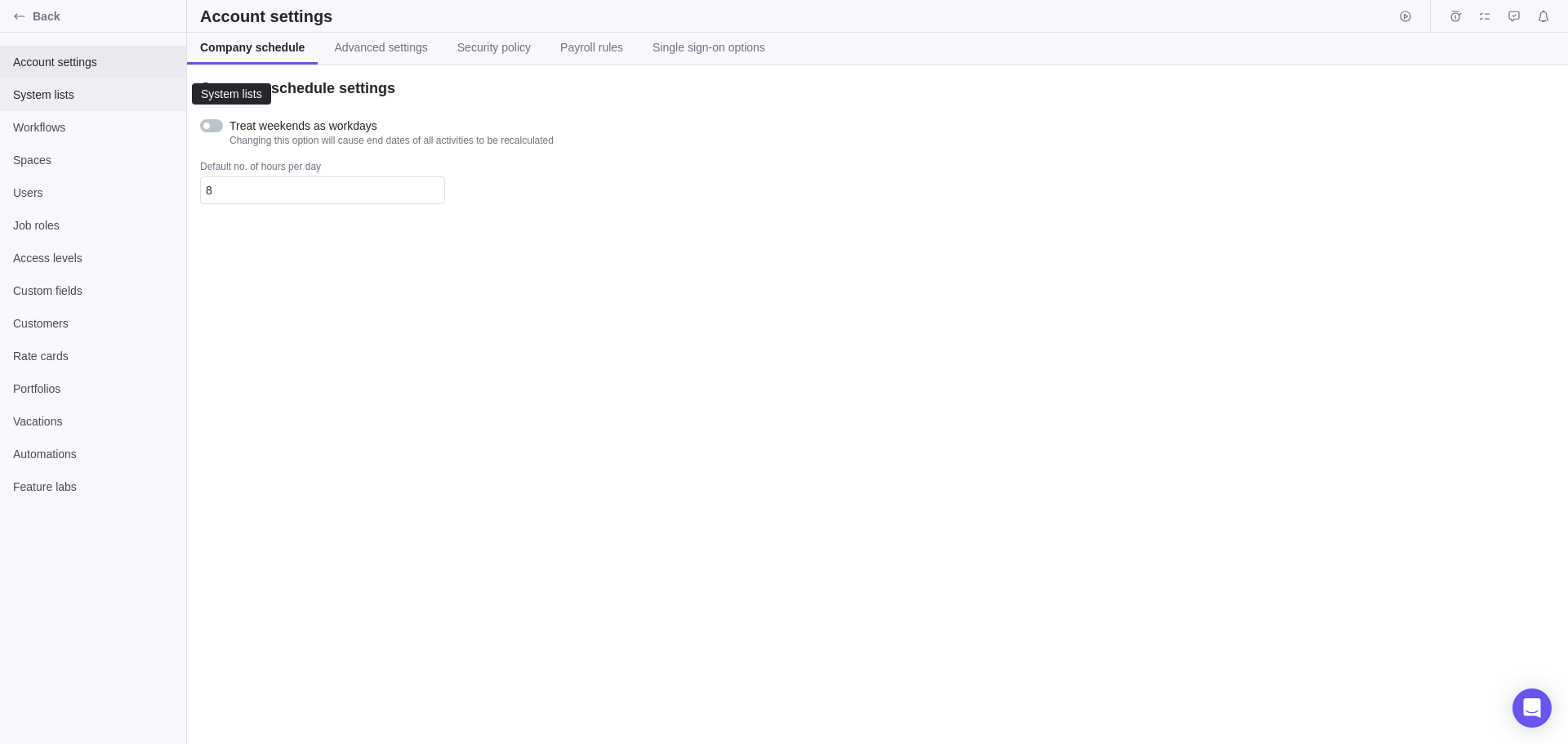
click at [46, 93] on span "System lists" at bounding box center [93, 95] width 160 height 17
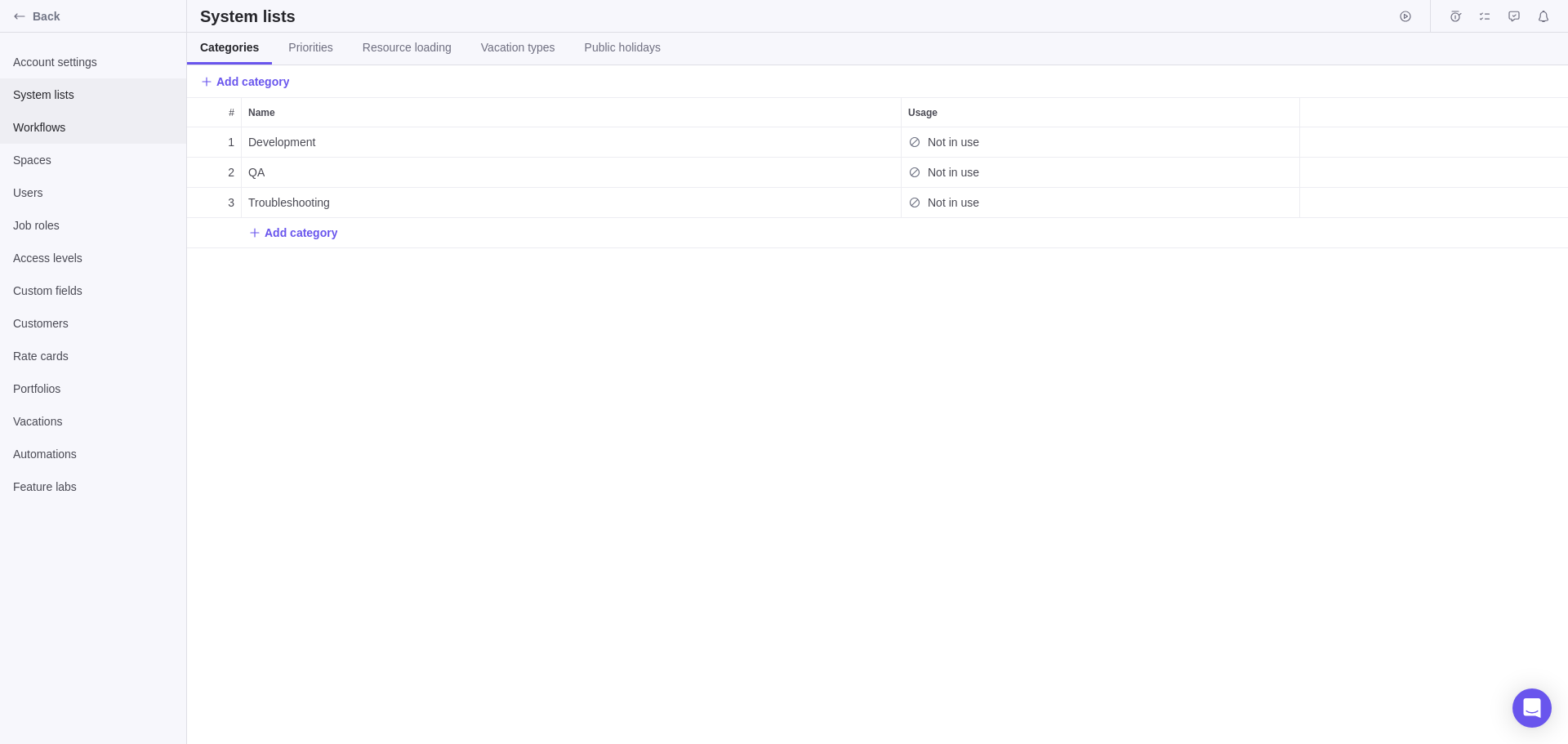
scroll to position [604, 1368]
click at [302, 45] on span "Priorities" at bounding box center [310, 47] width 44 height 17
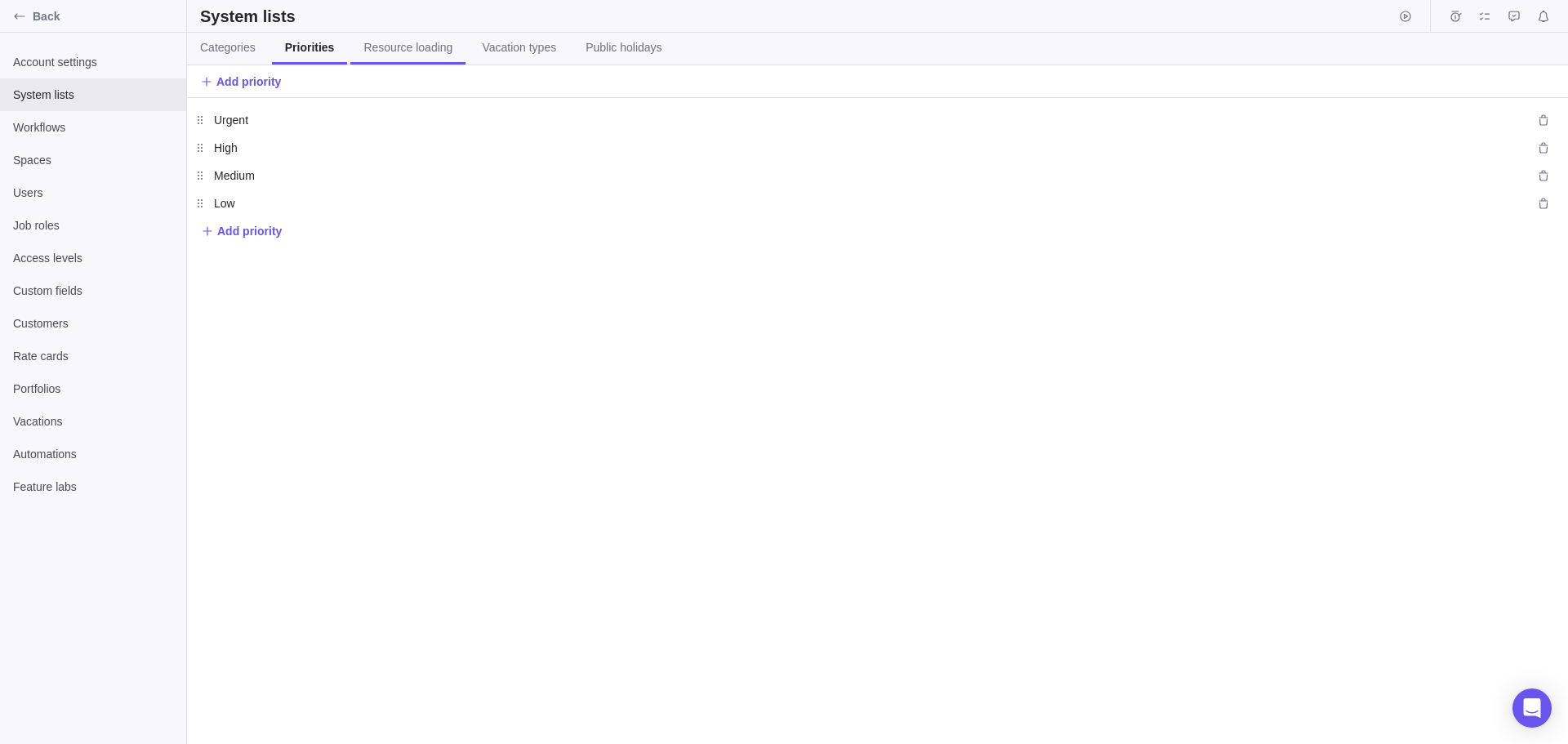
click at [404, 50] on span "Resource loading" at bounding box center [408, 47] width 89 height 17
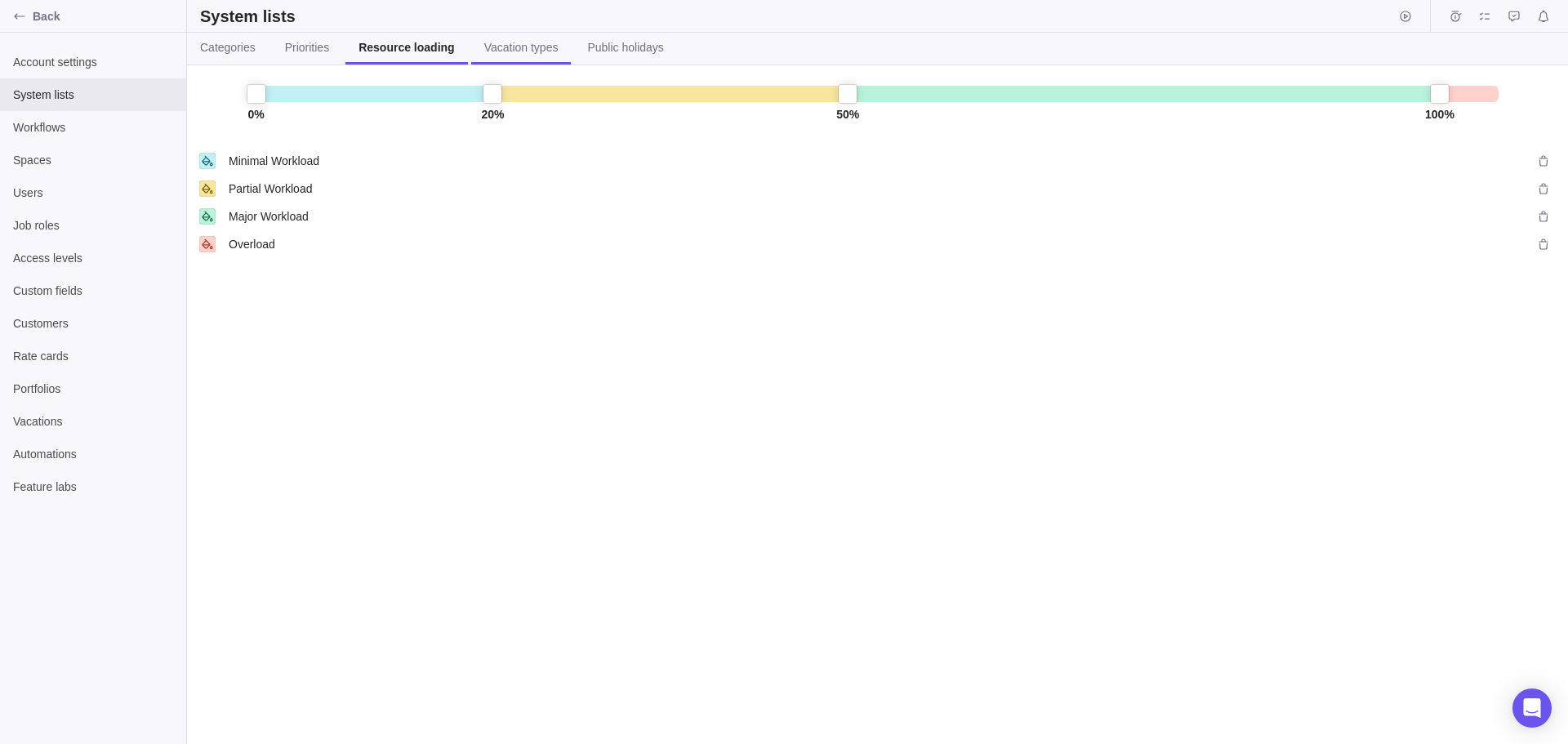
click at [497, 50] on span "Vacation types" at bounding box center [521, 47] width 74 height 17
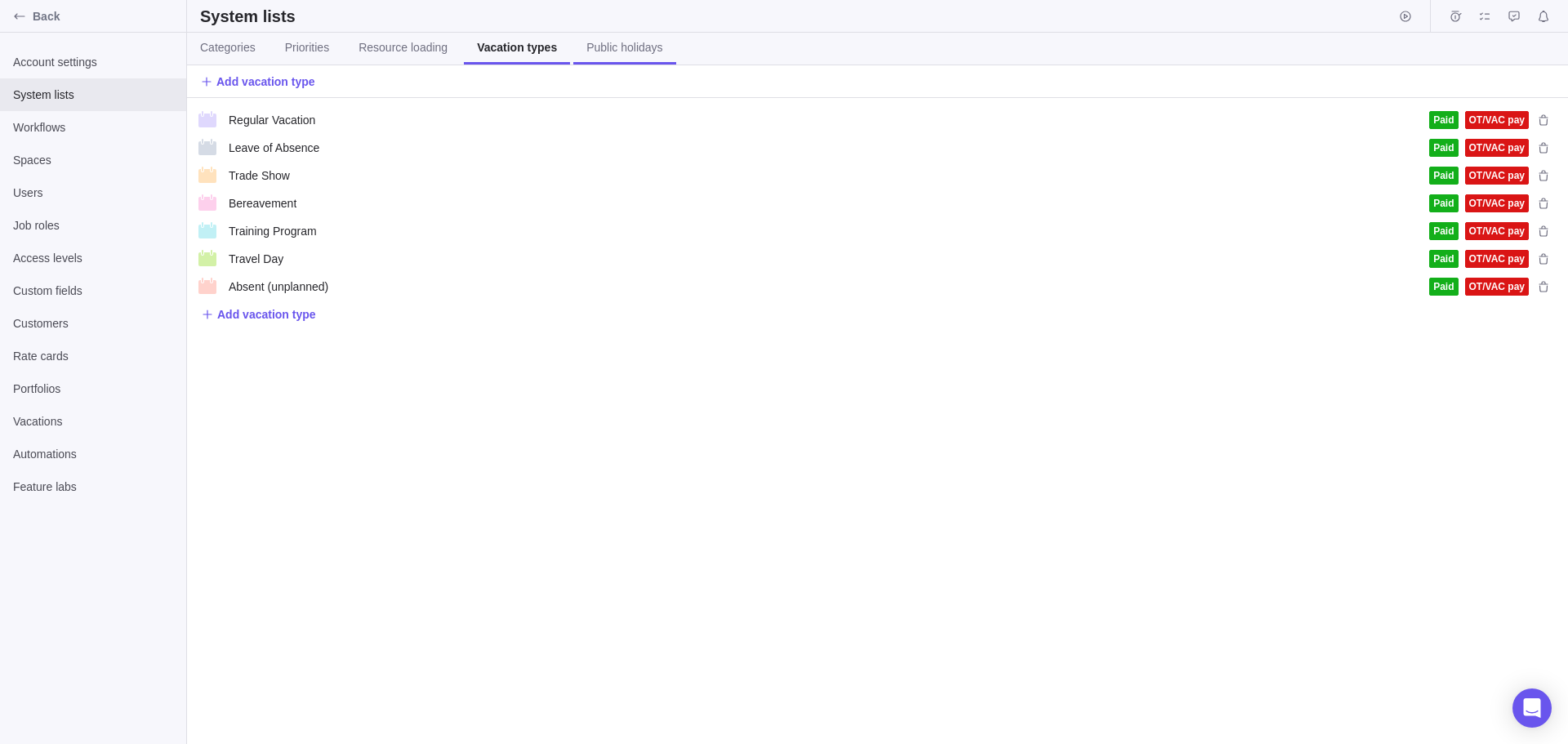
click at [614, 49] on span "Public holidays" at bounding box center [624, 47] width 76 height 17
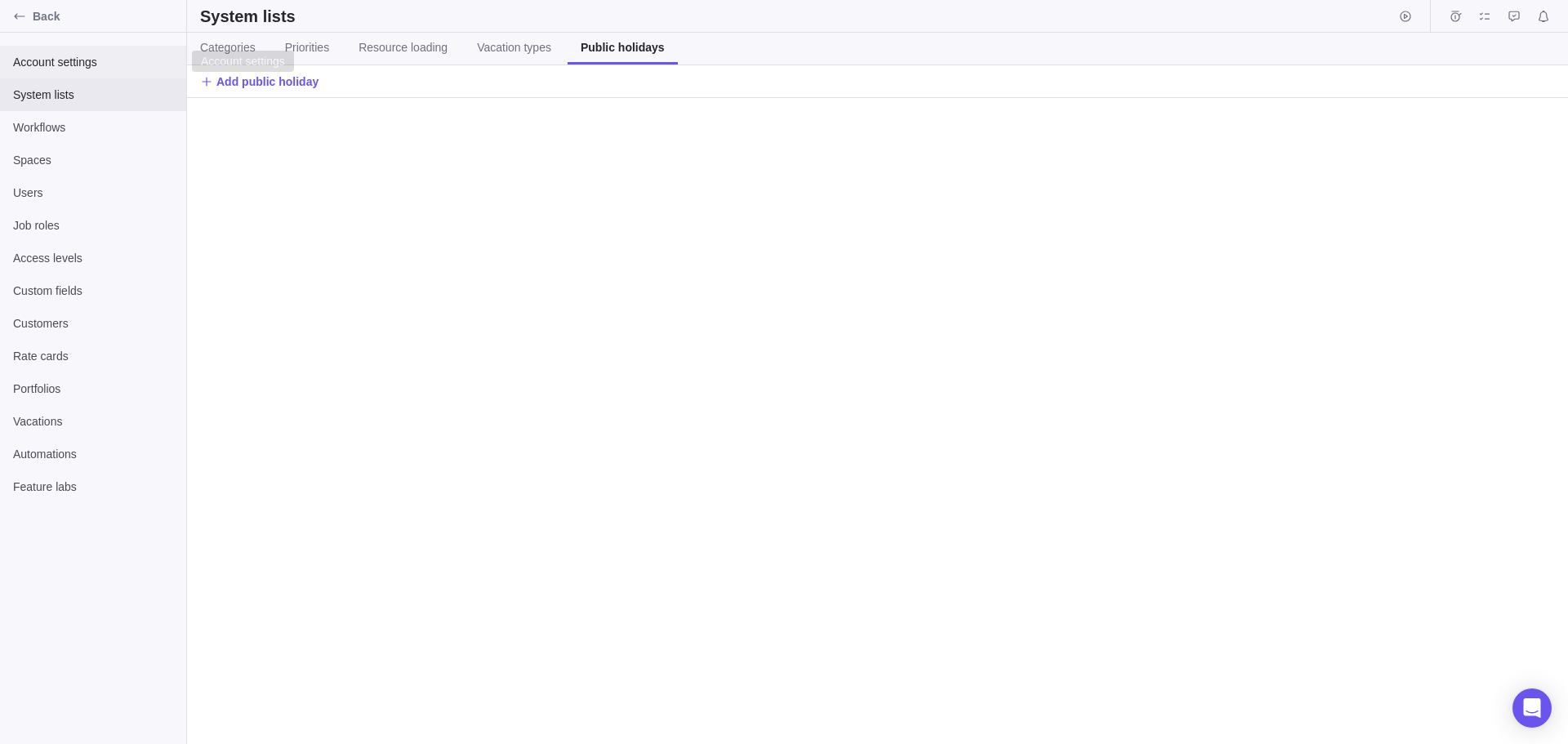
click at [45, 57] on span "Account settings" at bounding box center [93, 62] width 160 height 17
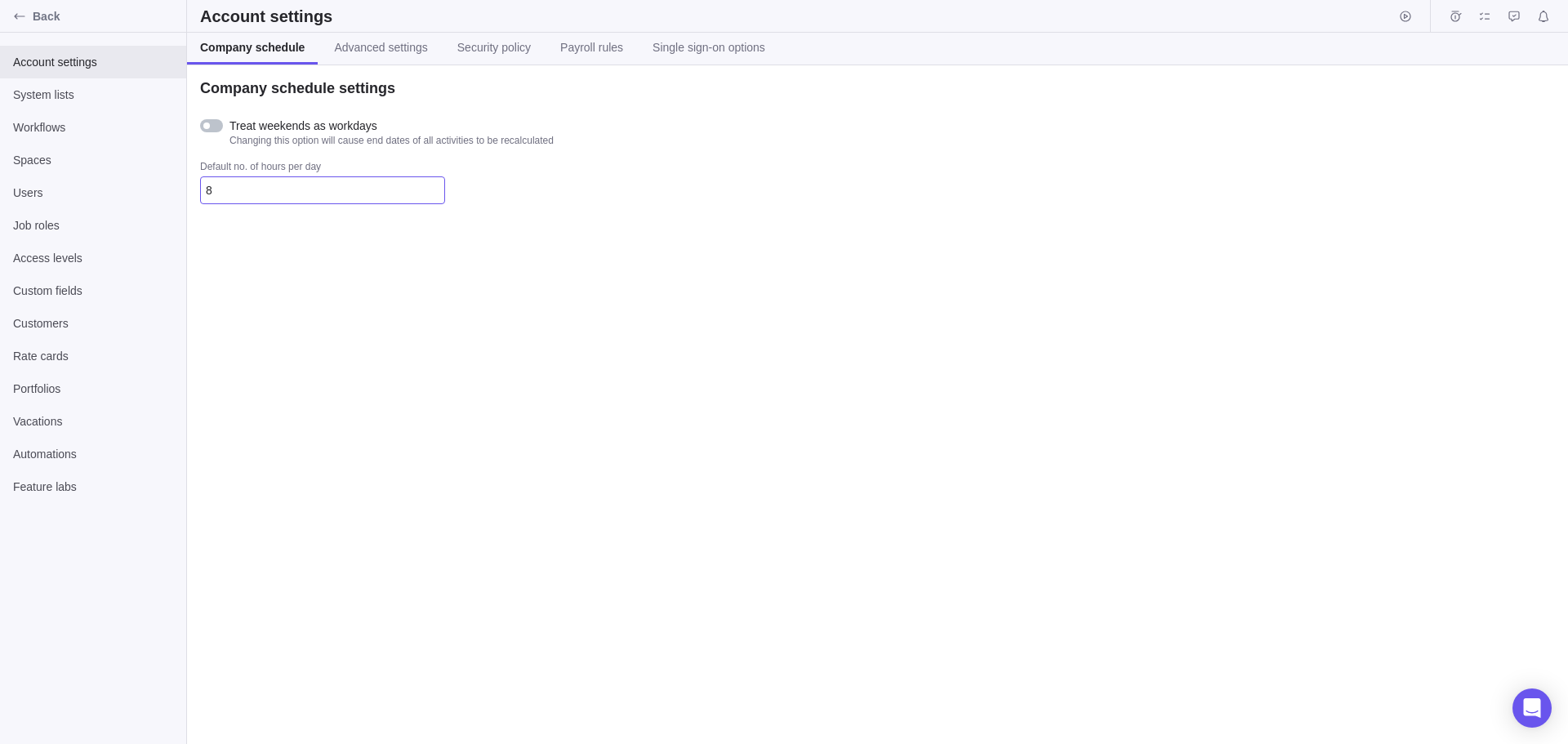
click at [244, 192] on input "8" at bounding box center [322, 191] width 245 height 28
click at [462, 156] on div "Company schedule settings Treat weekends as workdays Changing this option will …" at bounding box center [486, 141] width 571 height 126
click at [47, 92] on span "System lists" at bounding box center [93, 95] width 160 height 17
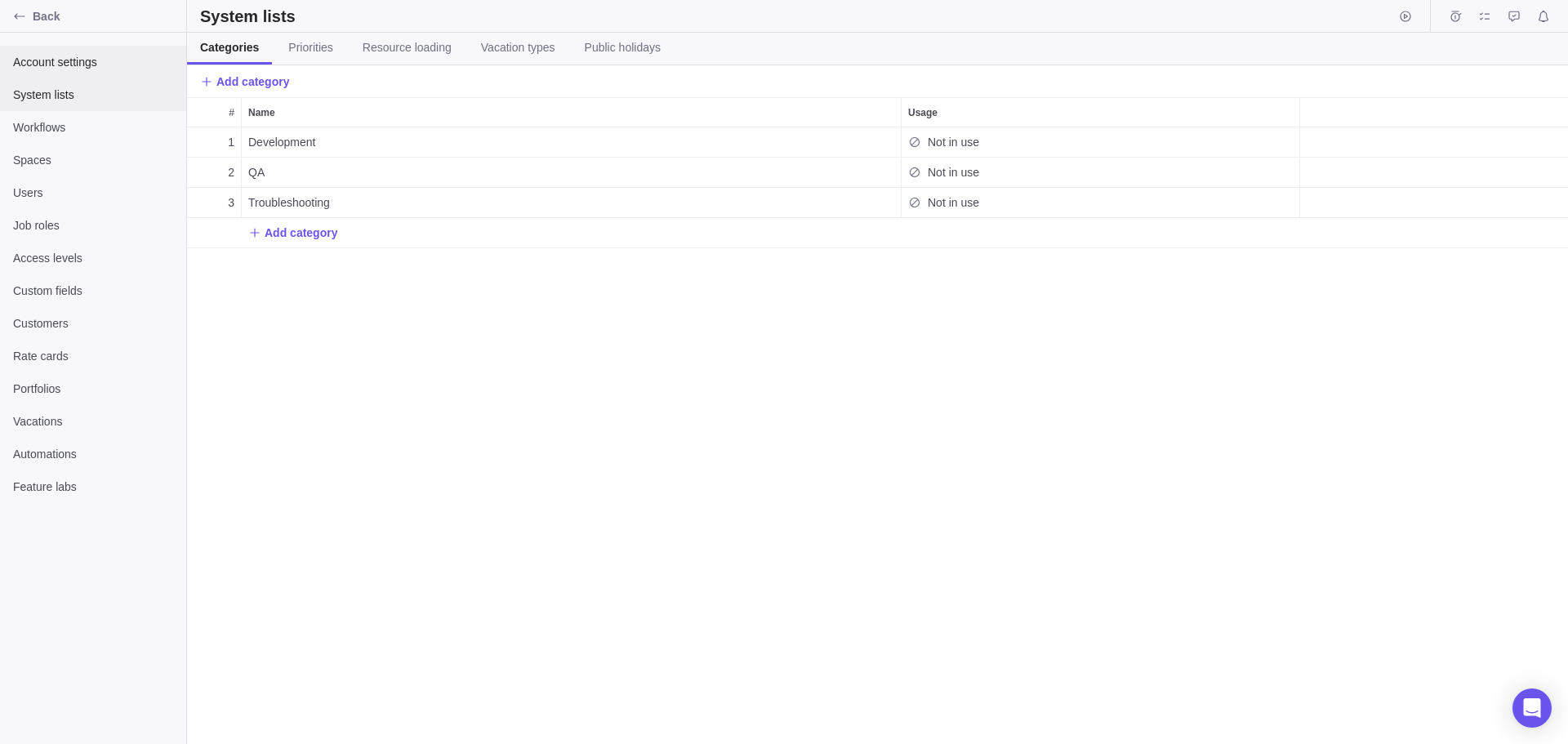
scroll to position [604, 1368]
click at [58, 62] on span "Account settings" at bounding box center [93, 62] width 160 height 17
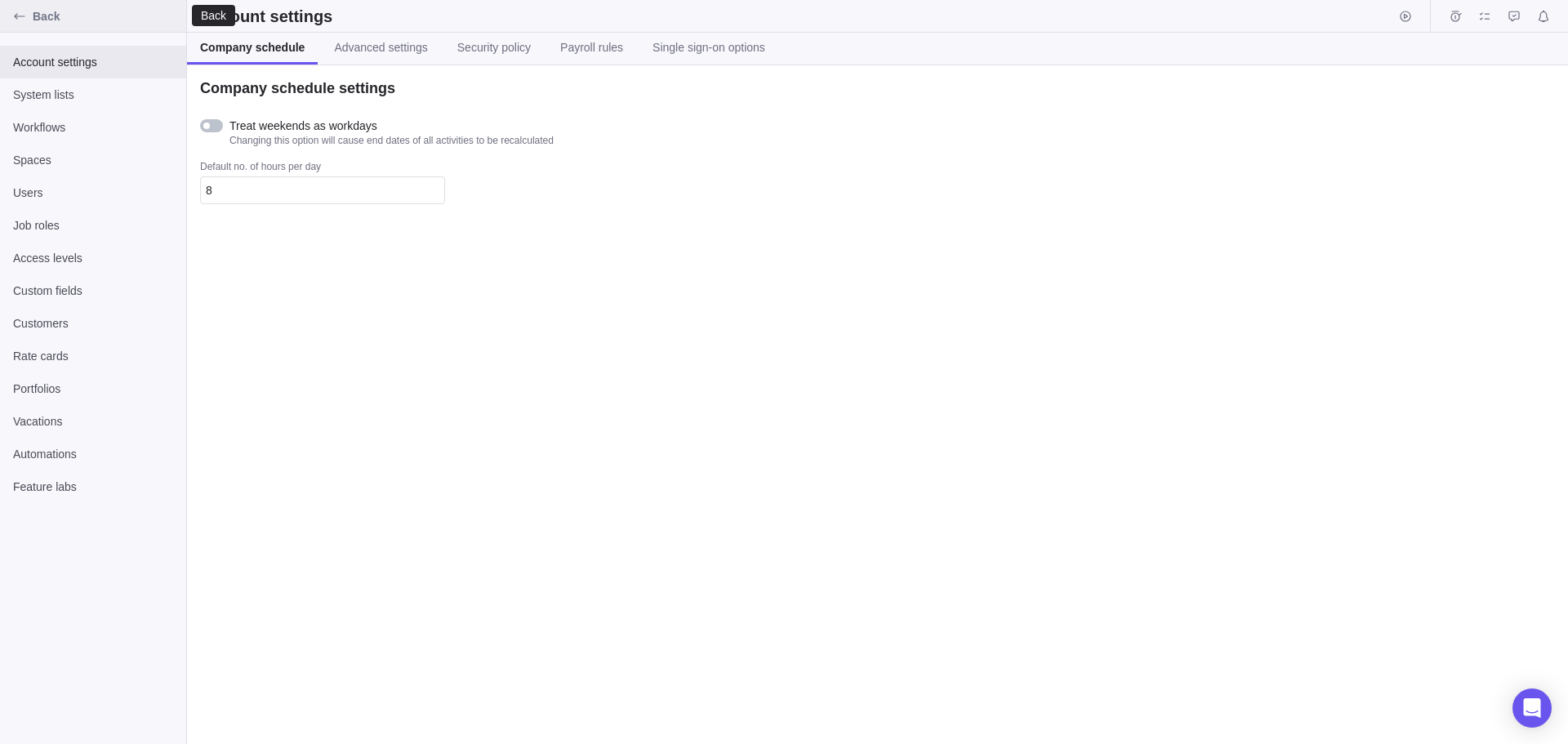
click at [17, 9] on div "Back" at bounding box center [20, 17] width 26 height 26
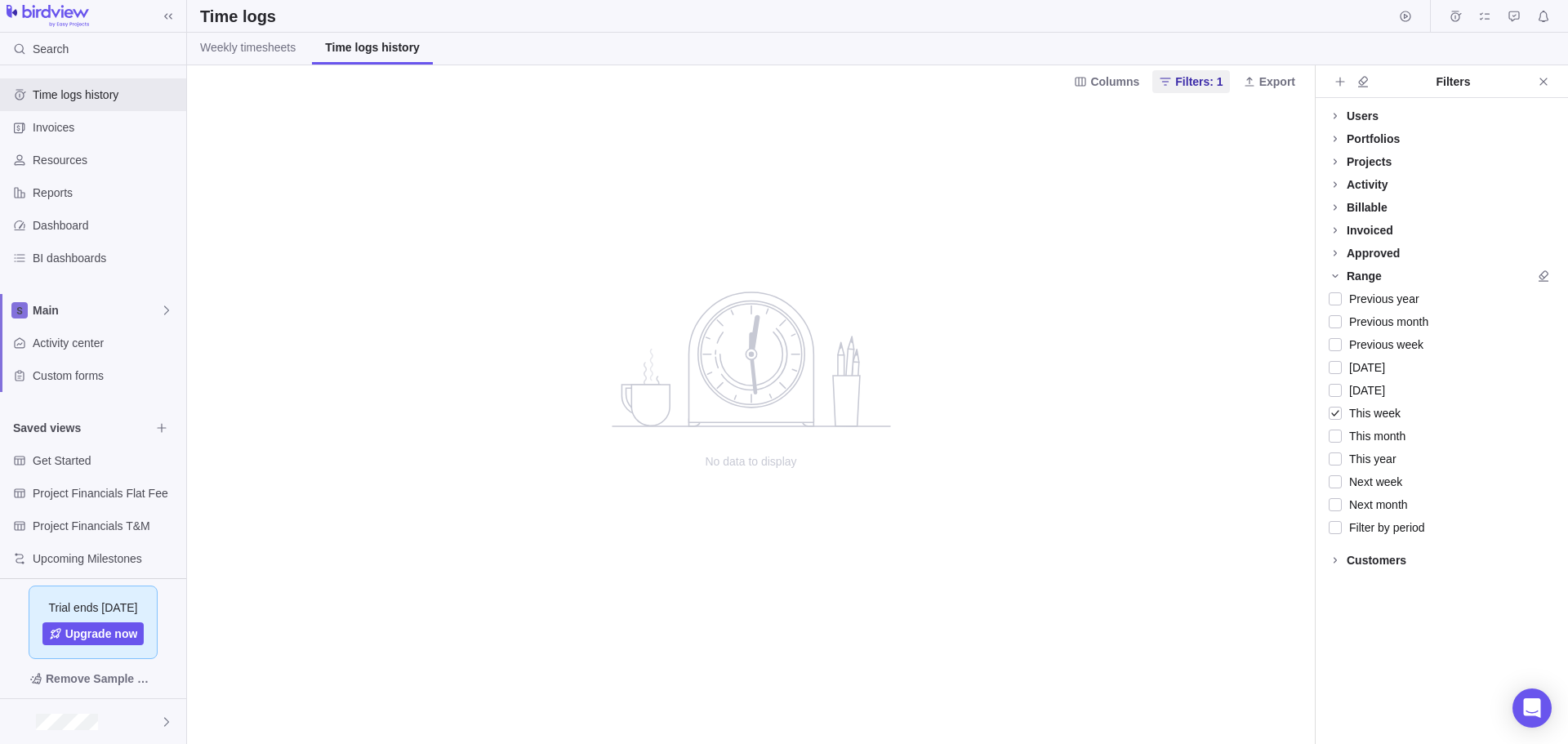
click at [43, 15] on img at bounding box center [48, 17] width 83 height 23
click at [1537, 708] on icon "Open Intercom Messenger" at bounding box center [1531, 708] width 19 height 21
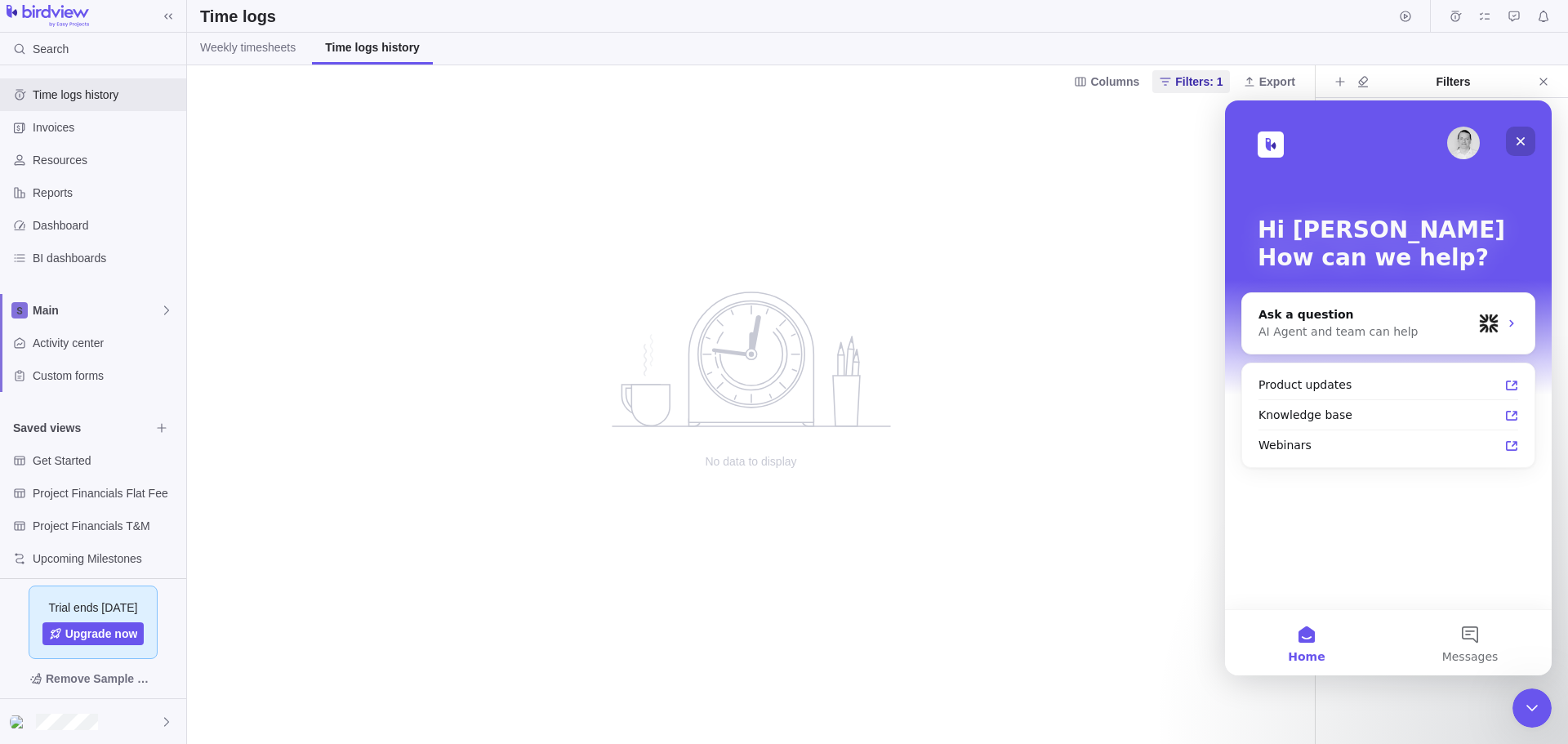
click at [1518, 139] on icon "Close" at bounding box center [1520, 141] width 9 height 9
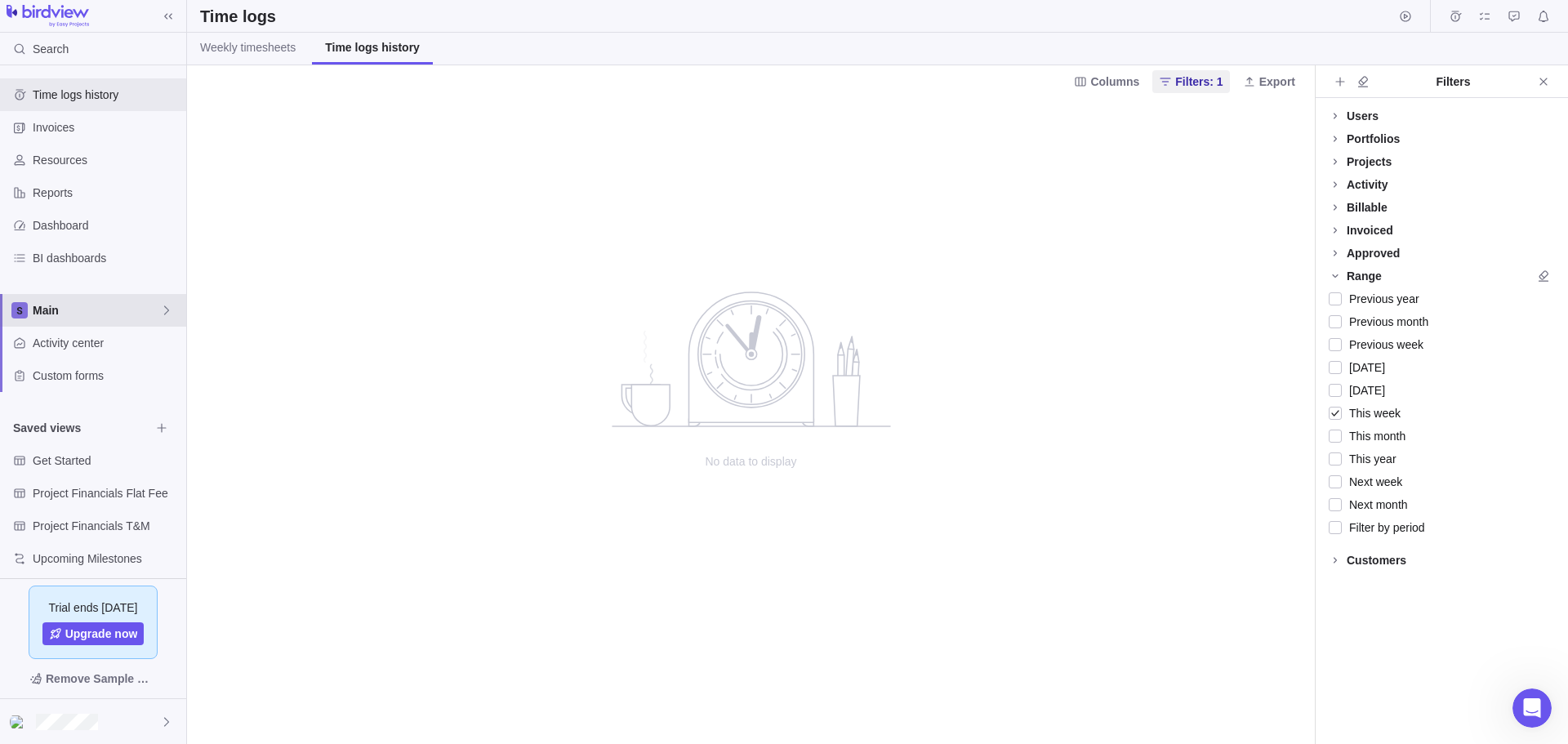
drag, startPoint x: 45, startPoint y: 308, endPoint x: 33, endPoint y: 303, distance: 13.0
click at [33, 303] on span "Main" at bounding box center [97, 310] width 127 height 17
click at [167, 720] on body "Search Time logs history Invoices Resources Reports Dashboard BI dashboards Mai…" at bounding box center [784, 372] width 1568 height 744
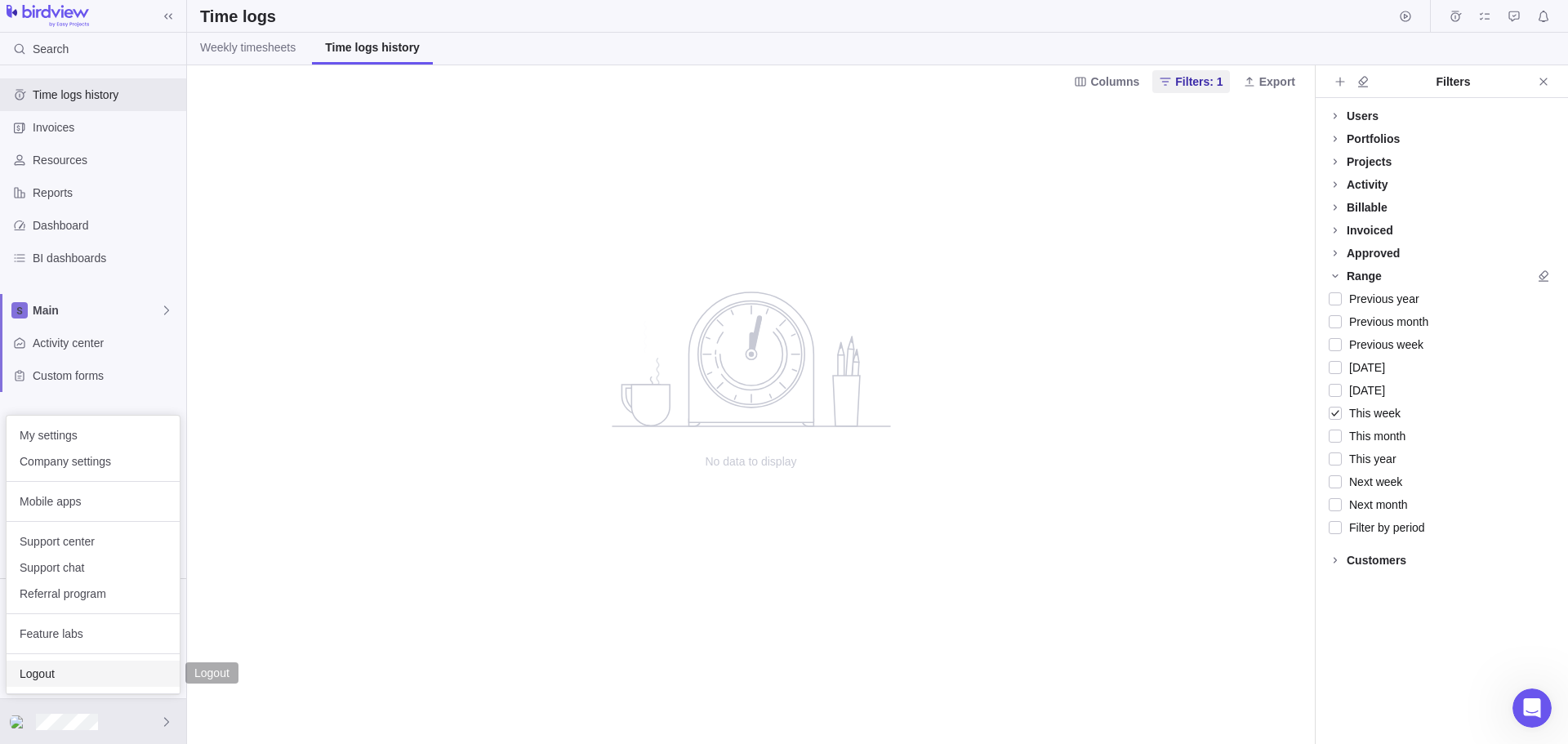
click at [40, 676] on span "Logout" at bounding box center [93, 674] width 147 height 17
